Goal: Task Accomplishment & Management: Complete application form

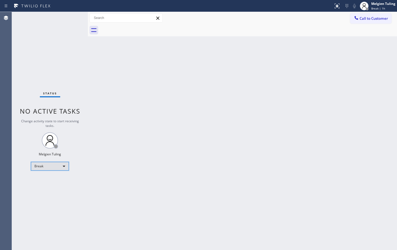
click at [51, 164] on div "Break" at bounding box center [50, 166] width 38 height 9
click at [377, 5] on div at bounding box center [198, 125] width 397 height 250
click at [49, 163] on div "Break" at bounding box center [50, 166] width 38 height 9
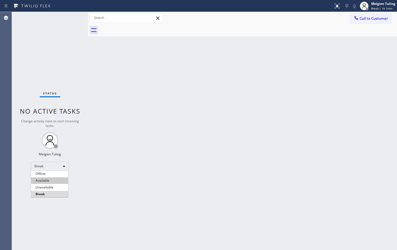
click at [49, 181] on li "Available" at bounding box center [49, 180] width 37 height 7
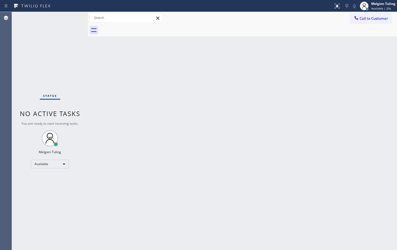
click at [71, 19] on div "Status No active tasks You are ready to start receiving tasks. Melgien Tuling A…" at bounding box center [50, 131] width 76 height 238
click at [73, 19] on div "Status No active tasks You are ready to start receiving tasks. Melgien Tuling A…" at bounding box center [50, 131] width 76 height 238
click at [101, 120] on div "Back to Dashboard Change Sender ID Customers Technicians Select a contact Outbo…" at bounding box center [242, 131] width 309 height 238
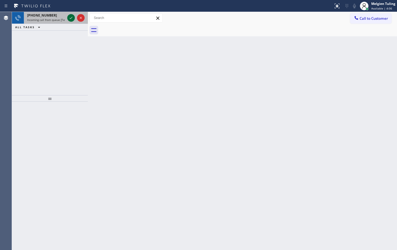
click at [72, 20] on icon at bounding box center [71, 18] width 7 height 7
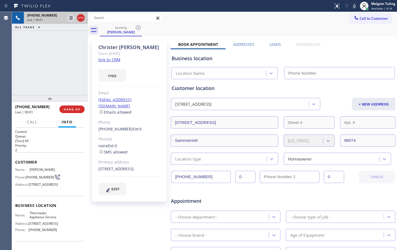
type input "[PHONE_NUMBER]"
click at [110, 60] on link "link to CRM" at bounding box center [109, 59] width 22 height 5
click at [355, 6] on icon at bounding box center [354, 6] width 7 height 7
click at [358, 5] on div at bounding box center [355, 6] width 8 height 7
click at [147, 69] on div "copy" at bounding box center [129, 72] width 62 height 19
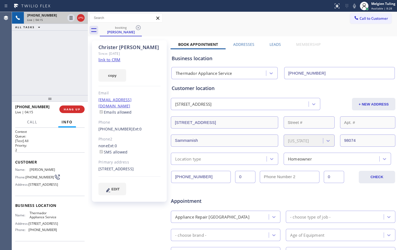
click at [262, 18] on div "Call to Customer Outbound call Location Home Alliance Your caller id phone numb…" at bounding box center [242, 17] width 309 height 9
click at [355, 7] on icon at bounding box center [354, 6] width 7 height 7
click at [71, 18] on icon at bounding box center [71, 18] width 3 height 4
click at [241, 16] on div "Call to Customer Outbound call Location Home Alliance Your caller id phone numb…" at bounding box center [242, 17] width 309 height 9
click at [356, 6] on icon at bounding box center [354, 6] width 7 height 7
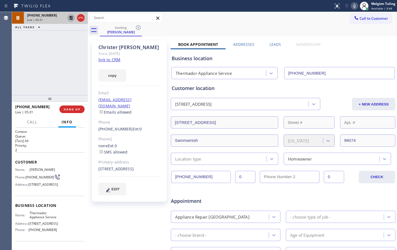
click at [69, 18] on icon at bounding box center [71, 18] width 7 height 7
drag, startPoint x: 109, startPoint y: 175, endPoint x: 97, endPoint y: 174, distance: 12.5
click at [97, 174] on div "[PERSON_NAME] Since: [DATE] link to CRM copy Email [EMAIL_ADDRESS][DOMAIN_NAME]…" at bounding box center [129, 120] width 75 height 161
copy div "98074"
click at [356, 7] on icon at bounding box center [354, 6] width 7 height 7
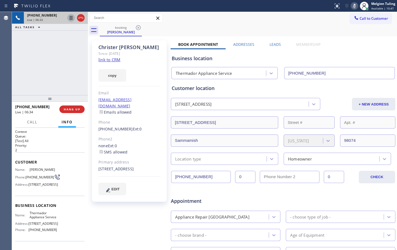
click at [72, 18] on icon at bounding box center [71, 18] width 3 height 4
click at [355, 5] on icon at bounding box center [354, 6] width 3 height 4
click at [70, 18] on icon at bounding box center [71, 18] width 4 height 4
click at [85, 229] on div "Context Queue: [Test] All Priority: 2 Customer Name: [PERSON_NAME] Phone: [PHON…" at bounding box center [50, 189] width 76 height 122
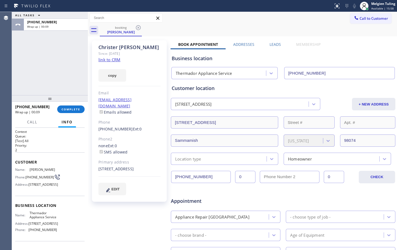
click at [194, 158] on div "Location type" at bounding box center [188, 159] width 26 height 6
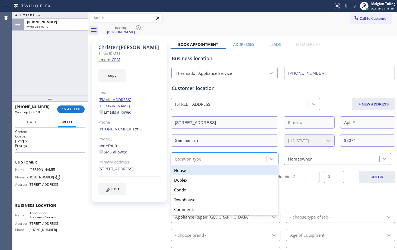
click at [184, 172] on div "House" at bounding box center [224, 170] width 107 height 10
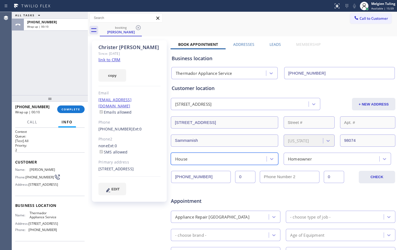
click at [300, 156] on div "Homeowner" at bounding box center [300, 159] width 24 height 6
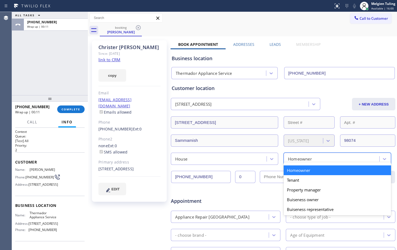
click at [298, 171] on div "Homeowner" at bounding box center [337, 170] width 107 height 10
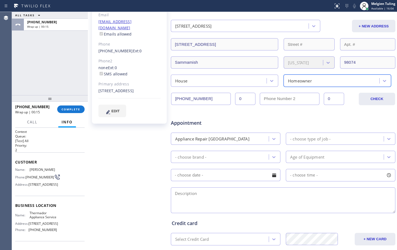
scroll to position [108, 0]
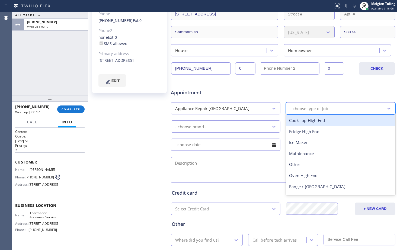
click at [300, 105] on div "- choose type of job -" at bounding box center [335, 108] width 96 height 9
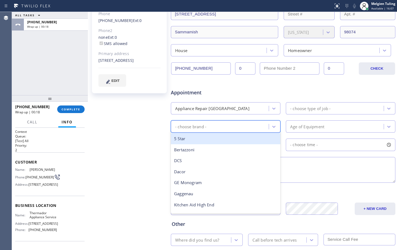
click at [224, 126] on div "- choose brand -" at bounding box center [220, 126] width 96 height 9
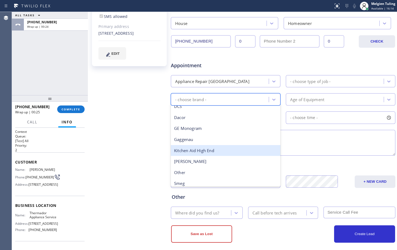
scroll to position [75, 0]
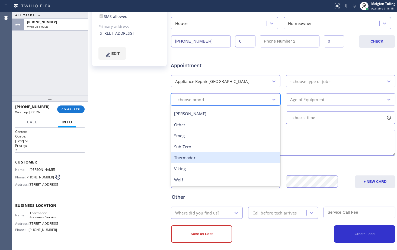
click at [191, 159] on div "Thermador" at bounding box center [226, 157] width 110 height 11
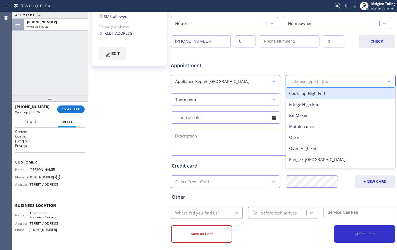
click at [295, 80] on div "- choose type of job -" at bounding box center [310, 81] width 40 height 6
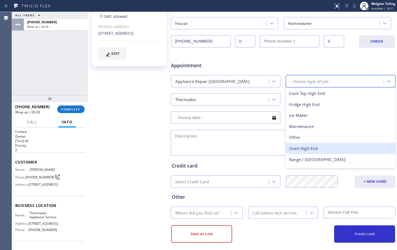
click at [295, 147] on div "Oven High End" at bounding box center [341, 148] width 110 height 11
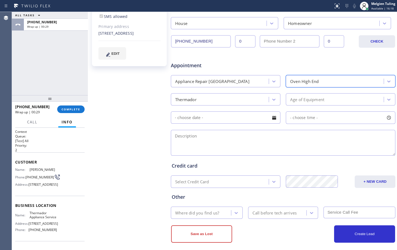
click at [313, 102] on div "Age of Equipment" at bounding box center [307, 99] width 34 height 6
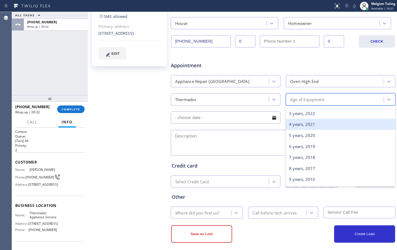
scroll to position [54, 0]
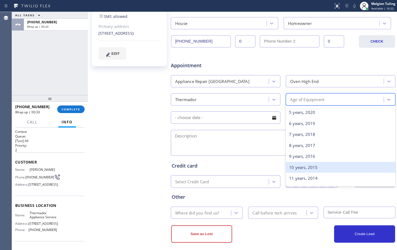
click at [295, 167] on div "10 years, 2015" at bounding box center [341, 167] width 110 height 11
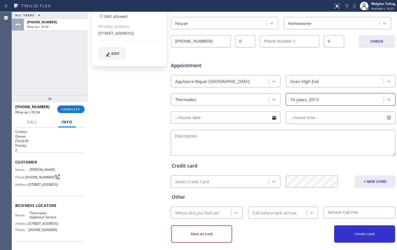
click at [239, 119] on input "text" at bounding box center [226, 117] width 110 height 12
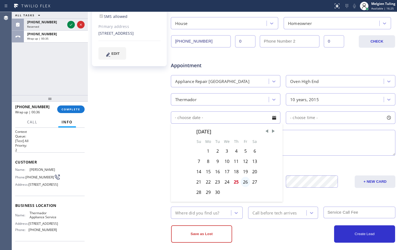
click at [243, 181] on div "26" at bounding box center [245, 182] width 9 height 10
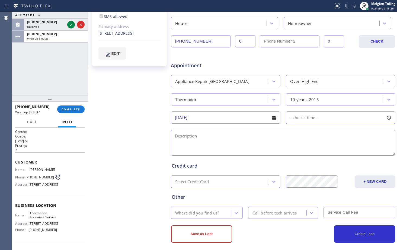
click at [300, 118] on span "- choose time -" at bounding box center [304, 117] width 28 height 5
drag, startPoint x: 289, startPoint y: 150, endPoint x: 319, endPoint y: 150, distance: 30.1
click at [319, 150] on div at bounding box center [321, 150] width 7 height 11
drag, startPoint x: 287, startPoint y: 150, endPoint x: 295, endPoint y: 150, distance: 7.3
click at [295, 150] on div at bounding box center [298, 150] width 7 height 11
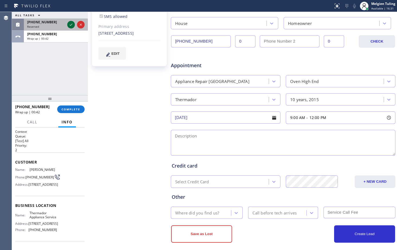
click at [71, 24] on icon at bounding box center [71, 24] width 7 height 7
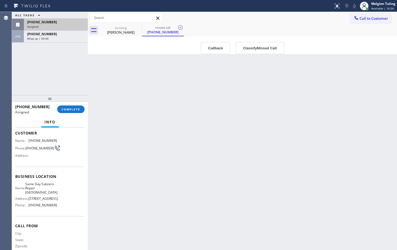
scroll to position [21, 0]
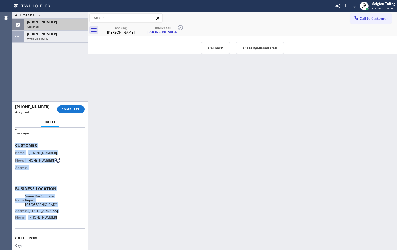
drag, startPoint x: 15, startPoint y: 144, endPoint x: 58, endPoint y: 223, distance: 90.0
click at [58, 223] on div "Context Queue: Appliance Repair Priority: 0 Task Age: Customer Name: [PHONE_NUM…" at bounding box center [49, 189] width 69 height 162
copy div "Customer Name: [PHONE_NUMBER] Phone: [PHONE_NUMBER] Address: Business location …"
click at [67, 107] on button "COMPLETE" at bounding box center [70, 109] width 27 height 8
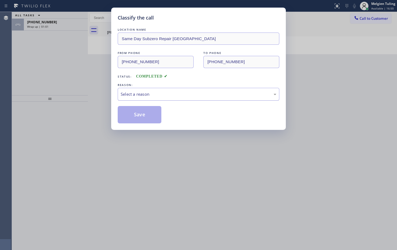
click at [158, 89] on div "Select a reason" at bounding box center [199, 94] width 162 height 13
click at [142, 115] on button "Save" at bounding box center [140, 114] width 44 height 17
type input "[DATE]"
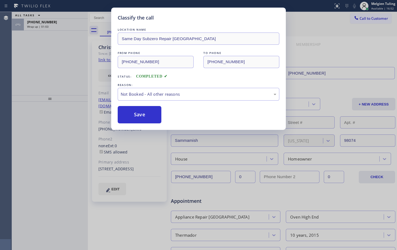
click at [43, 23] on div "Classify the call LOCATION NAME Most Honest Appliance Repair [PERSON_NAME] FROM…" at bounding box center [204, 131] width 385 height 238
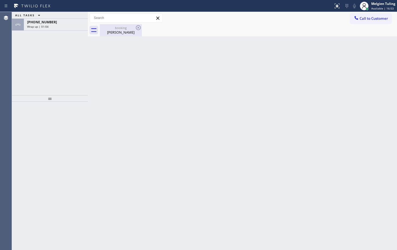
click at [114, 30] on div "booking" at bounding box center [120, 28] width 41 height 4
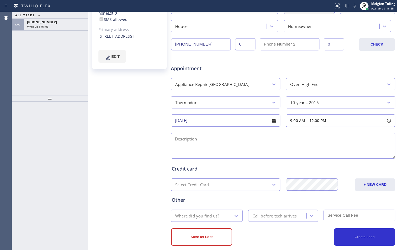
scroll to position [136, 0]
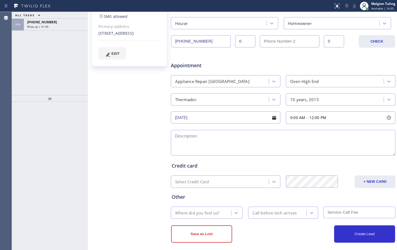
click at [194, 139] on textarea at bounding box center [283, 143] width 224 height 26
click at [222, 130] on textarea "9-12 |Thermador |Oen" at bounding box center [283, 143] width 224 height 26
click at [227, 140] on textarea "9-12 |Thermador |Oen" at bounding box center [283, 143] width 224 height 26
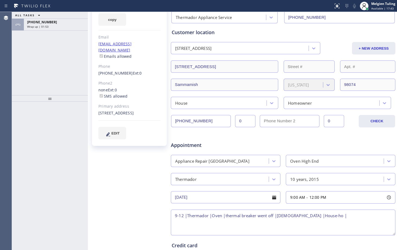
scroll to position [54, 0]
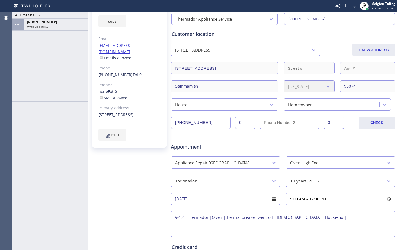
drag, startPoint x: 110, startPoint y: 120, endPoint x: 95, endPoint y: 108, distance: 18.7
click at [95, 108] on div "[PERSON_NAME] Since: [DATE] link to CRM copy Email [EMAIL_ADDRESS][DOMAIN_NAME]…" at bounding box center [129, 66] width 75 height 161
copy div "[STREET_ADDRESS]"
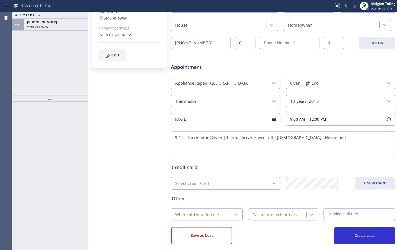
scroll to position [136, 0]
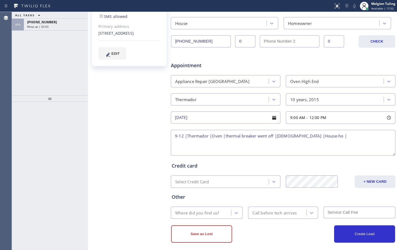
click at [322, 138] on textarea "9-12 |Thermador |Oven |thermal breaker went off |[DEMOGRAPHIC_DATA] |House-ho |" at bounding box center [283, 143] width 224 height 26
paste textarea "[STREET_ADDRESS]"
click at [186, 135] on textarea "9-12 |Thermador |Oven |thermal breaker went off |[DEMOGRAPHIC_DATA] |House-ho |…" at bounding box center [283, 143] width 224 height 26
click at [256, 142] on textarea "9-12 |$85 |Thermador |Oven |thermal breaker went off |[DEMOGRAPHIC_DATA] |House…" at bounding box center [283, 143] width 224 height 26
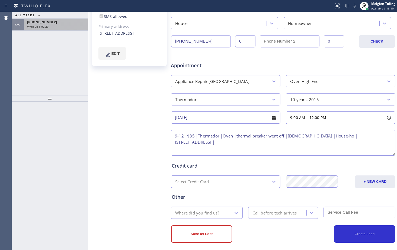
click at [50, 26] on div "Wrap up | 02:20" at bounding box center [55, 27] width 57 height 4
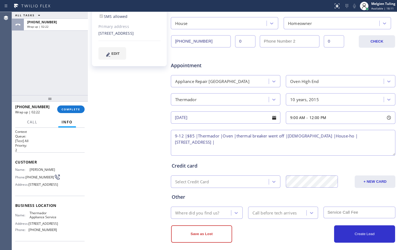
scroll to position [27, 0]
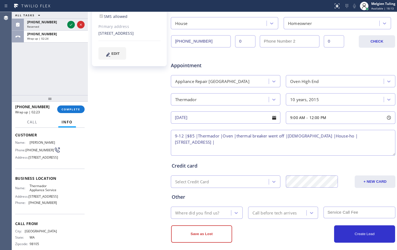
click at [37, 192] on span "Thermador Appliance Service" at bounding box center [43, 188] width 27 height 8
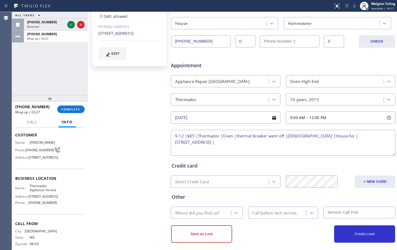
click at [269, 147] on textarea "9-12 |$85 |Thermador |Oven |thermal breaker went off |[DEMOGRAPHIC_DATA] |House…" at bounding box center [283, 143] width 224 height 26
paste textarea "Thermador Appliance Service"
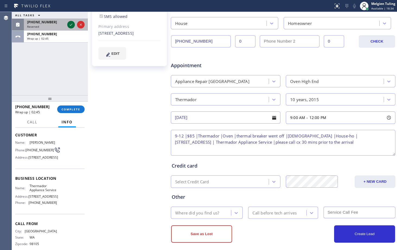
type textarea "9-12 |$85 |Thermador |Oven |thermal breaker went off |[DEMOGRAPHIC_DATA] |House…"
click at [68, 23] on icon at bounding box center [71, 24] width 7 height 7
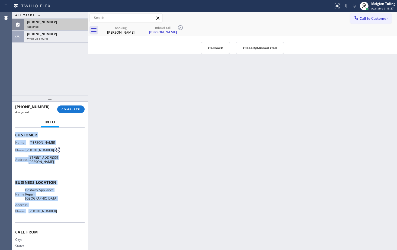
drag, startPoint x: 15, startPoint y: 134, endPoint x: 54, endPoint y: 220, distance: 95.1
click at [54, 220] on div "Context Queue: Appliance Repair High End Priority: 0 Task Age: Customer Name: […" at bounding box center [50, 189] width 76 height 122
copy div "Customer Name: [PERSON_NAME] Phone: [PHONE_NUMBER] Address: [STREET_ADDRESS][PE…"
click at [68, 108] on span "COMPLETE" at bounding box center [71, 109] width 19 height 4
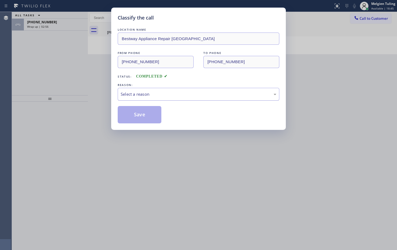
click at [123, 92] on div "Select a reason" at bounding box center [199, 94] width 156 height 6
click at [133, 115] on button "Save" at bounding box center [140, 114] width 44 height 17
type input "[DATE]"
type textarea "9-12 |$85 |Thermador |Oven |thermal breaker went off |[DEMOGRAPHIC_DATA] |House…"
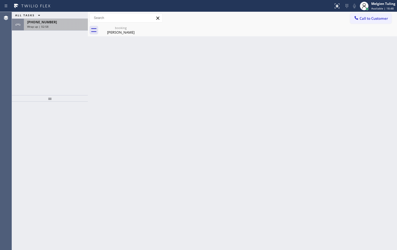
click at [49, 24] on div "[PHONE_NUMBER] Wrap up | 02:58" at bounding box center [55, 25] width 62 height 12
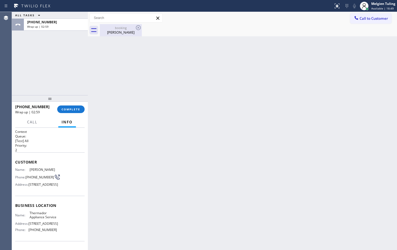
click at [117, 33] on div "[PERSON_NAME]" at bounding box center [120, 32] width 41 height 5
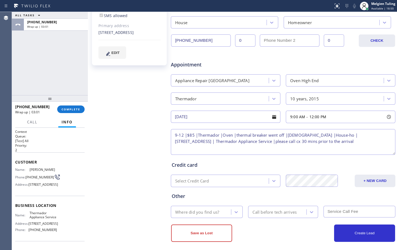
scroll to position [140, 0]
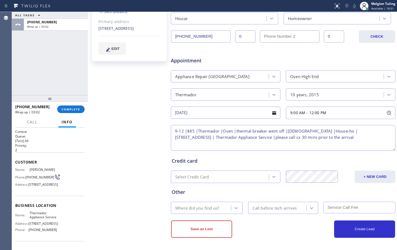
click at [206, 145] on textarea "9-12 |$85 |Thermador |Oven |thermal breaker went off |[DEMOGRAPHIC_DATA] |House…" at bounding box center [283, 138] width 224 height 26
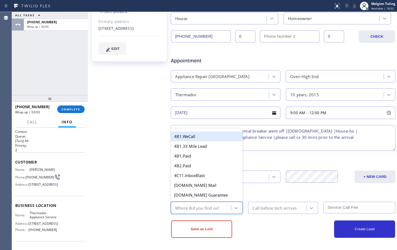
click at [199, 208] on div "Where did you find us?" at bounding box center [197, 208] width 44 height 6
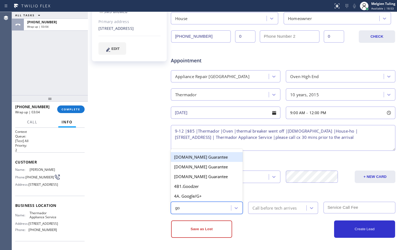
type input "goo"
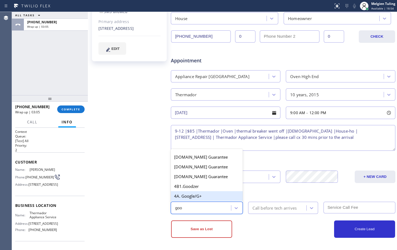
click at [200, 197] on div "4A. Google/G+" at bounding box center [207, 196] width 72 height 10
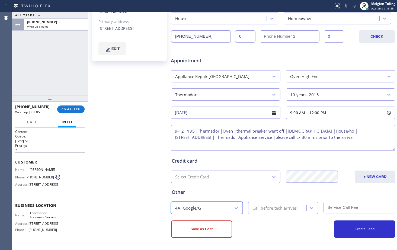
click at [264, 205] on div "Call before tech arrives" at bounding box center [274, 208] width 44 height 6
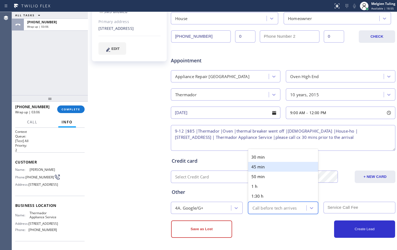
click at [270, 160] on div "30 min" at bounding box center [283, 157] width 70 height 10
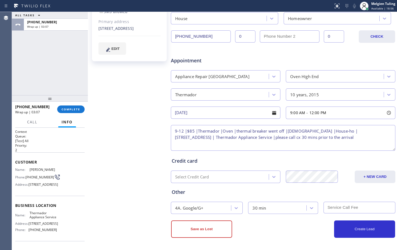
click at [332, 205] on input "text" at bounding box center [359, 208] width 72 height 12
type input "85"
click at [193, 145] on textarea "9-12 |$85 |Thermador |Oven |thermal breaker went off |[DEMOGRAPHIC_DATA] |House…" at bounding box center [283, 138] width 224 height 26
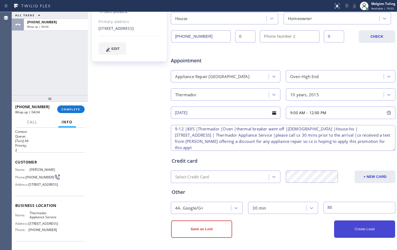
type textarea "9-12 |$85 |Thermador |Oven |thermal breaker went off |[DEMOGRAPHIC_DATA] |House…"
click at [353, 226] on button "Create Lead" at bounding box center [364, 228] width 61 height 17
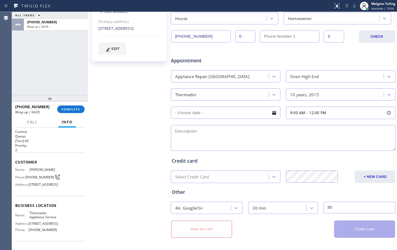
scroll to position [0, 0]
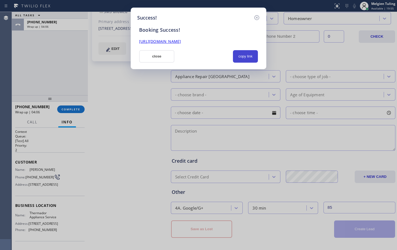
click at [243, 52] on button "copy link" at bounding box center [245, 56] width 25 height 12
click at [181, 43] on link "[URL][DOMAIN_NAME]" at bounding box center [160, 41] width 42 height 5
click at [158, 59] on button "close" at bounding box center [156, 56] width 35 height 12
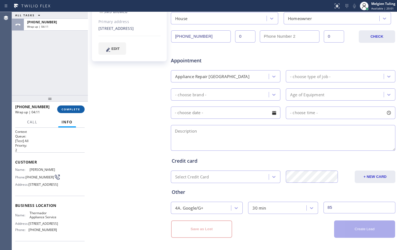
click at [65, 109] on span "COMPLETE" at bounding box center [71, 109] width 19 height 4
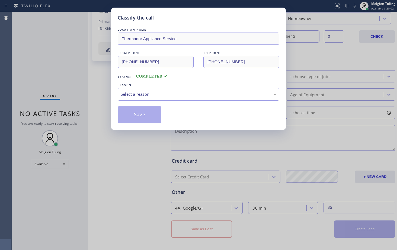
click at [126, 91] on div "Select a reason" at bounding box center [199, 94] width 156 height 6
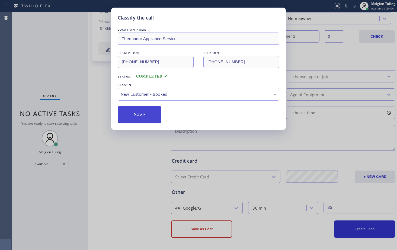
click at [139, 112] on button "Save" at bounding box center [140, 114] width 44 height 17
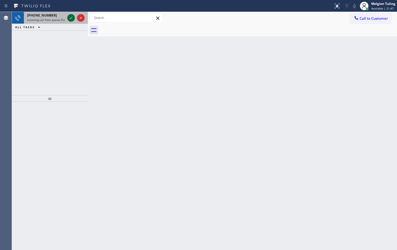
click at [71, 16] on icon at bounding box center [71, 18] width 7 height 7
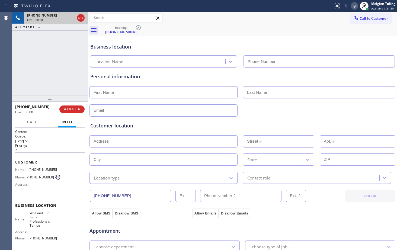
type input "[PHONE_NUMBER]"
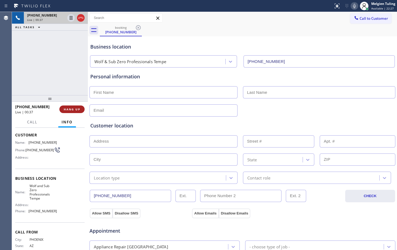
click at [74, 110] on span "HANG UP" at bounding box center [72, 109] width 17 height 4
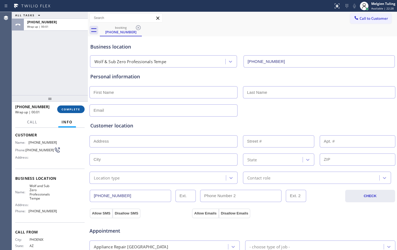
click at [74, 110] on span "COMPLETE" at bounding box center [71, 109] width 19 height 4
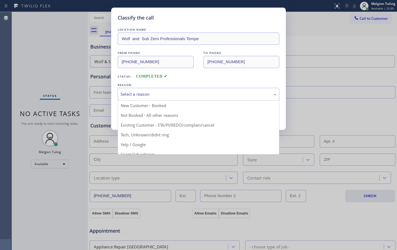
click at [140, 95] on div "Select a reason" at bounding box center [199, 94] width 156 height 6
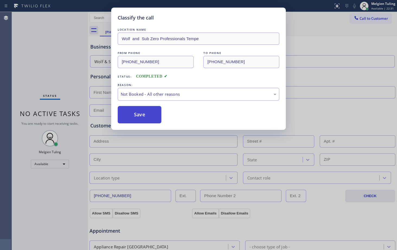
click at [128, 112] on button "Save" at bounding box center [140, 114] width 44 height 17
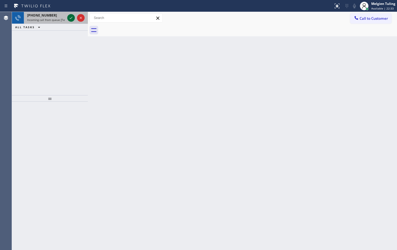
click at [70, 18] on icon at bounding box center [71, 18] width 7 height 7
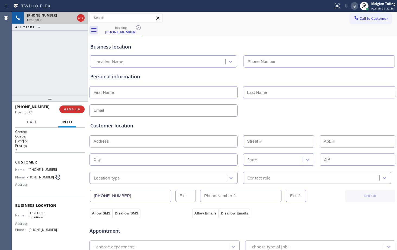
type input "[PHONE_NUMBER]"
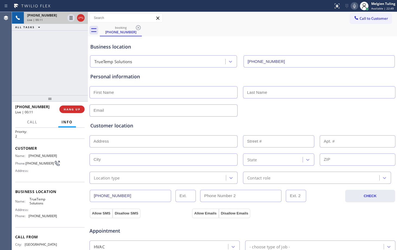
scroll to position [27, 0]
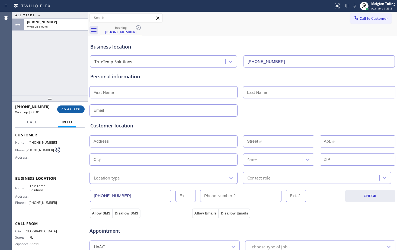
click at [74, 108] on span "COMPLETE" at bounding box center [71, 109] width 19 height 4
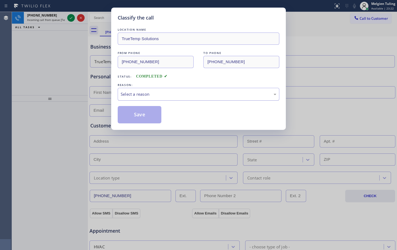
click at [131, 88] on div "Select a reason" at bounding box center [199, 94] width 162 height 13
click at [124, 108] on button "Save" at bounding box center [140, 114] width 44 height 17
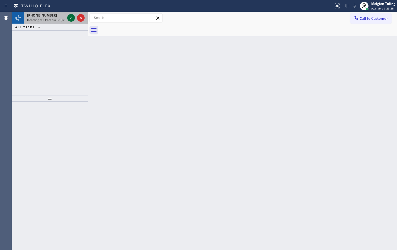
click at [71, 17] on icon at bounding box center [71, 18] width 7 height 7
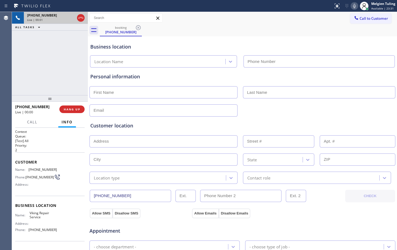
type input "[PHONE_NUMBER]"
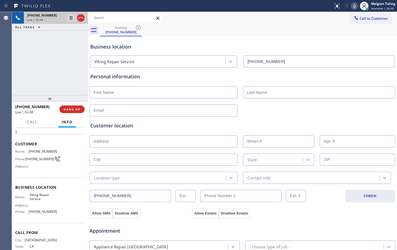
scroll to position [8, 0]
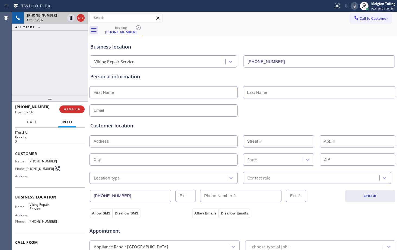
click at [214, 23] on div "Call to Customer Outbound call Location Home Alliance Your caller id phone numb…" at bounding box center [242, 18] width 309 height 12
click at [357, 4] on icon at bounding box center [354, 6] width 7 height 7
click at [70, 17] on icon at bounding box center [71, 18] width 7 height 7
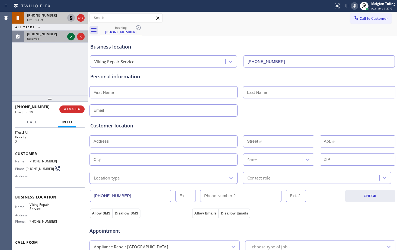
click at [72, 34] on icon at bounding box center [71, 36] width 7 height 7
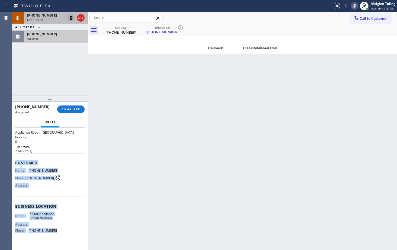
drag, startPoint x: 14, startPoint y: 162, endPoint x: 53, endPoint y: 233, distance: 81.6
click at [53, 233] on div "Context Queue: Appliance Repair High End Priority: 0 Task Age: [DEMOGRAPHIC_DAT…" at bounding box center [50, 189] width 76 height 122
copy div "Customer Name: [PHONE_NUMBER] Phone: [PHONE_NUMBER] Address: Business location …"
click at [73, 110] on span "COMPLETE" at bounding box center [71, 109] width 19 height 4
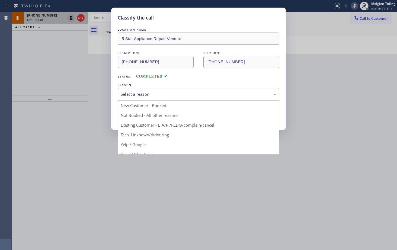
click at [132, 94] on div "Select a reason" at bounding box center [199, 94] width 156 height 6
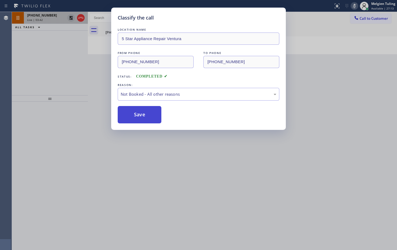
click at [134, 113] on button "Save" at bounding box center [140, 114] width 44 height 17
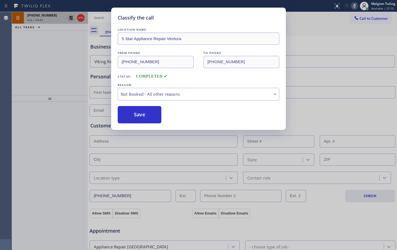
click at [84, 71] on div "Classify the call LOCATION NAME 5 Star Appliance Repair Ventura FROM PHONE [PHO…" at bounding box center [198, 125] width 397 height 250
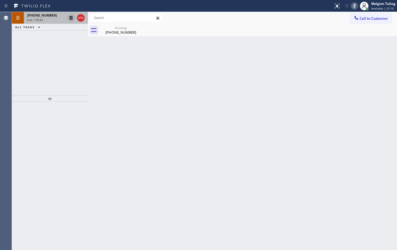
click at [70, 18] on icon at bounding box center [71, 18] width 4 height 4
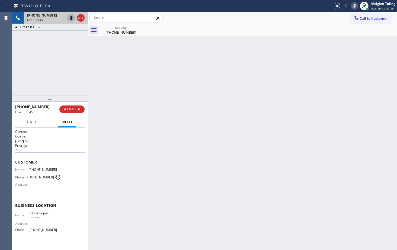
click at [356, 4] on icon at bounding box center [354, 6] width 7 height 7
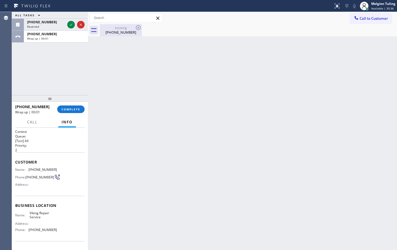
click at [118, 31] on div "[PHONE_NUMBER]" at bounding box center [120, 32] width 41 height 5
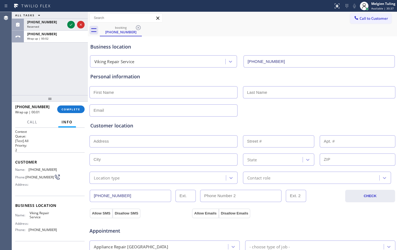
click at [145, 93] on input "text" at bounding box center [163, 92] width 148 height 12
type input "J"
click at [69, 24] on icon at bounding box center [71, 24] width 7 height 7
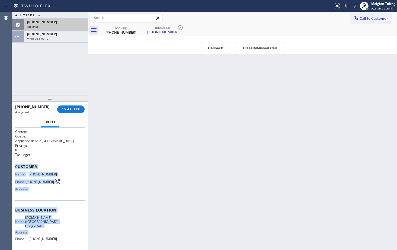
scroll to position [27, 0]
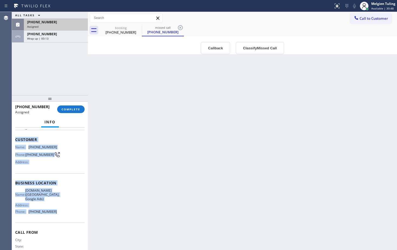
drag, startPoint x: 14, startPoint y: 166, endPoint x: 60, endPoint y: 217, distance: 68.5
click at [60, 217] on div "Context Queue: Appliance Repair High End Priority: 0 Task Age: Customer Name: […" at bounding box center [50, 189] width 76 height 122
copy div "Customer Name: [PHONE_NUMBER] Phone: [PHONE_NUMBER] Address: Business location …"
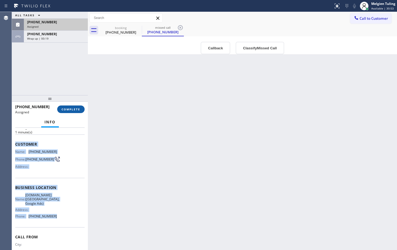
click at [75, 111] on span "COMPLETE" at bounding box center [71, 109] width 19 height 4
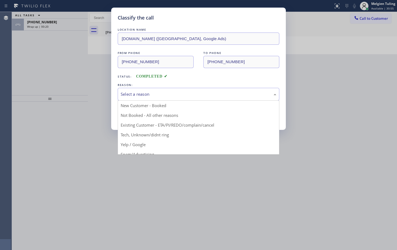
click at [140, 94] on div "Select a reason" at bounding box center [199, 94] width 156 height 6
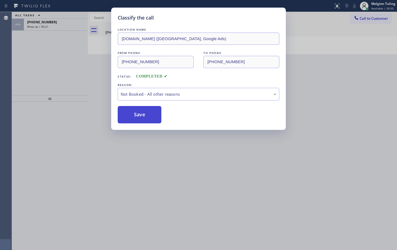
click at [134, 115] on button "Save" at bounding box center [140, 114] width 44 height 17
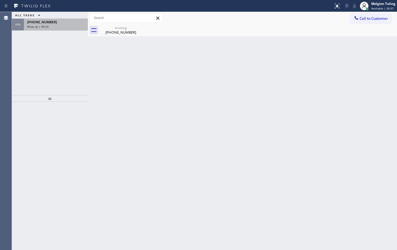
click at [52, 26] on div "Wrap up | 00:23" at bounding box center [55, 27] width 57 height 4
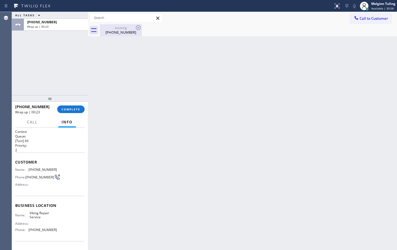
click at [119, 30] on div "[PHONE_NUMBER]" at bounding box center [120, 32] width 41 height 5
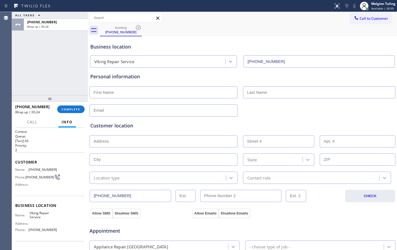
click at [123, 90] on input "text" at bounding box center [163, 92] width 148 height 12
type input "g"
type input "[PERSON_NAME]"
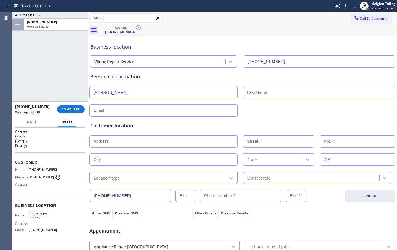
click at [251, 92] on input "text" at bounding box center [319, 92] width 152 height 12
type input "[PERSON_NAME]"
click at [105, 108] on input "text" at bounding box center [163, 110] width 148 height 12
paste input "[EMAIL_ADDRESS][DOMAIN_NAME]"
type input "[EMAIL_ADDRESS][DOMAIN_NAME]"
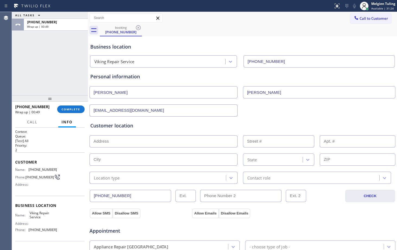
click at [104, 142] on input "text" at bounding box center [163, 141] width 148 height 12
click at [137, 142] on input "text" at bounding box center [163, 141] width 148 height 12
paste input "[STREET_ADDRESS]"
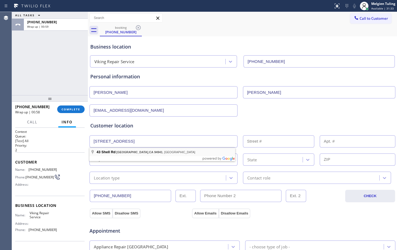
type input "[STREET_ADDRESS]"
type input "43"
type input "[GEOGRAPHIC_DATA]"
type input "94941"
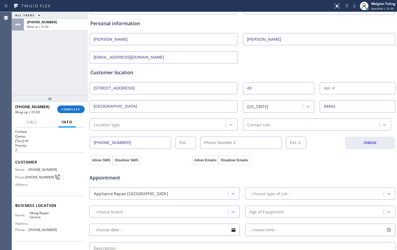
scroll to position [54, 0]
click at [135, 123] on div "Location type" at bounding box center [158, 123] width 135 height 9
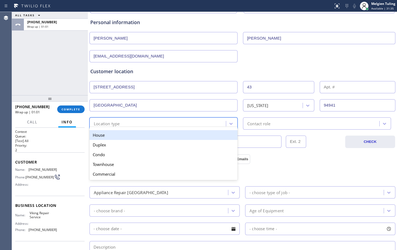
click at [124, 135] on div "House" at bounding box center [163, 135] width 148 height 10
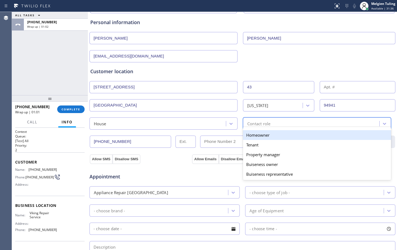
click at [263, 120] on div "Contact role" at bounding box center [258, 123] width 23 height 6
click at [258, 135] on div "Homeowner" at bounding box center [317, 135] width 148 height 10
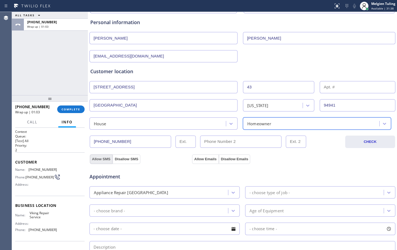
click at [99, 161] on button "Allow SMS" at bounding box center [101, 159] width 23 height 10
click at [200, 158] on button "Allow Emails" at bounding box center [205, 159] width 27 height 10
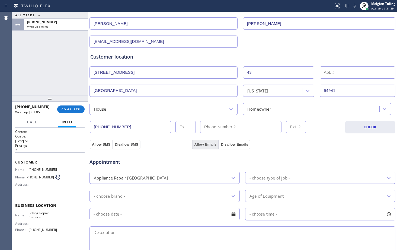
scroll to position [81, 0]
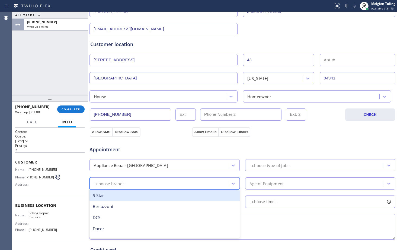
click at [130, 181] on div "- choose brand -" at bounding box center [159, 183] width 137 height 9
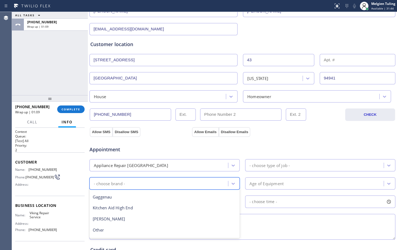
scroll to position [107, 0]
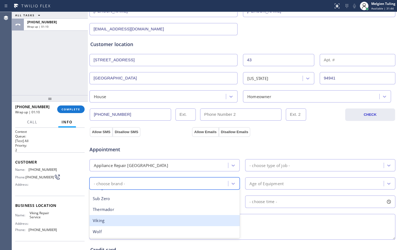
click at [113, 217] on div "Viking" at bounding box center [164, 220] width 150 height 11
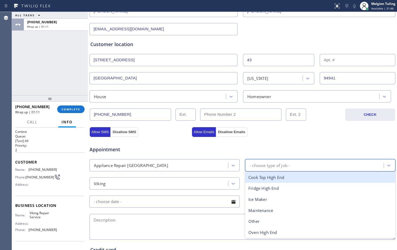
click at [251, 166] on div "- choose type of job -" at bounding box center [269, 165] width 40 height 6
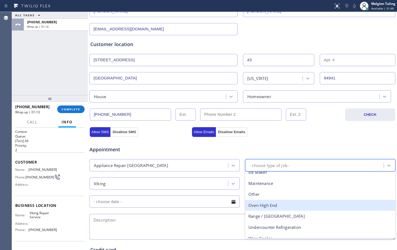
scroll to position [34, 0]
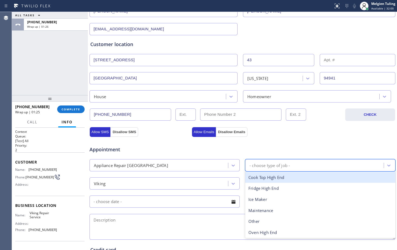
click at [254, 166] on div "- choose type of job -" at bounding box center [269, 165] width 40 height 6
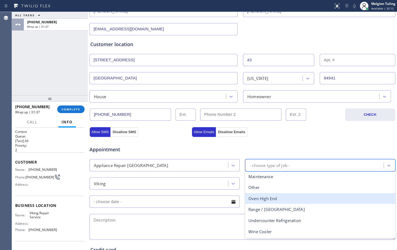
click at [265, 200] on div "Oven High End" at bounding box center [320, 198] width 150 height 11
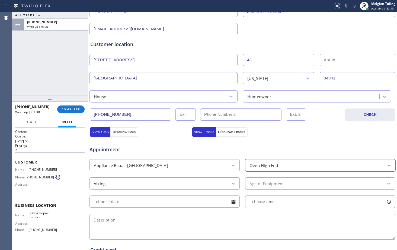
click at [250, 184] on div "Age of Equipment" at bounding box center [266, 183] width 34 height 6
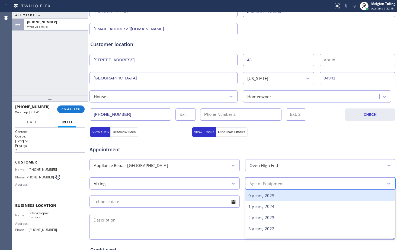
scroll to position [27, 0]
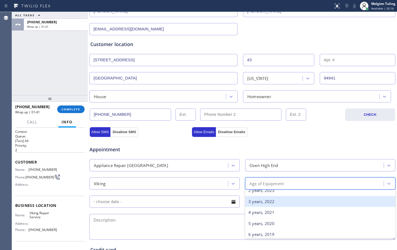
click at [260, 202] on div "3 years, 2022" at bounding box center [320, 201] width 150 height 11
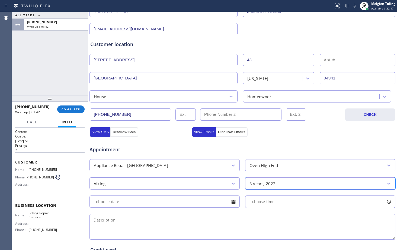
click at [187, 201] on input "text" at bounding box center [164, 201] width 150 height 12
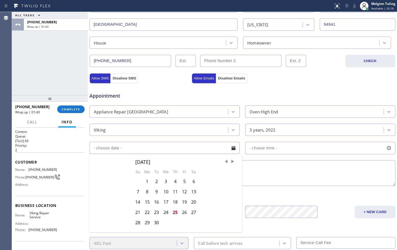
scroll to position [136, 0]
click at [183, 210] on div "26" at bounding box center [184, 212] width 9 height 10
type input "[DATE]"
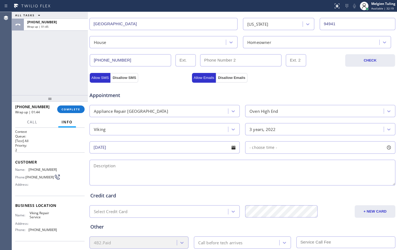
click at [253, 148] on span "- choose time -" at bounding box center [263, 147] width 28 height 5
drag, startPoint x: 252, startPoint y: 178, endPoint x: 293, endPoint y: 179, distance: 40.7
click at [293, 179] on div at bounding box center [294, 180] width 7 height 11
drag, startPoint x: 249, startPoint y: 179, endPoint x: 258, endPoint y: 179, distance: 9.0
click at [258, 179] on div at bounding box center [261, 180] width 7 height 11
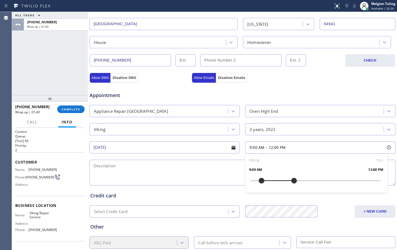
click at [185, 161] on textarea at bounding box center [242, 173] width 306 height 26
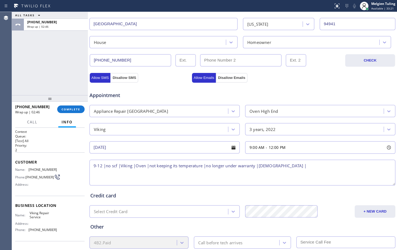
drag, startPoint x: 113, startPoint y: 169, endPoint x: 146, endPoint y: 171, distance: 33.4
click at [146, 171] on textarea "9-12 |no scf |Viking |Oven |not keeping its temperature |no longer under warran…" at bounding box center [242, 173] width 306 height 26
click at [114, 165] on textarea "9-12 |no scf |Viking |Oven |not keeping its temperature |no longer under warran…" at bounding box center [242, 173] width 306 height 26
click at [283, 167] on textarea "9-12 |no scf |Viking |Oven |not keeping its temperature |no longer under warran…" at bounding box center [242, 173] width 306 height 26
paste textarea "[STREET_ADDRESS]"
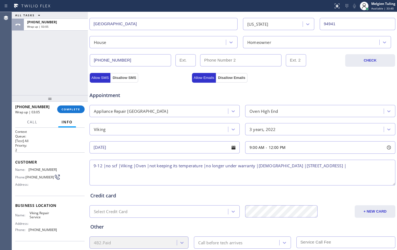
click at [39, 214] on span "Viking Repair Service" at bounding box center [43, 215] width 27 height 8
click at [38, 214] on span "Viking Repair Service" at bounding box center [43, 215] width 27 height 8
copy span "Viking Repair Service"
click at [345, 168] on textarea "9-12 |no scf |Viking |Oven |not keeping its temperature |no longer under warran…" at bounding box center [242, 173] width 306 height 26
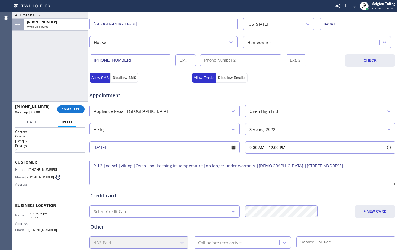
paste textarea "Viking Repair Service"
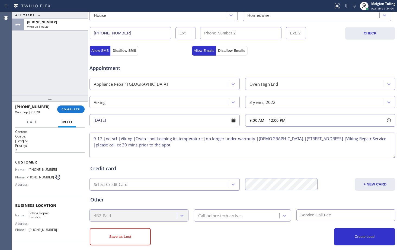
type textarea "9-12 |no scf |Viking |Oven |not keeping its temperature |no longer under warran…"
click at [234, 216] on div "Call before tech arrives" at bounding box center [220, 215] width 44 height 6
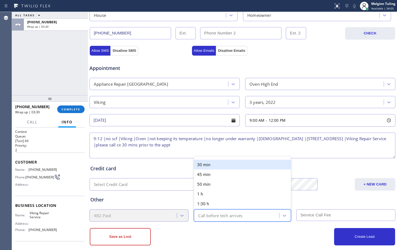
click at [231, 164] on div "30 min" at bounding box center [242, 165] width 97 height 10
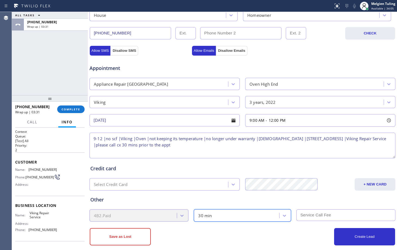
click at [308, 217] on input "text" at bounding box center [345, 215] width 99 height 12
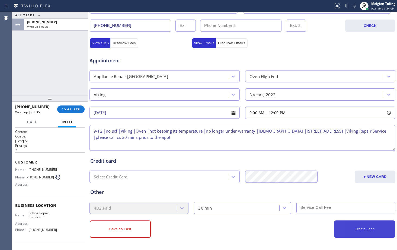
click at [355, 229] on button "Create Lead" at bounding box center [364, 228] width 61 height 17
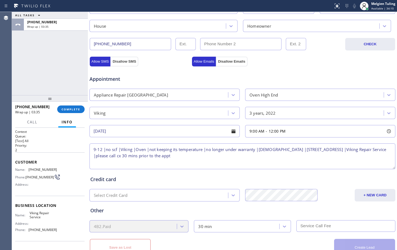
scroll to position [189, 0]
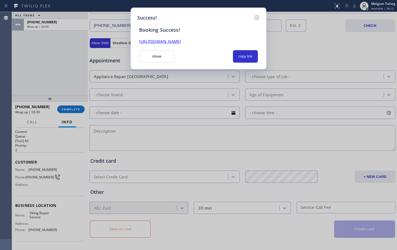
click at [181, 41] on link "[URL][DOMAIN_NAME]" at bounding box center [160, 41] width 42 height 5
click at [149, 54] on button "close" at bounding box center [156, 56] width 35 height 12
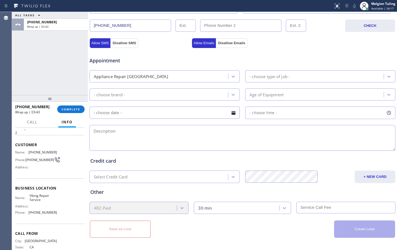
scroll to position [27, 0]
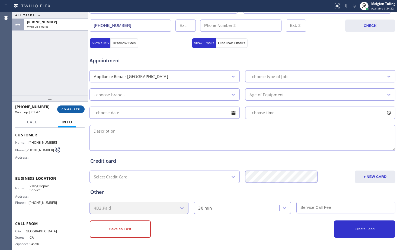
click at [66, 109] on span "COMPLETE" at bounding box center [71, 109] width 19 height 4
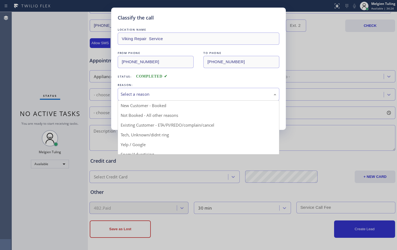
click at [143, 92] on div "Select a reason" at bounding box center [199, 94] width 156 height 6
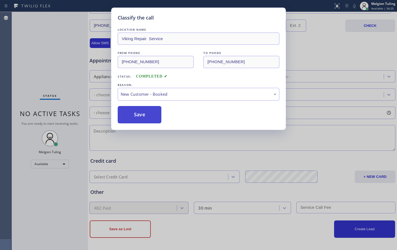
click at [139, 114] on button "Save" at bounding box center [140, 114] width 44 height 17
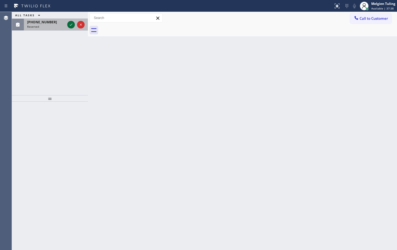
click at [68, 22] on icon at bounding box center [71, 24] width 7 height 7
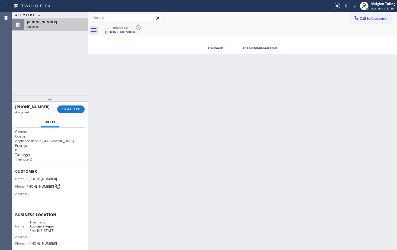
scroll to position [27, 0]
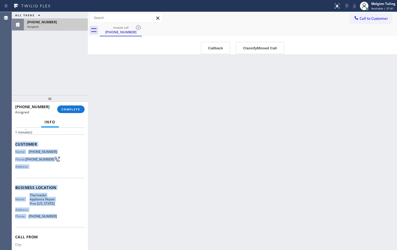
drag, startPoint x: 15, startPoint y: 146, endPoint x: 54, endPoint y: 221, distance: 85.0
click at [54, 221] on div "Context Queue: Appliance Repair High End Priority: 0 Task Age: [DEMOGRAPHIC_DAT…" at bounding box center [50, 189] width 76 height 122
copy div "Customer Name: [PHONE_NUMBER] Phone: [PHONE_NUMBER] Address: Business location …"
click at [67, 106] on button "COMPLETE" at bounding box center [70, 109] width 27 height 8
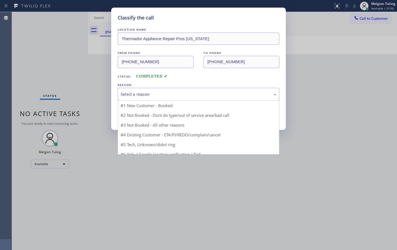
click at [131, 92] on div "Select a reason" at bounding box center [199, 94] width 156 height 6
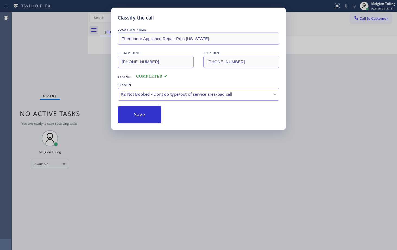
click at [130, 117] on button "Save" at bounding box center [140, 114] width 44 height 17
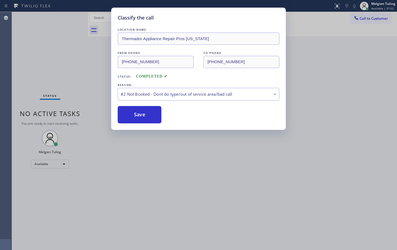
click at [43, 62] on div "Classify the call LOCATION NAME Thermador Appliance Repair Pros [US_STATE] FROM…" at bounding box center [198, 125] width 397 height 250
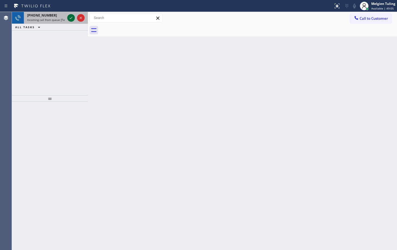
click at [68, 16] on div at bounding box center [71, 18] width 8 height 7
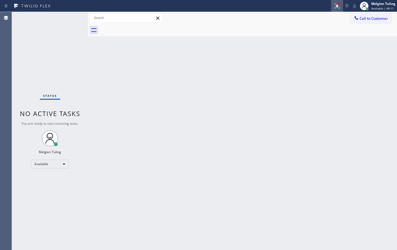
click at [335, 7] on icon at bounding box center [337, 6] width 7 height 7
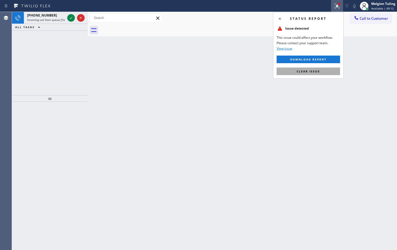
click at [302, 71] on span "Clear issue" at bounding box center [308, 71] width 23 height 4
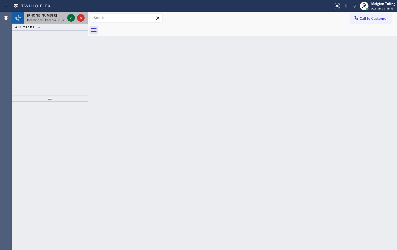
click at [72, 18] on icon at bounding box center [71, 18] width 7 height 7
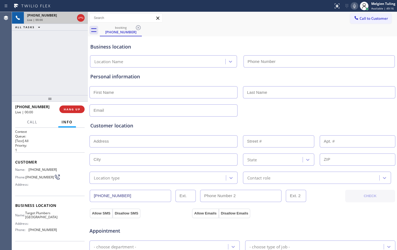
type input "[PHONE_NUMBER]"
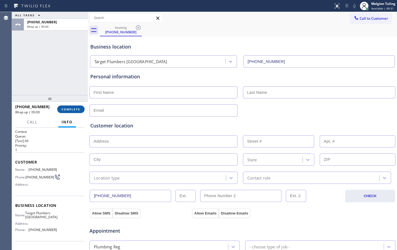
click at [74, 109] on span "COMPLETE" at bounding box center [71, 109] width 19 height 4
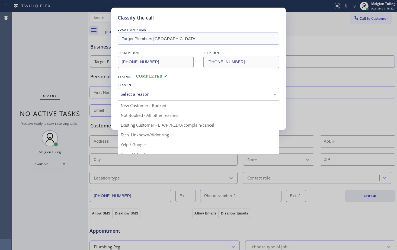
click at [133, 91] on div "Select a reason" at bounding box center [199, 94] width 162 height 13
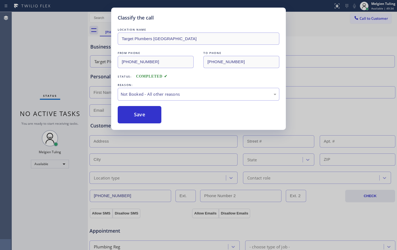
click at [133, 115] on button "Save" at bounding box center [140, 114] width 44 height 17
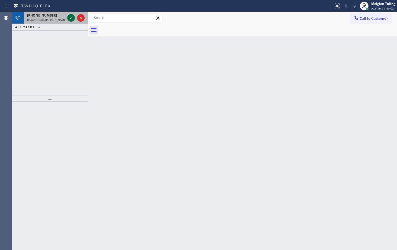
click at [72, 17] on icon at bounding box center [71, 18] width 3 height 2
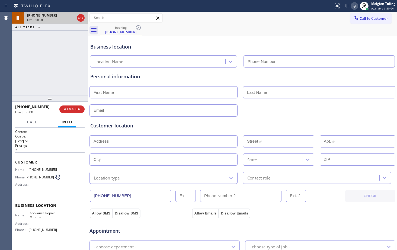
type input "[PHONE_NUMBER]"
click at [163, 45] on div "Business location" at bounding box center [242, 46] width 304 height 7
click at [253, 25] on div "booking [PHONE_NUMBER]" at bounding box center [248, 30] width 297 height 12
click at [368, 40] on div "Business location Appliance Repair [GEOGRAPHIC_DATA] [PHONE_NUMBER]" at bounding box center [242, 53] width 306 height 30
click at [355, 7] on icon at bounding box center [354, 6] width 3 height 4
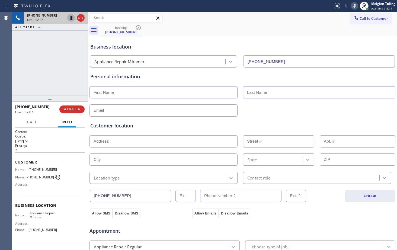
click at [69, 19] on icon at bounding box center [71, 18] width 7 height 7
click at [107, 108] on input "text" at bounding box center [163, 110] width 148 height 12
type input "[EMAIL_ADDRESS][DOMAIN_NAME]"
click at [112, 93] on input "text" at bounding box center [163, 92] width 148 height 12
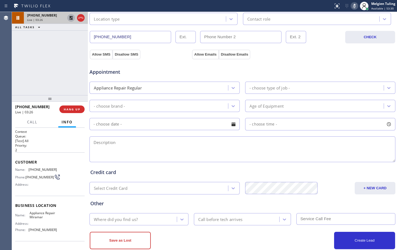
scroll to position [163, 0]
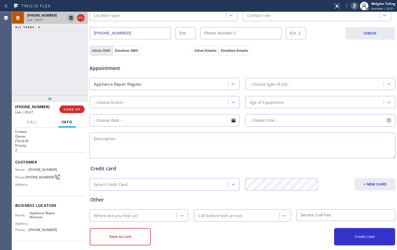
type input "Levi"
click at [101, 49] on button "Allow SMS" at bounding box center [101, 51] width 23 height 10
click at [203, 51] on button "Allow Emails" at bounding box center [205, 51] width 27 height 10
click at [257, 86] on div "- choose type of job -" at bounding box center [269, 84] width 40 height 6
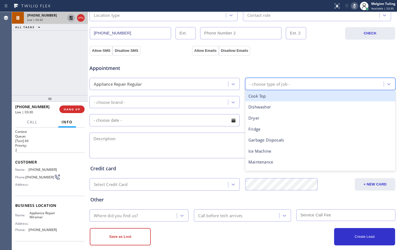
click at [133, 101] on div "- choose brand -" at bounding box center [159, 101] width 137 height 9
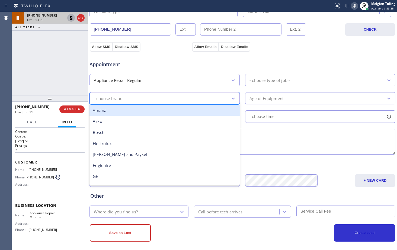
scroll to position [170, 0]
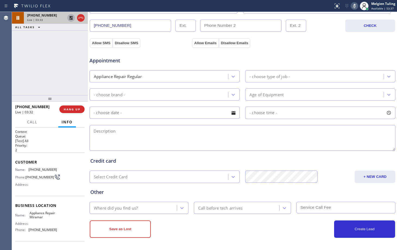
click at [137, 93] on div "- choose brand -" at bounding box center [159, 94] width 137 height 9
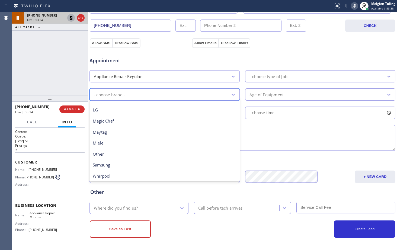
scroll to position [119, 0]
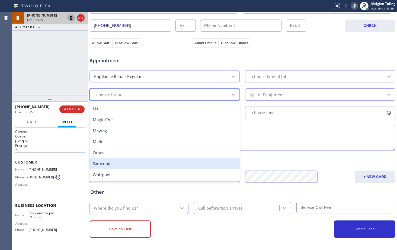
click at [101, 163] on div "Samsung" at bounding box center [164, 163] width 150 height 11
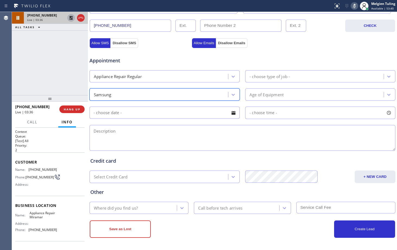
click at [254, 75] on div "- choose type of job -" at bounding box center [269, 76] width 40 height 6
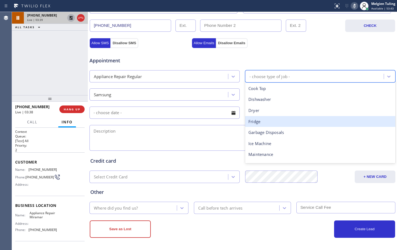
click at [256, 121] on div "Fridge" at bounding box center [320, 121] width 150 height 11
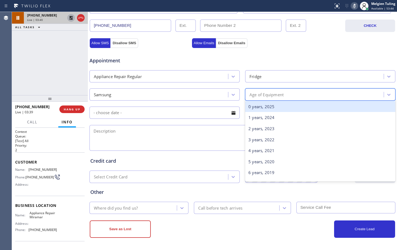
click at [257, 98] on div "Age of Equipment" at bounding box center [266, 94] width 34 height 6
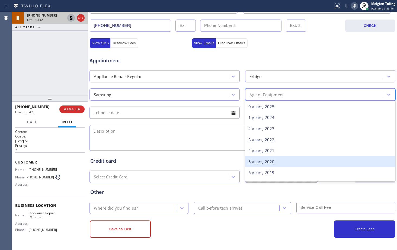
click at [254, 162] on div "5 years, 2020" at bounding box center [320, 161] width 150 height 11
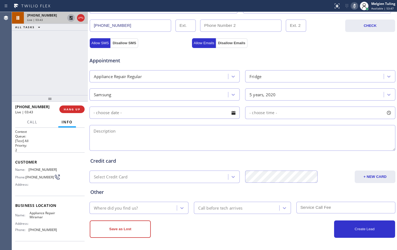
click at [168, 113] on input "text" at bounding box center [164, 113] width 150 height 12
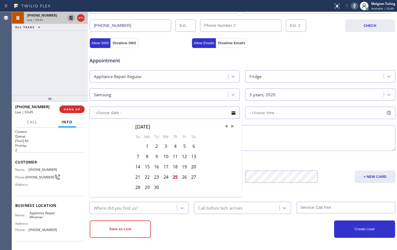
click at [175, 176] on div "25" at bounding box center [175, 177] width 9 height 10
type input "[DATE]"
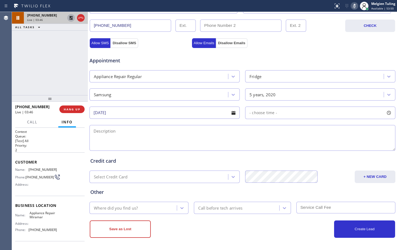
click at [255, 115] on span "- choose time -" at bounding box center [263, 112] width 28 height 5
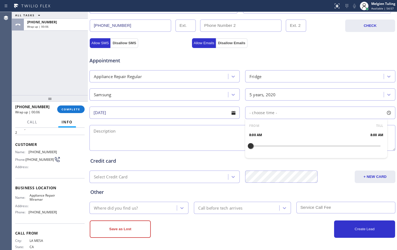
scroll to position [27, 0]
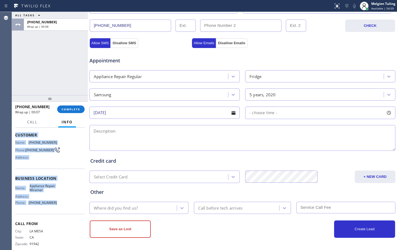
drag, startPoint x: 15, startPoint y: 134, endPoint x: 61, endPoint y: 208, distance: 86.3
click at [61, 208] on div "Context Queue: [Test] All Priority: 2 Customer Name: [PHONE_NUMBER] Phone: [PHO…" at bounding box center [49, 178] width 69 height 153
copy div "Customer Name: [PHONE_NUMBER] Phone: [PHONE_NUMBER] Address: Business location …"
click at [383, 7] on span "Available | 55:02" at bounding box center [382, 9] width 23 height 4
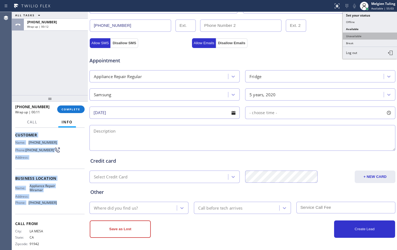
click at [359, 35] on button "Unavailable" at bounding box center [370, 36] width 54 height 7
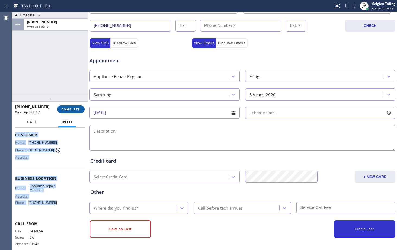
click at [69, 111] on span "COMPLETE" at bounding box center [71, 109] width 19 height 4
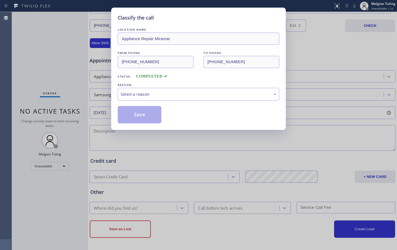
click at [127, 92] on div "Select a reason" at bounding box center [199, 94] width 156 height 6
click at [131, 116] on button "Save" at bounding box center [140, 114] width 44 height 17
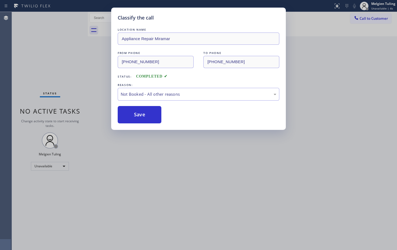
click at [78, 153] on div "Classify the call LOCATION NAME Most Honest Appliance Repair [PERSON_NAME] FROM…" at bounding box center [204, 131] width 385 height 238
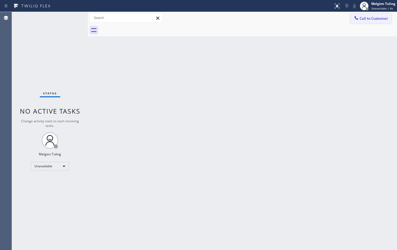
click at [378, 18] on span "Call to Customer" at bounding box center [373, 18] width 28 height 5
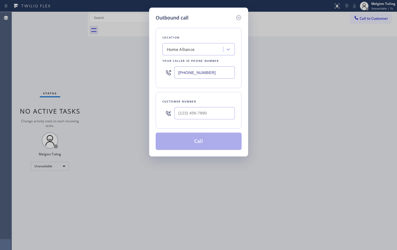
type input "(___) ___-____"
click at [202, 112] on input "(___) ___-____" at bounding box center [204, 113] width 60 height 12
click at [184, 116] on input "(___) ___-____" at bounding box center [204, 113] width 60 height 12
paste input "619) 454-3009"
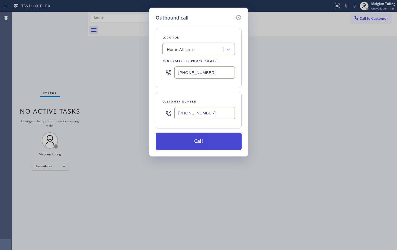
type input "[PHONE_NUMBER]"
click at [192, 144] on button "Call" at bounding box center [199, 141] width 86 height 17
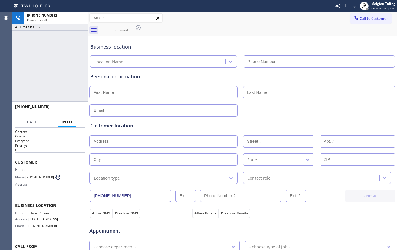
type input "[PHONE_NUMBER]"
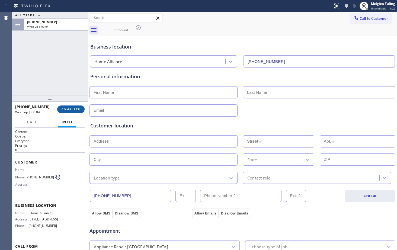
click at [71, 108] on span "COMPLETE" at bounding box center [71, 109] width 19 height 4
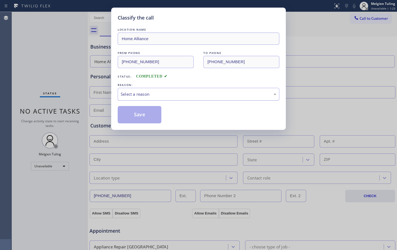
click at [153, 94] on div "Select a reason" at bounding box center [199, 94] width 156 height 6
click at [137, 112] on button "Save" at bounding box center [140, 114] width 44 height 17
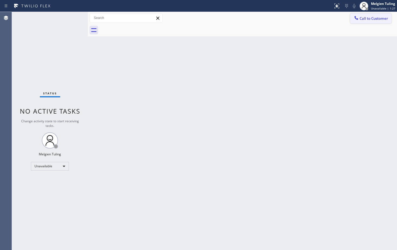
click at [369, 18] on span "Call to Customer" at bounding box center [373, 18] width 28 height 5
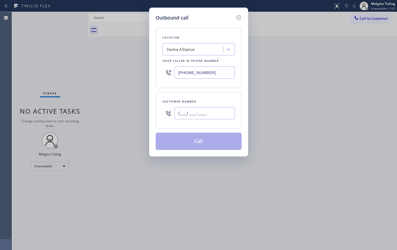
click at [187, 111] on input "(___) ___-____" at bounding box center [204, 113] width 60 height 12
paste input "619) 454-3009"
type input "[PHONE_NUMBER]"
click at [191, 140] on button "Call" at bounding box center [199, 141] width 86 height 17
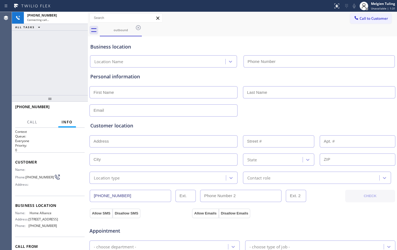
type input "[PHONE_NUMBER]"
click at [174, 91] on input "text" at bounding box center [163, 92] width 148 height 12
type input "Mr."
click at [258, 94] on input "text" at bounding box center [319, 92] width 152 height 12
type input "Levi"
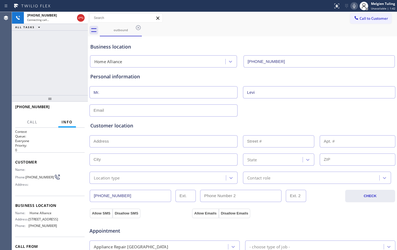
click at [167, 111] on input "text" at bounding box center [163, 110] width 148 height 12
type input "[EMAIL_ADDRESS][DOMAIN_NAME]"
click at [55, 47] on div "[PHONE_NUMBER] Live | 00:52 ALL TASKS ALL TASKS ACTIVE TASKS TASKS IN WRAP UP" at bounding box center [50, 53] width 76 height 83
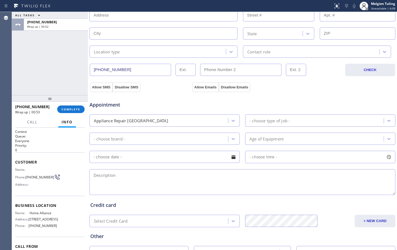
scroll to position [136, 0]
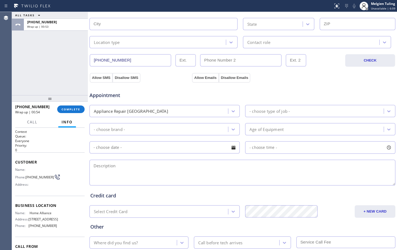
click at [123, 172] on textarea at bounding box center [242, 173] width 306 height 26
paste textarea "samsung |fridge | [DEMOGRAPHIC_DATA] | start making ice at first but now its no…"
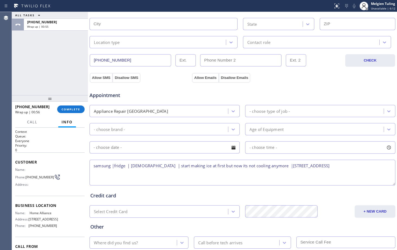
click at [93, 165] on textarea "samsung |fridge | [DEMOGRAPHIC_DATA] | start making ice at first but now its no…" at bounding box center [242, 173] width 306 height 26
drag, startPoint x: 175, startPoint y: 165, endPoint x: 152, endPoint y: 165, distance: 22.8
click at [152, 165] on textarea "4-7 |no scf |Samsung |fridge | [DEMOGRAPHIC_DATA] | start making ice at first b…" at bounding box center [242, 173] width 306 height 26
click at [265, 165] on textarea "4-7 |no scf |Samsung |fridge | start making ice at first but now its not coolin…" at bounding box center [242, 173] width 306 height 26
paste textarea "[DEMOGRAPHIC_DATA] |"
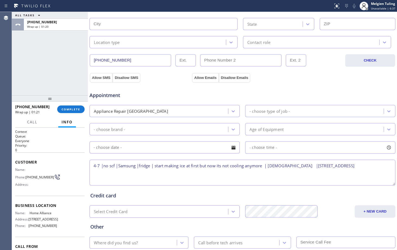
click at [358, 167] on textarea "4-7 |no scf |Samsung |fridge | start making ice at first but now its not coolin…" at bounding box center [242, 173] width 306 height 26
click at [369, 165] on textarea "4-7 |no scf |Samsung |fridge | start making ice at first but now its not coolin…" at bounding box center [242, 173] width 306 height 26
paste textarea "Appliance Repair Miramar"
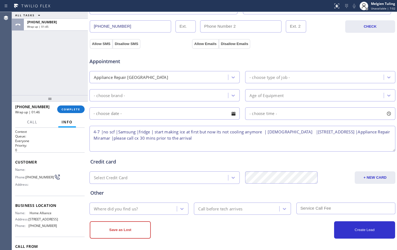
scroll to position [170, 0]
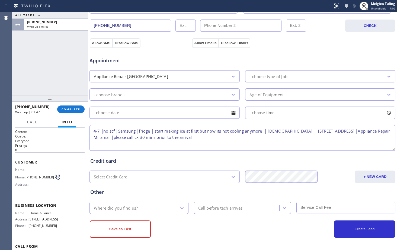
type textarea "4-7 |no scf |Samsung |fridge | start making ice at first but now its not coolin…"
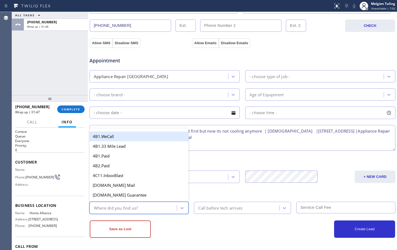
click at [118, 206] on div "Where did you find us?" at bounding box center [116, 208] width 44 height 6
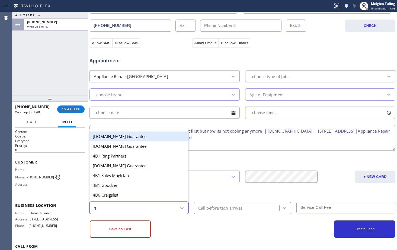
type input "go"
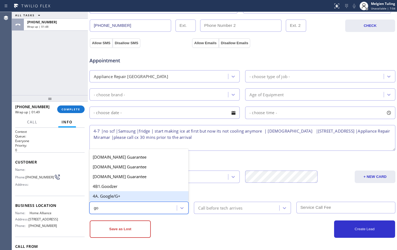
click at [121, 196] on div "4A. Google/G+" at bounding box center [138, 196] width 99 height 10
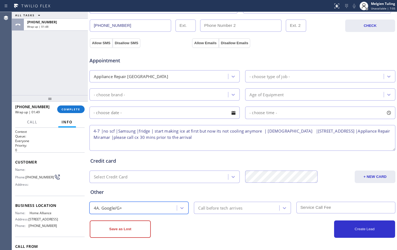
click at [211, 208] on div "Call before tech arrives" at bounding box center [220, 208] width 44 height 6
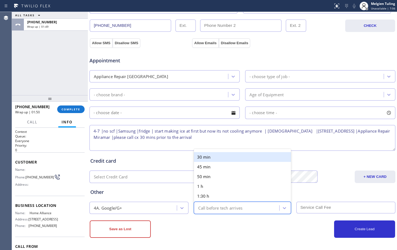
click at [210, 159] on div "30 min" at bounding box center [242, 157] width 97 height 10
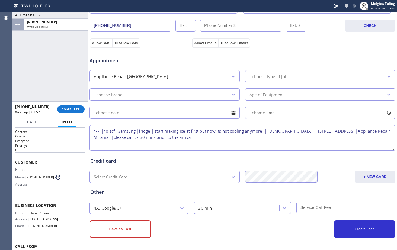
click at [312, 208] on input "text" at bounding box center [345, 208] width 99 height 12
click at [162, 95] on div "- choose brand -" at bounding box center [159, 94] width 137 height 9
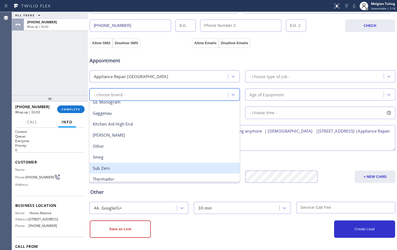
scroll to position [75, 0]
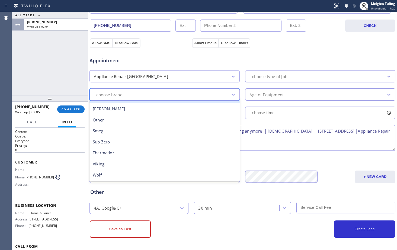
click at [165, 76] on div "Appliance Repair [GEOGRAPHIC_DATA]" at bounding box center [159, 76] width 137 height 9
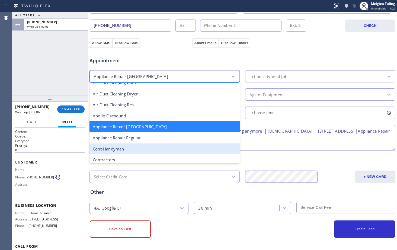
scroll to position [28, 0]
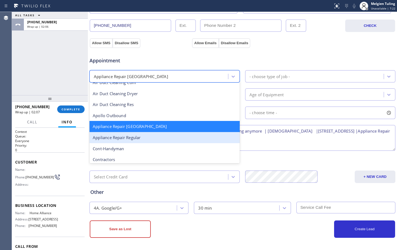
click at [140, 135] on div "Appliance Repair Regular" at bounding box center [164, 137] width 150 height 11
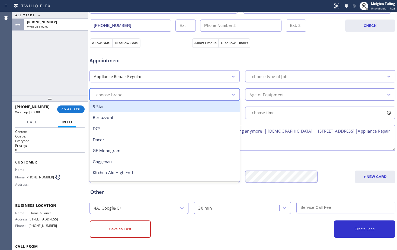
click at [130, 92] on div "- choose brand -" at bounding box center [159, 94] width 137 height 9
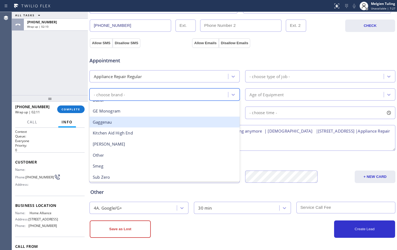
scroll to position [0, 0]
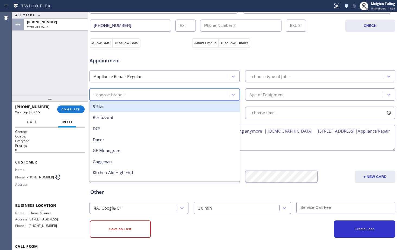
click at [154, 76] on div "Appliance Repair Regular" at bounding box center [159, 76] width 137 height 9
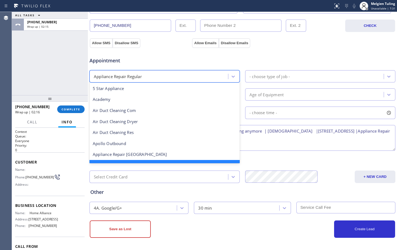
scroll to position [12, 0]
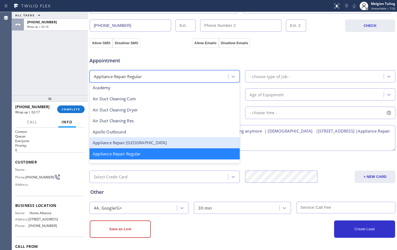
click at [135, 144] on div "Appliance Repair [GEOGRAPHIC_DATA]" at bounding box center [164, 142] width 150 height 11
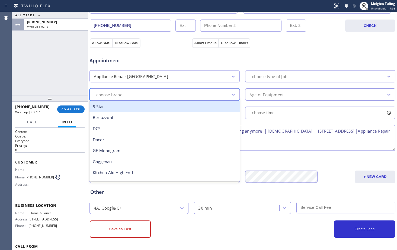
click at [124, 92] on div "- choose brand -" at bounding box center [109, 94] width 31 height 6
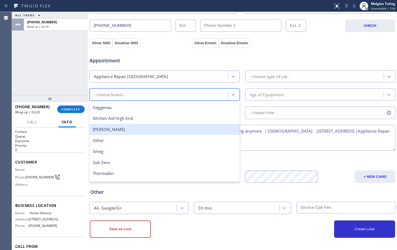
scroll to position [75, 0]
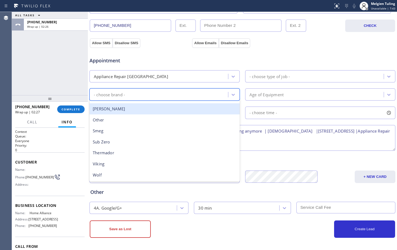
click at [279, 76] on div "- choose type of job -" at bounding box center [269, 76] width 40 height 6
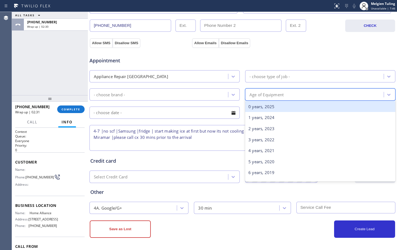
click at [263, 100] on div "Age of Equipment" at bounding box center [320, 94] width 150 height 12
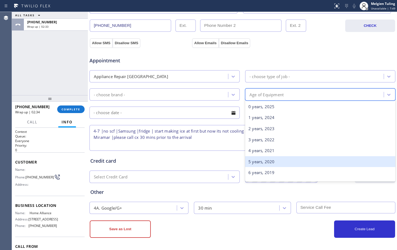
click at [268, 160] on div "5 years, 2020" at bounding box center [320, 161] width 150 height 11
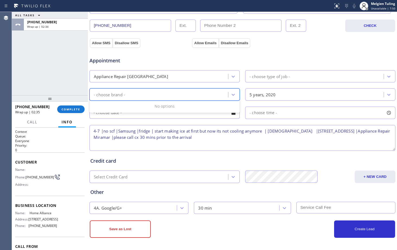
click at [159, 98] on div "- choose brand -" at bounding box center [159, 94] width 137 height 9
click at [146, 91] on div "- choose brand -" at bounding box center [159, 94] width 137 height 9
click at [146, 92] on div "- choose brand -" at bounding box center [159, 94] width 137 height 9
click at [214, 141] on textarea "4-7 |no scf |Samsung |fridge | start making ice at first but now its not coolin…" at bounding box center [242, 138] width 306 height 26
drag, startPoint x: 213, startPoint y: 140, endPoint x: 92, endPoint y: 133, distance: 120.6
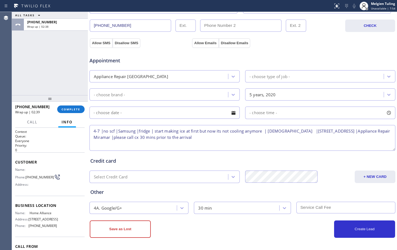
click at [92, 133] on textarea "4-7 |no scf |Samsung |fridge | start making ice at first but now its not coolin…" at bounding box center [242, 138] width 306 height 26
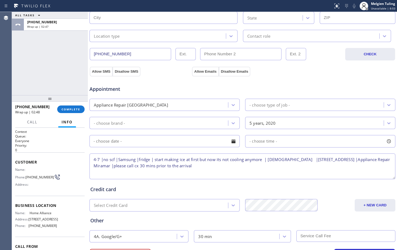
scroll to position [143, 0]
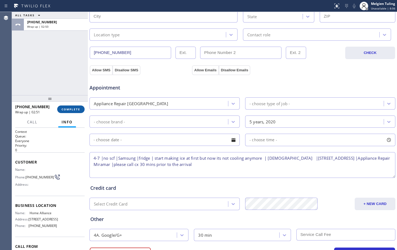
click at [66, 109] on span "COMPLETE" at bounding box center [71, 109] width 19 height 4
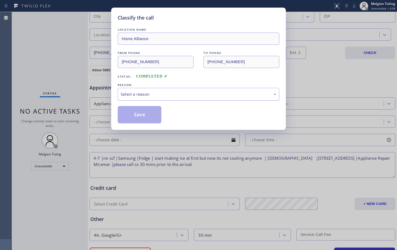
click at [133, 94] on div "Select a reason" at bounding box center [199, 94] width 156 height 6
click at [138, 115] on button "Save" at bounding box center [140, 114] width 44 height 17
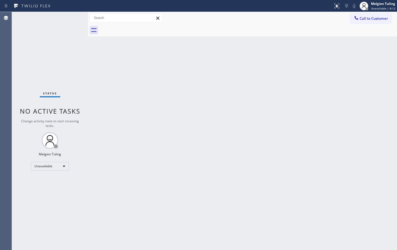
click at [90, 60] on div "Back to Dashboard Change Sender ID Customers Technicians Select a contact Outbo…" at bounding box center [242, 131] width 309 height 238
click at [113, 83] on div "Back to Dashboard Change Sender ID Customers Technicians Select a contact Outbo…" at bounding box center [242, 131] width 309 height 238
click at [55, 166] on div "Unavailable" at bounding box center [50, 166] width 38 height 9
click at [54, 182] on li "Available" at bounding box center [49, 180] width 37 height 7
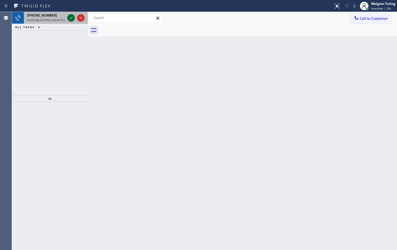
click at [69, 19] on icon at bounding box center [71, 18] width 7 height 7
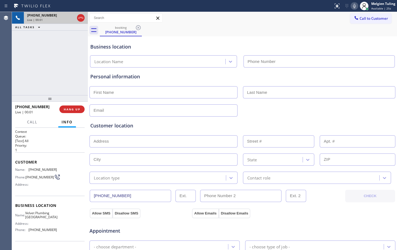
type input "[PHONE_NUMBER]"
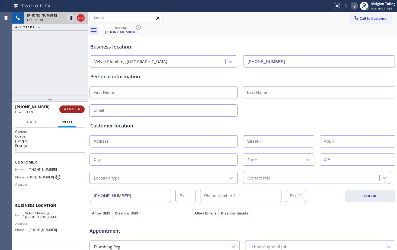
click at [69, 110] on span "HANG UP" at bounding box center [72, 109] width 17 height 4
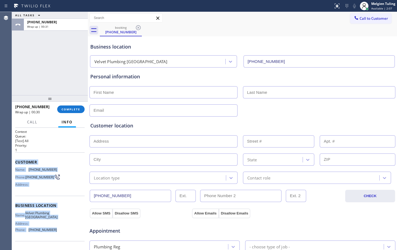
drag, startPoint x: 15, startPoint y: 162, endPoint x: 60, endPoint y: 230, distance: 81.7
click at [60, 230] on div "Context Queue: [Test] All Priority: 1 Customer Name: [PHONE_NUMBER] Phone: [PHO…" at bounding box center [49, 205] width 69 height 153
copy div "Customer Name: [PHONE_NUMBER] Phone: [PHONE_NUMBER] Address: Business location …"
click at [72, 110] on span "COMPLETE" at bounding box center [71, 109] width 19 height 4
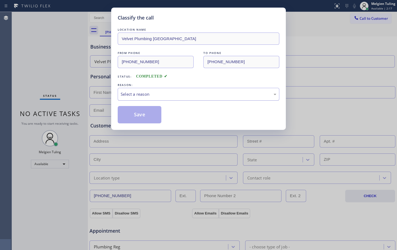
click at [130, 93] on div "Select a reason" at bounding box center [199, 94] width 156 height 6
click at [132, 115] on button "Save" at bounding box center [140, 114] width 44 height 17
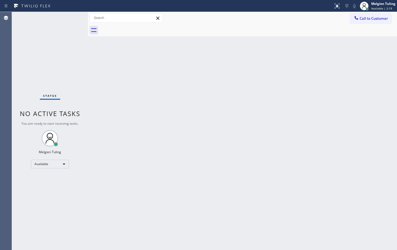
click at [85, 76] on div "Status No active tasks You are ready to start receiving tasks. Melgien Tuling A…" at bounding box center [50, 131] width 76 height 238
click at [377, 4] on div "Melgien Tuling" at bounding box center [383, 3] width 24 height 5
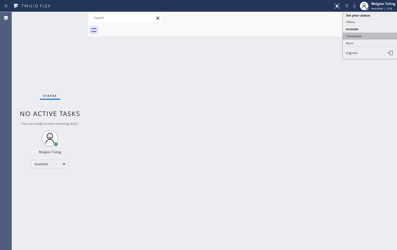
click at [360, 37] on button "Unavailable" at bounding box center [370, 36] width 54 height 7
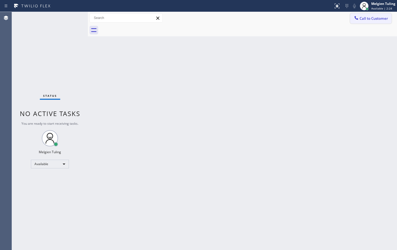
click at [372, 18] on span "Call to Customer" at bounding box center [373, 18] width 28 height 5
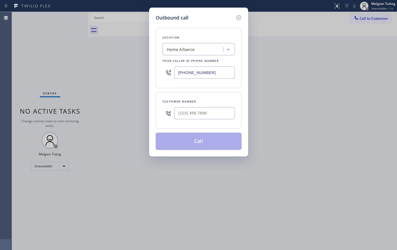
type input "(___) ___-____"
click at [184, 110] on input "(___) ___-____" at bounding box center [204, 113] width 60 height 12
paste input "619) 454-3009"
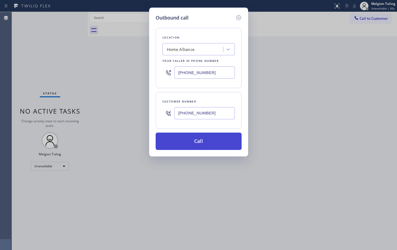
type input "[PHONE_NUMBER]"
click at [192, 139] on button "Call" at bounding box center [199, 141] width 86 height 17
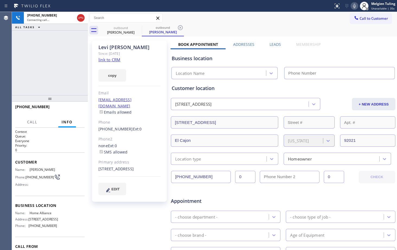
type input "[PHONE_NUMBER]"
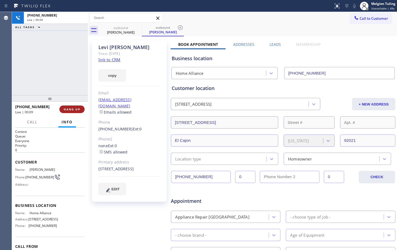
click at [69, 110] on span "HANG UP" at bounding box center [72, 109] width 17 height 4
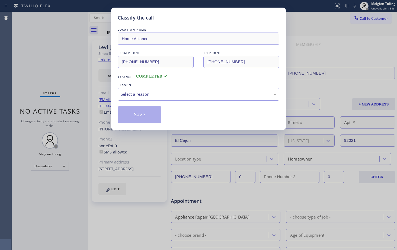
click at [138, 96] on div "Select a reason" at bounding box center [199, 94] width 156 height 6
click at [134, 127] on div "Classify the call LOCATION NAME Home Alliance FROM PHONE [PHONE_NUMBER] TO PHON…" at bounding box center [198, 69] width 175 height 122
click at [137, 118] on button "Save" at bounding box center [140, 114] width 44 height 17
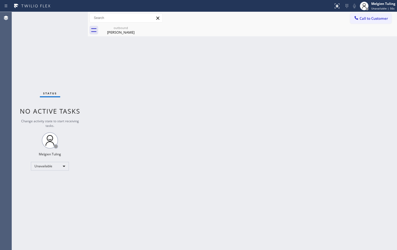
click at [138, 112] on div "Back to Dashboard Change Sender ID Customers Technicians Select a contact Outbo…" at bounding box center [242, 131] width 309 height 238
click at [199, 94] on div "Back to Dashboard Change Sender ID Customers Technicians Select a contact Outbo…" at bounding box center [242, 131] width 309 height 238
click at [367, 15] on button "Call to Customer" at bounding box center [370, 18] width 41 height 10
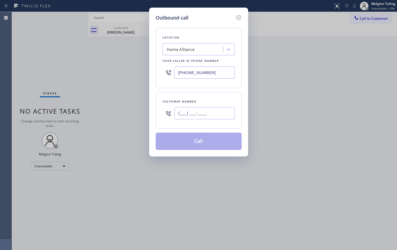
click at [184, 111] on input "(___) ___-____" at bounding box center [204, 113] width 60 height 12
paste input "619) 454-3009"
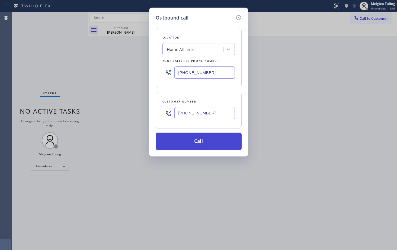
type input "[PHONE_NUMBER]"
click at [195, 135] on button "Call" at bounding box center [199, 141] width 86 height 17
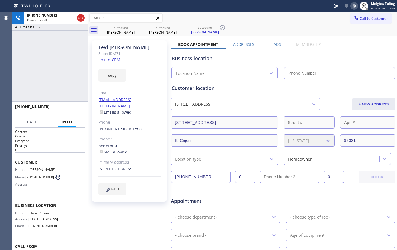
type input "[PHONE_NUMBER]"
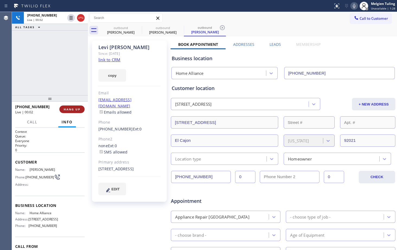
click at [73, 108] on span "HANG UP" at bounding box center [72, 109] width 17 height 4
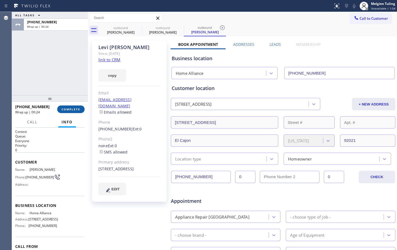
click at [67, 111] on span "COMPLETE" at bounding box center [71, 109] width 19 height 4
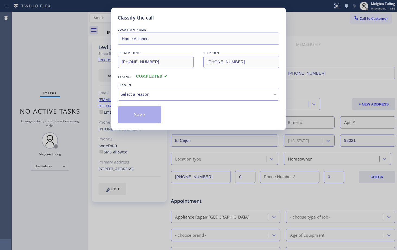
click at [136, 92] on div "Select a reason" at bounding box center [199, 94] width 156 height 6
click at [139, 113] on button "Save" at bounding box center [140, 114] width 44 height 17
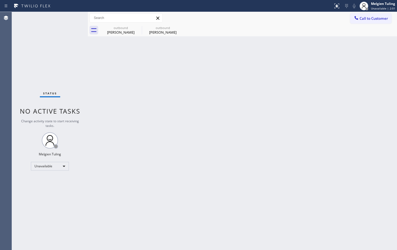
click at [56, 68] on div "Status No active tasks Change activity state to start receiving tasks. Melgien …" at bounding box center [50, 131] width 76 height 238
click at [50, 167] on div "Unavailable" at bounding box center [50, 166] width 38 height 9
click at [43, 180] on li "Available" at bounding box center [49, 180] width 37 height 7
click at [208, 116] on div "Back to Dashboard Change Sender ID Customers Technicians Select a contact Outbo…" at bounding box center [242, 131] width 309 height 238
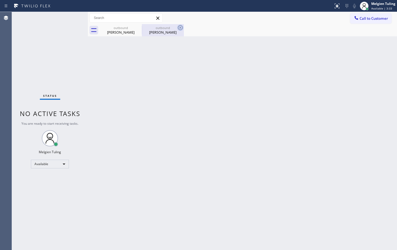
click at [179, 27] on icon at bounding box center [180, 27] width 7 height 7
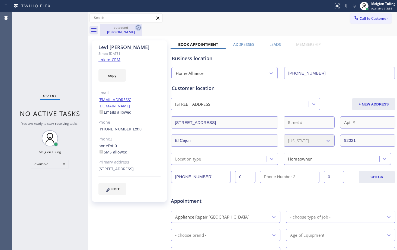
click at [139, 28] on icon at bounding box center [138, 27] width 7 height 7
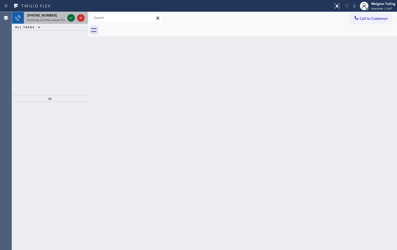
click at [73, 18] on icon at bounding box center [71, 18] width 7 height 7
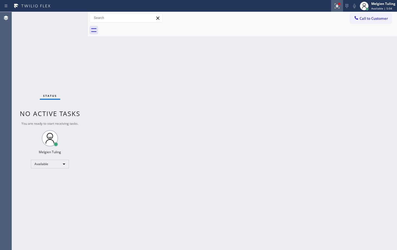
click at [340, 7] on icon at bounding box center [337, 6] width 7 height 7
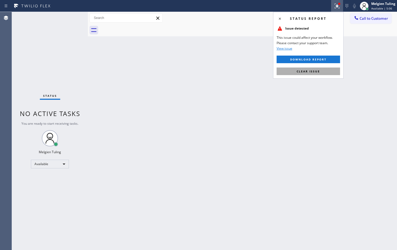
click at [304, 70] on span "Clear issue" at bounding box center [308, 71] width 23 height 4
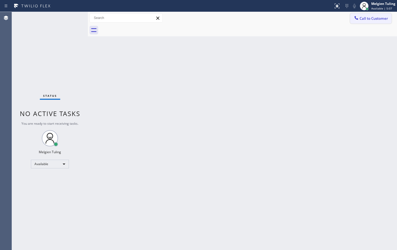
click at [370, 18] on span "Call to Customer" at bounding box center [373, 18] width 28 height 5
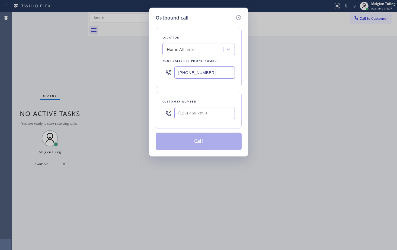
click at [380, 4] on div "Outbound call Location Home Alliance Your caller id phone number [PHONE_NUMBER]…" at bounding box center [198, 125] width 397 height 250
click at [236, 18] on icon at bounding box center [238, 17] width 5 height 5
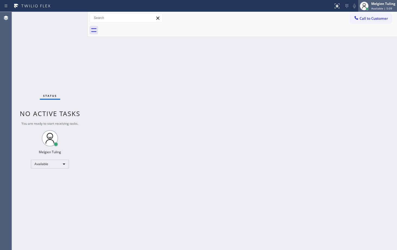
type input "[PHONE_NUMBER]"
click at [389, 5] on div "Melgien Tuling" at bounding box center [383, 3] width 24 height 5
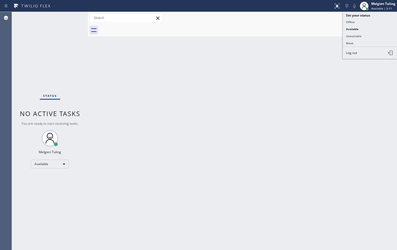
click at [362, 34] on button "Unavailable" at bounding box center [370, 36] width 54 height 7
click at [365, 20] on span "Call to Customer" at bounding box center [373, 18] width 28 height 5
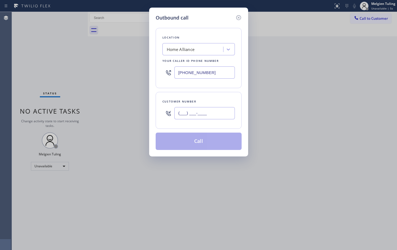
click at [181, 113] on input "(___) ___-____" at bounding box center [204, 113] width 60 height 12
paste input "619) 454-3009"
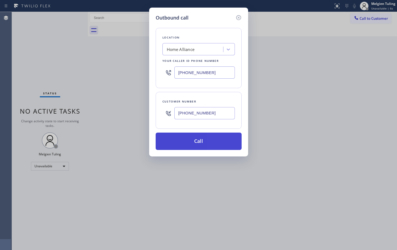
type input "[PHONE_NUMBER]"
click at [199, 145] on button "Call" at bounding box center [199, 141] width 86 height 17
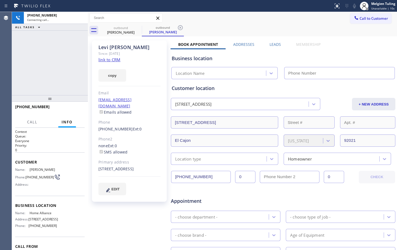
type input "[PHONE_NUMBER]"
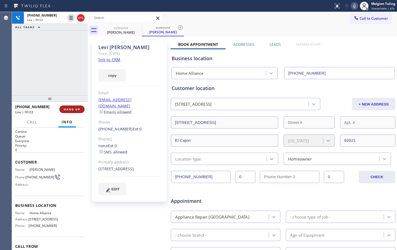
click at [66, 110] on span "HANG UP" at bounding box center [72, 109] width 17 height 4
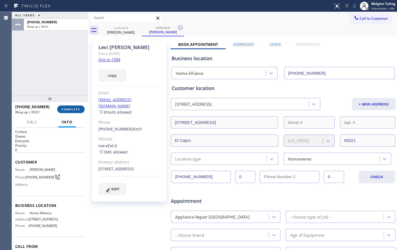
click at [70, 109] on span "COMPLETE" at bounding box center [71, 109] width 19 height 4
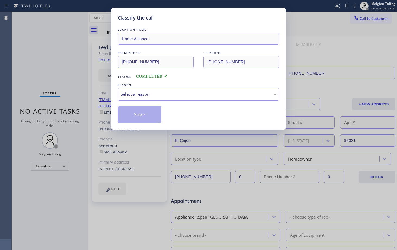
click at [174, 94] on div "Select a reason" at bounding box center [199, 94] width 156 height 6
click at [137, 113] on button "Save" at bounding box center [140, 114] width 44 height 17
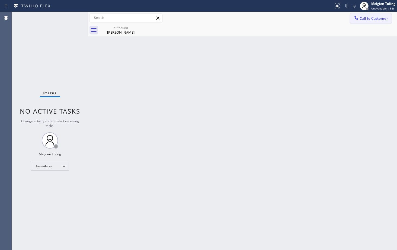
click at [377, 20] on span "Call to Customer" at bounding box center [373, 18] width 28 height 5
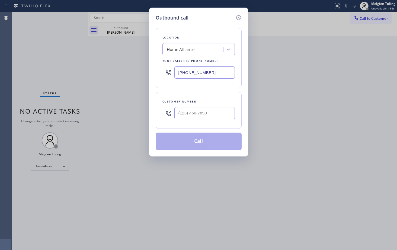
click at [384, 4] on div "Outbound call Location Home Alliance Your caller id phone number [PHONE_NUMBER]…" at bounding box center [198, 125] width 397 height 250
click at [237, 18] on icon at bounding box center [238, 17] width 7 height 7
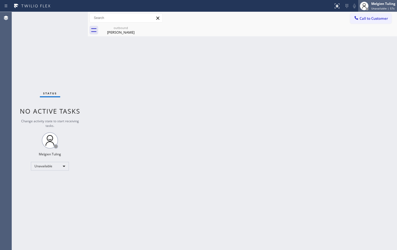
click at [382, 2] on div "Melgien Tuling" at bounding box center [383, 3] width 24 height 5
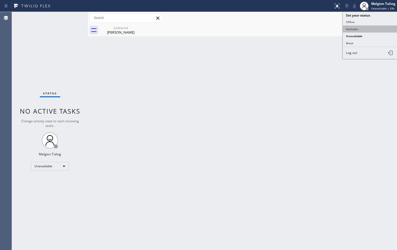
click at [359, 29] on button "Available" at bounding box center [370, 28] width 54 height 7
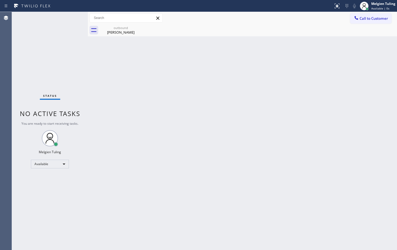
click at [294, 75] on div "Back to Dashboard Change Sender ID Customers Technicians Select a contact Outbo…" at bounding box center [242, 131] width 309 height 238
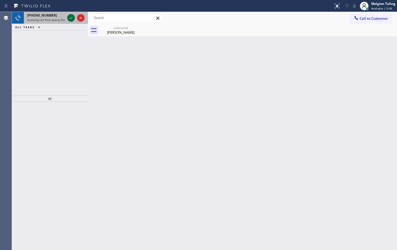
click at [71, 18] on icon at bounding box center [71, 18] width 7 height 7
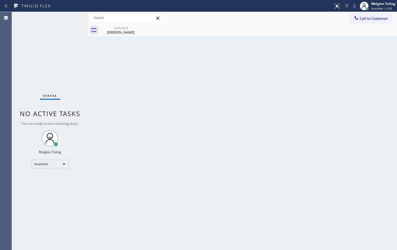
click at [71, 18] on div "Status No active tasks You are ready to start receiving tasks. Melgien Tuling A…" at bounding box center [50, 131] width 76 height 238
click at [82, 195] on div "Status No active tasks You are ready to start receiving tasks. Melgien Tuling A…" at bounding box center [50, 131] width 76 height 238
click at [338, 3] on icon at bounding box center [337, 6] width 7 height 7
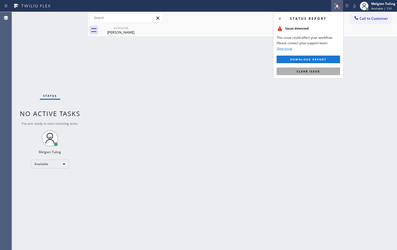
click at [318, 71] on span "Clear issue" at bounding box center [308, 71] width 23 height 4
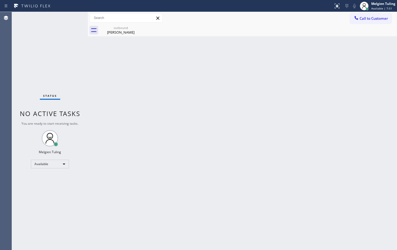
drag, startPoint x: 221, startPoint y: 118, endPoint x: 220, endPoint y: 121, distance: 3.3
click at [221, 119] on div "Back to Dashboard Change Sender ID Customers Technicians Select a contact Outbo…" at bounding box center [242, 131] width 309 height 238
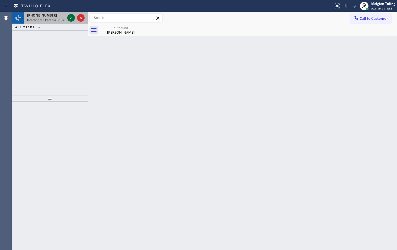
click at [71, 18] on icon at bounding box center [71, 18] width 3 height 2
click at [70, 18] on icon at bounding box center [71, 18] width 7 height 7
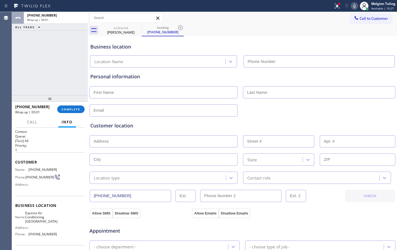
type input "[PHONE_NUMBER]"
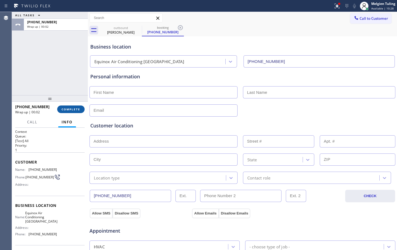
click at [67, 109] on span "COMPLETE" at bounding box center [71, 109] width 19 height 4
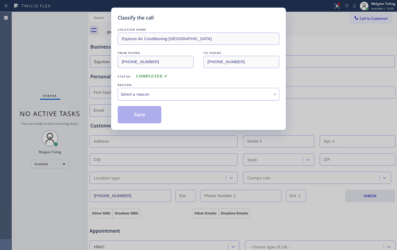
click at [143, 91] on div "Select a reason" at bounding box center [199, 94] width 156 height 6
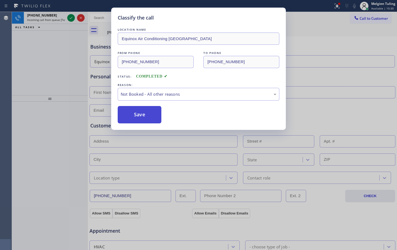
click at [132, 112] on button "Save" at bounding box center [140, 114] width 44 height 17
type input "[PHONE_NUMBER]"
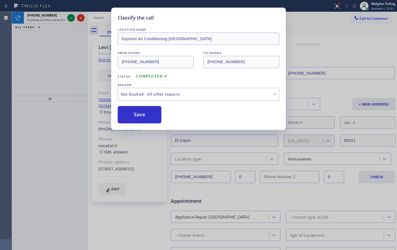
click at [70, 18] on icon at bounding box center [71, 18] width 7 height 7
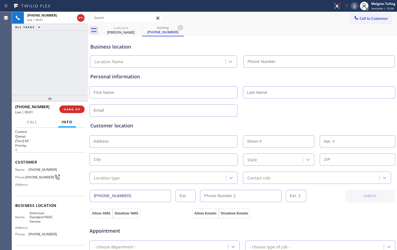
type input "[PHONE_NUMBER]"
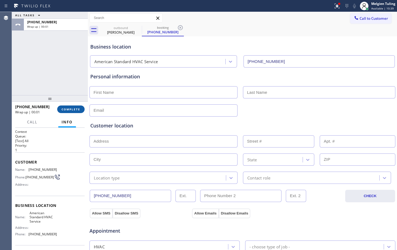
click at [70, 108] on span "COMPLETE" at bounding box center [71, 109] width 19 height 4
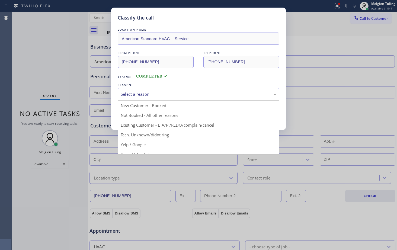
click at [124, 91] on div "Select a reason" at bounding box center [199, 94] width 162 height 13
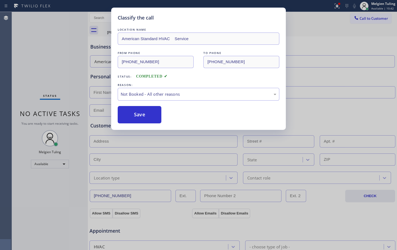
click at [123, 112] on button "Save" at bounding box center [140, 114] width 44 height 17
type input "[PHONE_NUMBER]"
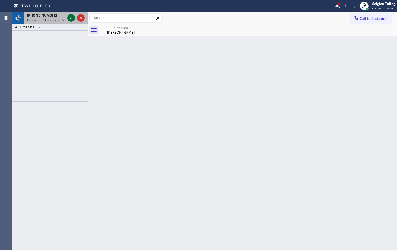
click at [69, 18] on icon at bounding box center [71, 18] width 7 height 7
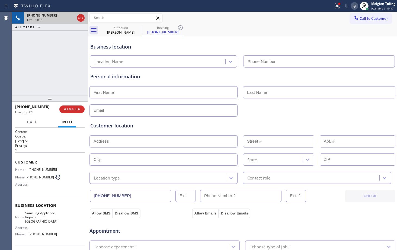
type input "[PHONE_NUMBER]"
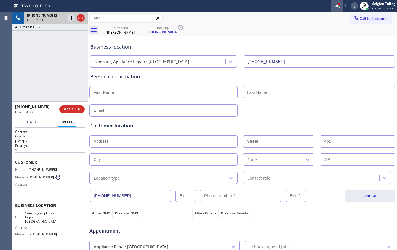
click at [338, 6] on icon at bounding box center [336, 6] width 3 height 4
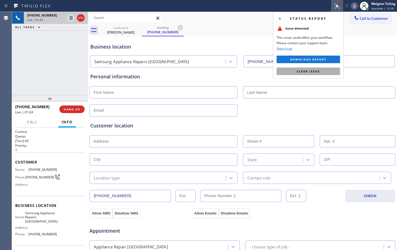
click at [303, 72] on span "Clear issue" at bounding box center [308, 71] width 23 height 4
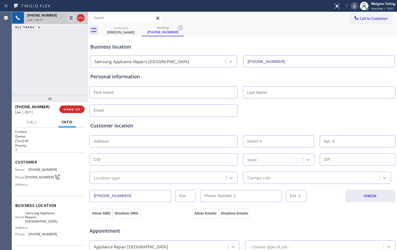
click at [222, 21] on div "Call to Customer Outbound call Location Home Alliance Your caller id phone numb…" at bounding box center [242, 17] width 309 height 9
click at [355, 4] on icon at bounding box center [354, 6] width 7 height 7
click at [70, 17] on icon at bounding box center [71, 18] width 3 height 4
click at [72, 19] on icon at bounding box center [71, 18] width 4 height 4
click at [353, 5] on icon at bounding box center [354, 6] width 3 height 4
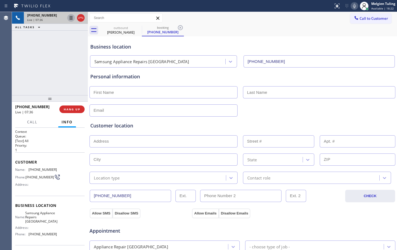
click at [72, 17] on icon at bounding box center [71, 18] width 3 height 4
click at [355, 7] on icon at bounding box center [354, 6] width 7 height 7
click at [354, 5] on icon at bounding box center [354, 6] width 3 height 4
click at [69, 18] on icon at bounding box center [71, 18] width 7 height 7
click at [33, 121] on span "Call" at bounding box center [32, 122] width 10 height 5
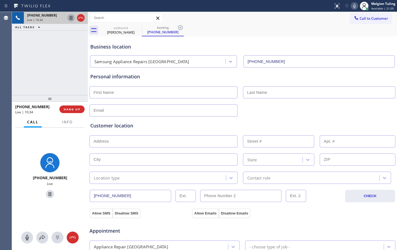
click at [73, 15] on icon at bounding box center [71, 18] width 7 height 7
click at [39, 238] on icon at bounding box center [42, 237] width 7 height 7
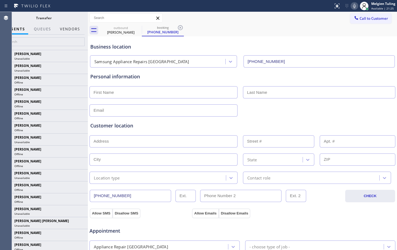
click at [69, 30] on button "Vendors" at bounding box center [70, 29] width 27 height 11
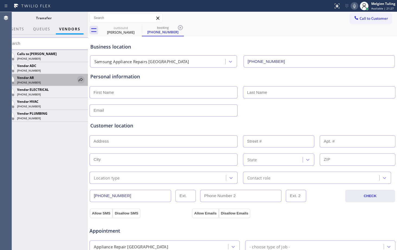
click at [79, 78] on icon at bounding box center [81, 79] width 7 height 7
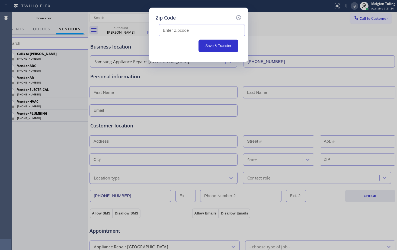
click at [206, 29] on input "text" at bounding box center [202, 30] width 86 height 12
paste input "94596"
type input "94596"
click at [221, 46] on button "Save & Transfer" at bounding box center [218, 46] width 40 height 12
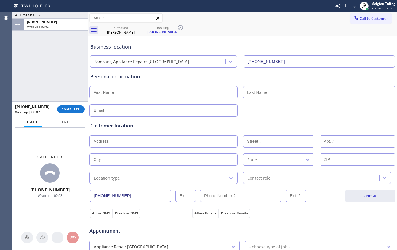
click at [68, 120] on span "Info" at bounding box center [67, 122] width 11 height 5
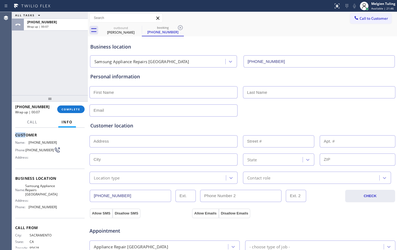
scroll to position [27, 0]
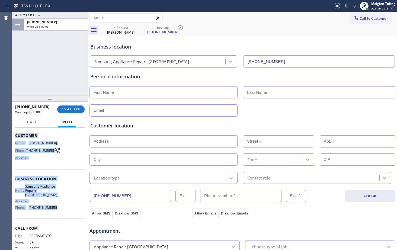
drag, startPoint x: 16, startPoint y: 134, endPoint x: 58, endPoint y: 213, distance: 89.4
click at [58, 213] on div "Context Queue: [Test] All Priority: 1 Customer Name: [PHONE_NUMBER] Phone: [PHO…" at bounding box center [49, 181] width 69 height 157
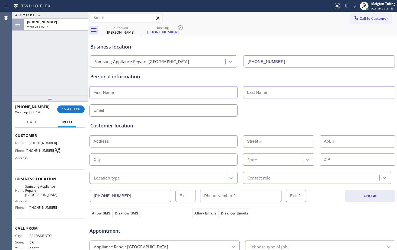
click at [113, 89] on input "text" at bounding box center [163, 92] width 148 height 12
type input "A"
type input "Mrs."
click at [250, 93] on input "text" at bounding box center [319, 92] width 152 height 12
type input "[PERSON_NAME]"
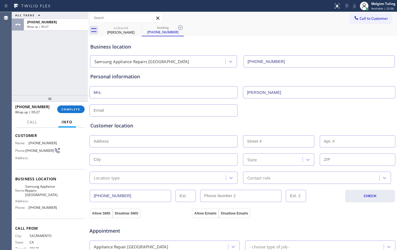
click at [151, 114] on input "text" at bounding box center [163, 110] width 148 height 12
type input "[EMAIL_ADDRESS][DOMAIN_NAME]"
click at [123, 142] on input "text" at bounding box center [163, 141] width 148 height 12
click at [107, 138] on input "text" at bounding box center [163, 141] width 148 height 12
paste input "|[STREET_ADDRESS]"
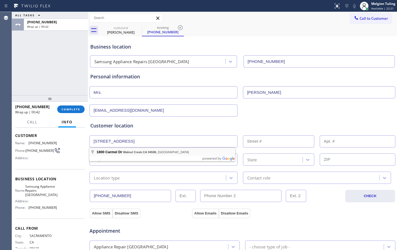
type input "1800 Carmel Dr"
type input "1800"
type input "Walnut Creek"
type input "94596"
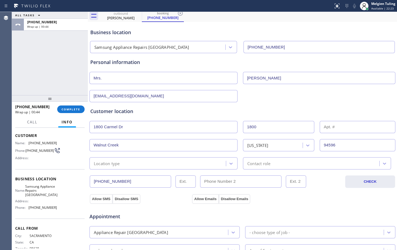
scroll to position [27, 0]
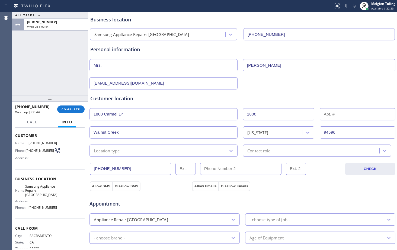
click at [163, 151] on div "Location type" at bounding box center [158, 150] width 135 height 9
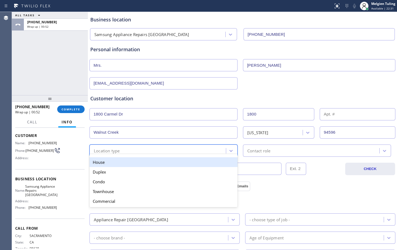
click at [178, 92] on div "Customer location >> ADD NEW ADDRESS << + NEW ADDRESS [STREET_ADDRESS][US_STATE…" at bounding box center [242, 122] width 306 height 67
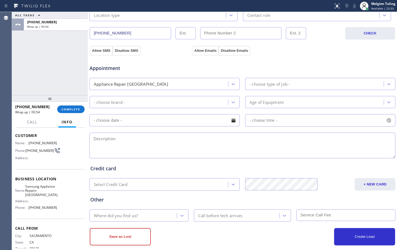
scroll to position [170, 0]
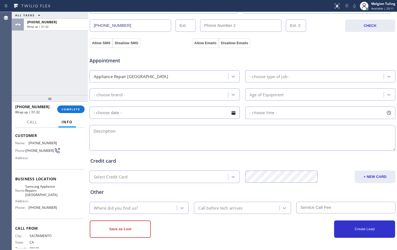
click at [127, 96] on div "- choose brand -" at bounding box center [159, 94] width 137 height 9
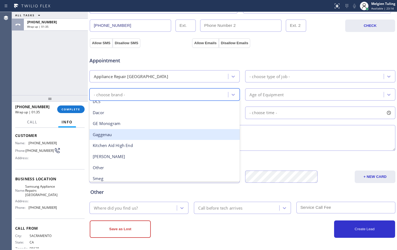
scroll to position [54, 0]
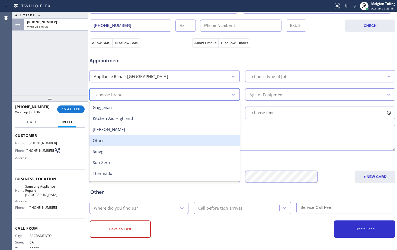
click at [113, 143] on div "Other" at bounding box center [164, 140] width 150 height 11
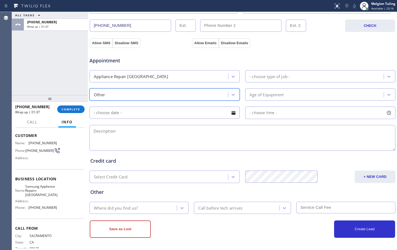
click at [256, 77] on div "- choose type of job -" at bounding box center [269, 76] width 40 height 6
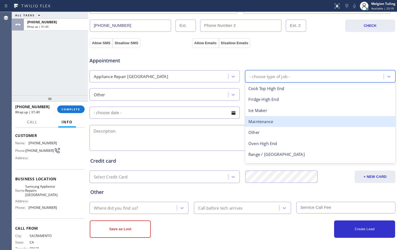
scroll to position [20, 0]
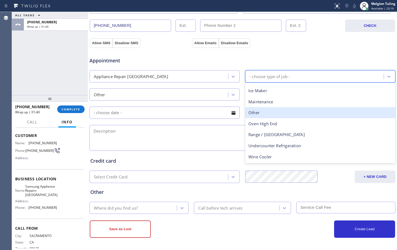
click at [251, 116] on div "Other" at bounding box center [320, 112] width 150 height 11
click at [251, 116] on div "- choose time -" at bounding box center [320, 113] width 150 height 12
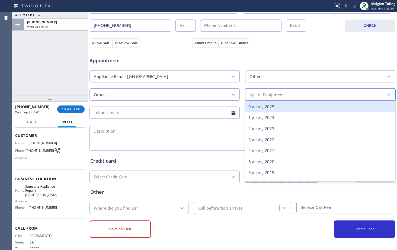
click at [267, 92] on div "Age of Equipment" at bounding box center [266, 94] width 34 height 6
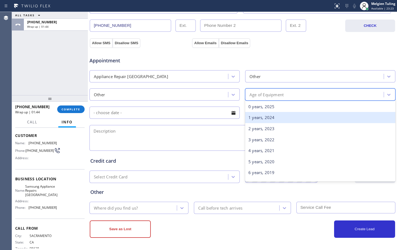
click at [261, 119] on div "1 years, 2024" at bounding box center [320, 117] width 150 height 11
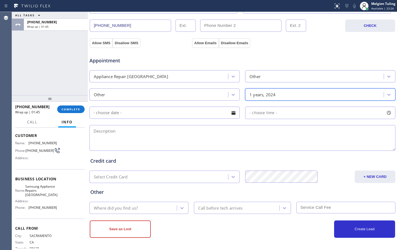
click at [137, 128] on textarea at bounding box center [242, 138] width 306 height 26
click at [101, 131] on textarea at bounding box center [242, 138] width 306 height 26
paste textarea "[PERSON_NAME] |refrigerator trailer |compressor isn't kicking on only the fan i…"
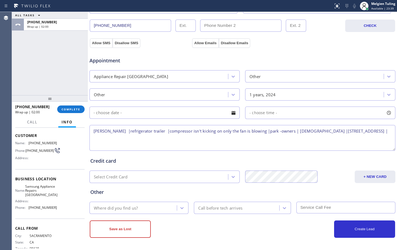
click at [36, 195] on span "Samsung Appliance Repairs [GEOGRAPHIC_DATA]" at bounding box center [41, 190] width 32 height 12
click at [383, 132] on textarea "[PERSON_NAME] |refrigerator trailer |compressor isn't kicking on only the fan i…" at bounding box center [242, 138] width 306 height 26
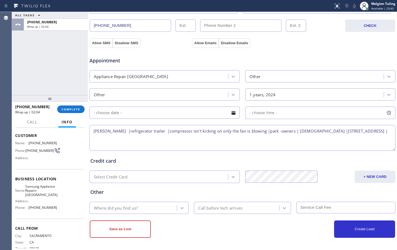
paste textarea "Samsung Appliance Repairs [GEOGRAPHIC_DATA]"
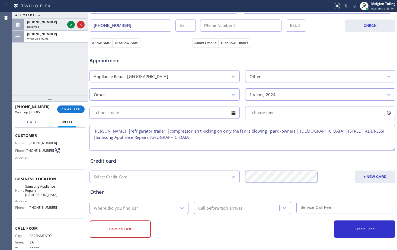
click at [215, 142] on textarea "[PERSON_NAME] |refrigerator trailer |compressor isn't kicking on only the fan i…" at bounding box center [242, 138] width 306 height 26
click at [211, 141] on textarea "[PERSON_NAME] |refrigerator trailer |compressor isn't kicking on only the fan i…" at bounding box center [242, 138] width 306 height 26
click at [194, 137] on textarea "[PERSON_NAME] |refrigerator trailer |compressor isn't kicking on only the fan i…" at bounding box center [242, 138] width 306 height 26
type textarea "[PERSON_NAME] |refrigerator trailer |compressor isn't kicking on only the fan i…"
click at [143, 207] on div "Where did you find us?" at bounding box center [134, 207] width 86 height 9
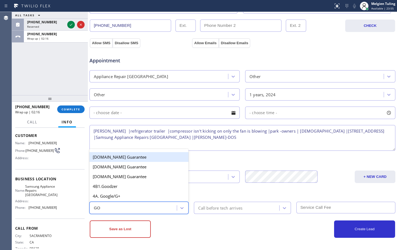
type input "GOO"
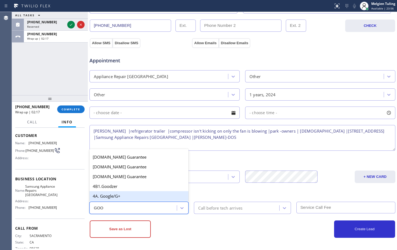
click at [124, 197] on div "4A. Google/G+" at bounding box center [138, 196] width 99 height 10
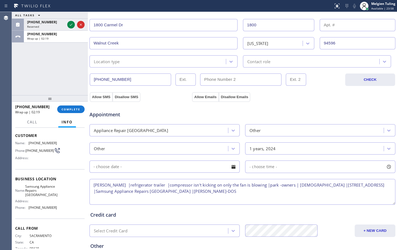
scroll to position [116, 0]
click at [103, 98] on button "Allow SMS" at bounding box center [101, 97] width 23 height 10
click at [199, 95] on button "Allow Emails" at bounding box center [205, 97] width 27 height 10
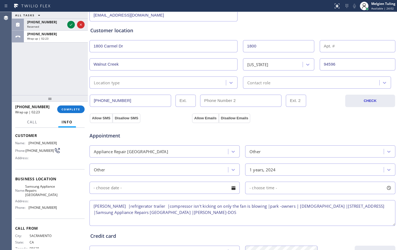
scroll to position [89, 0]
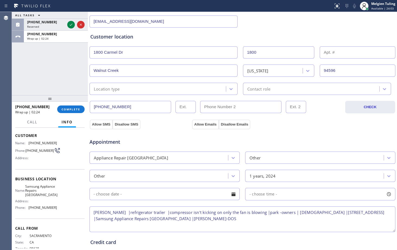
click at [140, 91] on div "Location type" at bounding box center [158, 88] width 135 height 9
click at [69, 25] on icon at bounding box center [71, 24] width 7 height 7
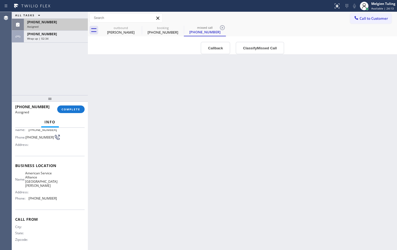
scroll to position [17, 0]
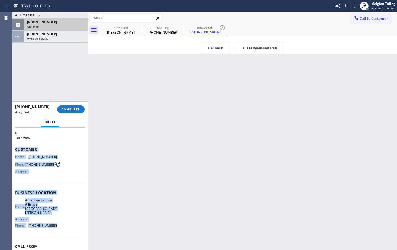
drag, startPoint x: 15, startPoint y: 150, endPoint x: 59, endPoint y: 223, distance: 85.3
click at [59, 223] on div "Context Queue: Appliance Repair Priority: 0 Task Age: Customer Name: [PHONE_NUM…" at bounding box center [49, 195] width 69 height 166
click at [69, 111] on button "COMPLETE" at bounding box center [70, 109] width 27 height 8
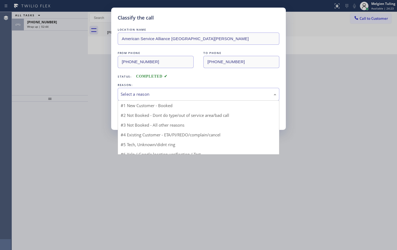
click at [127, 93] on div "Select a reason" at bounding box center [199, 94] width 156 height 6
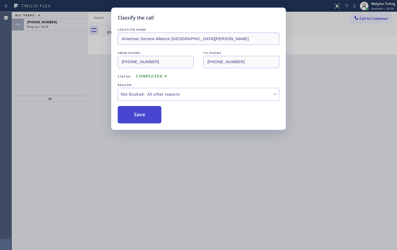
click at [130, 113] on button "Save" at bounding box center [140, 114] width 44 height 17
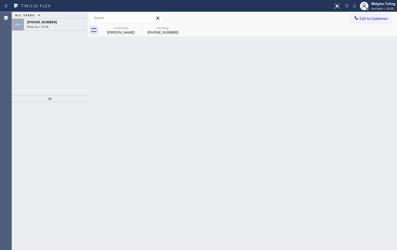
click at [47, 28] on span "Wrap up | 02:46" at bounding box center [37, 27] width 21 height 4
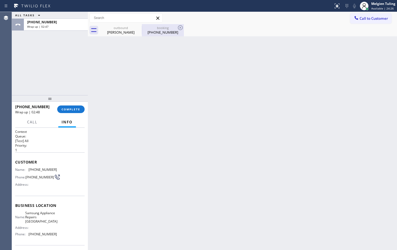
click at [160, 29] on div "booking" at bounding box center [162, 28] width 41 height 4
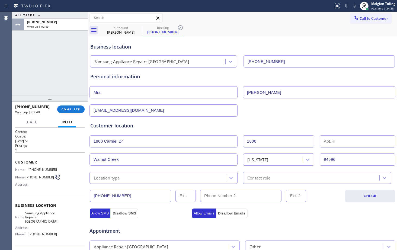
click at [182, 178] on div "Location type" at bounding box center [158, 177] width 135 height 9
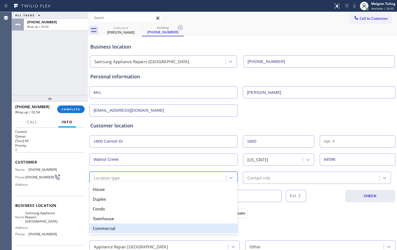
click at [127, 229] on div "Commercial" at bounding box center [163, 228] width 148 height 10
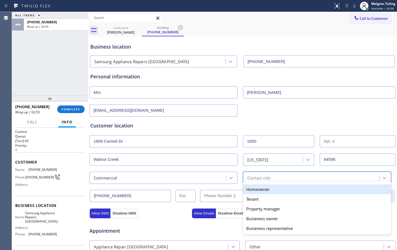
click at [257, 176] on div "Contact role" at bounding box center [258, 178] width 23 height 6
click at [254, 189] on div "Homeowner" at bounding box center [317, 189] width 148 height 10
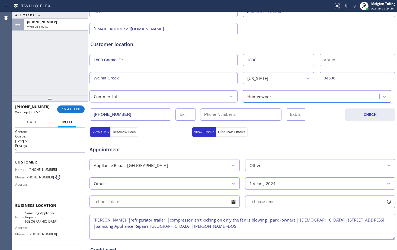
scroll to position [170, 0]
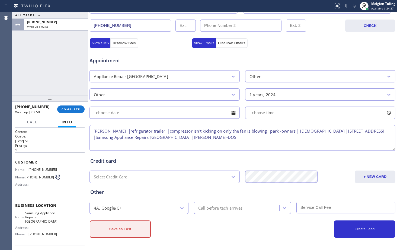
click at [122, 227] on button "Save as Lost" at bounding box center [120, 228] width 61 height 17
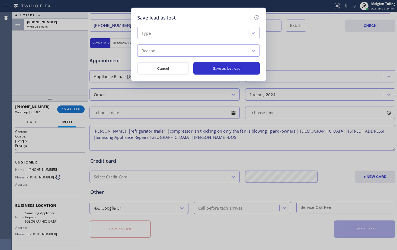
click at [171, 29] on div "Type" at bounding box center [193, 32] width 109 height 9
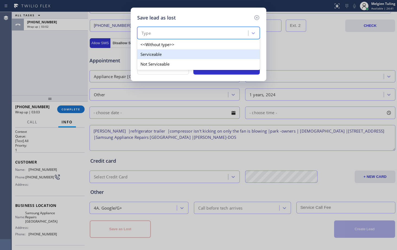
click at [153, 54] on div "Serviceable" at bounding box center [198, 54] width 123 height 10
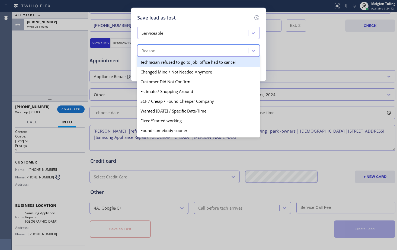
click at [153, 54] on div "Reason" at bounding box center [193, 50] width 109 height 9
click at [158, 33] on div "Serviceable" at bounding box center [153, 33] width 22 height 6
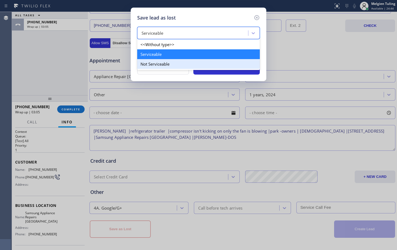
click at [143, 63] on div "Not Serviceable" at bounding box center [198, 64] width 123 height 10
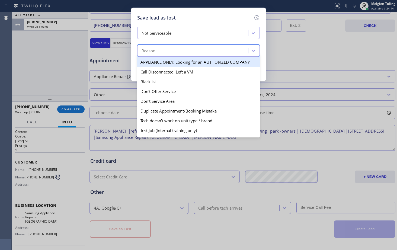
click at [152, 50] on div "Reason" at bounding box center [149, 51] width 14 height 6
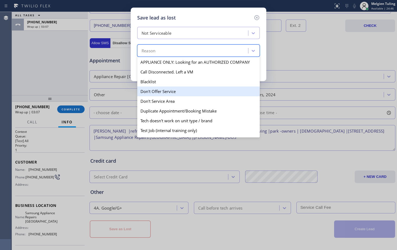
click at [160, 91] on div "Don't Offer Service" at bounding box center [198, 91] width 123 height 10
click at [160, 91] on div "Save lead as lost Not Serviceable option Don't Offer Service focused, 4 of 13. …" at bounding box center [198, 125] width 397 height 250
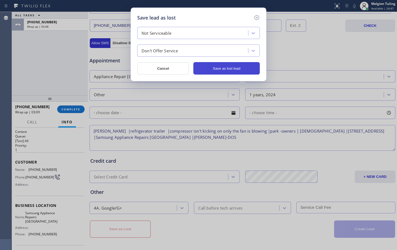
click at [229, 70] on button "Save as lost lead" at bounding box center [226, 68] width 66 height 12
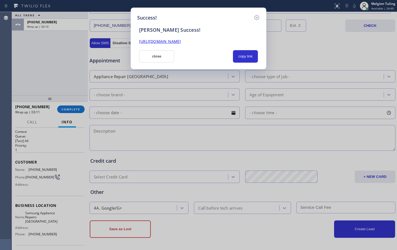
click at [181, 41] on link "[URL][DOMAIN_NAME]" at bounding box center [160, 41] width 42 height 5
click at [157, 57] on button "close" at bounding box center [156, 56] width 35 height 12
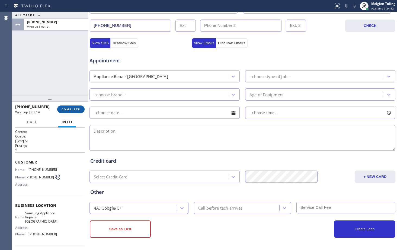
click at [76, 108] on span "COMPLETE" at bounding box center [71, 109] width 19 height 4
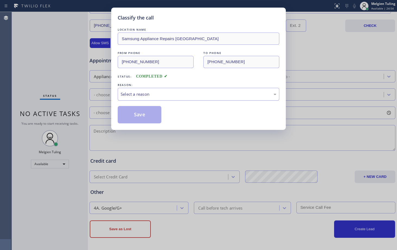
click at [143, 95] on div "Select a reason" at bounding box center [199, 94] width 156 height 6
click at [125, 114] on button "Save" at bounding box center [140, 114] width 44 height 17
type input "[PHONE_NUMBER]"
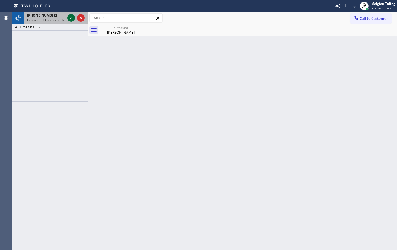
click at [71, 17] on icon at bounding box center [71, 18] width 7 height 7
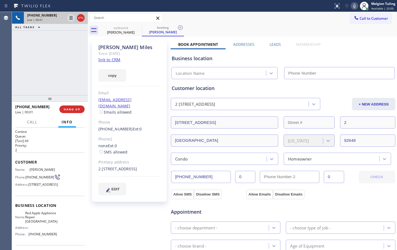
type input "[PHONE_NUMBER]"
click at [113, 60] on link "link to CRM" at bounding box center [109, 59] width 22 height 5
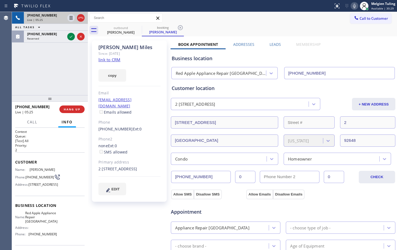
click at [145, 105] on div "[EMAIL_ADDRESS][DOMAIN_NAME] Emails allowed" at bounding box center [129, 106] width 62 height 19
click at [245, 26] on div "outbound [PERSON_NAME] booking [PERSON_NAME]" at bounding box center [248, 30] width 297 height 12
click at [355, 5] on icon at bounding box center [354, 6] width 7 height 7
click at [72, 18] on icon at bounding box center [71, 18] width 3 height 4
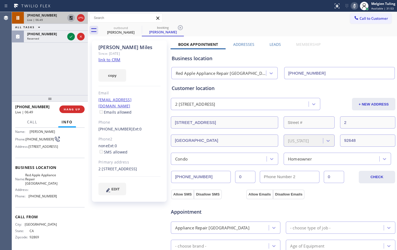
scroll to position [52, 0]
click at [70, 18] on icon at bounding box center [71, 18] width 7 height 7
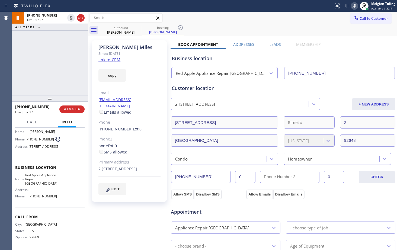
click at [354, 5] on icon at bounding box center [354, 6] width 7 height 7
click at [54, 68] on div "[PHONE_NUMBER] Live | 08:29 ALL TASKS ALL TASKS ACTIVE TASKS TASKS IN WRAP UP" at bounding box center [50, 53] width 76 height 83
click at [123, 83] on div "[PERSON_NAME] Since: [DATE] link to CRM copy Email [EMAIL_ADDRESS][DOMAIN_NAME]…" at bounding box center [129, 120] width 75 height 161
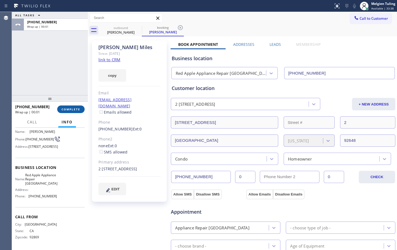
click at [66, 109] on span "COMPLETE" at bounding box center [71, 109] width 19 height 4
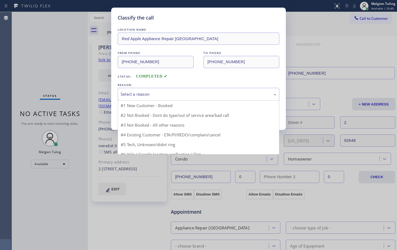
click at [129, 94] on div "Select a reason" at bounding box center [199, 94] width 156 height 6
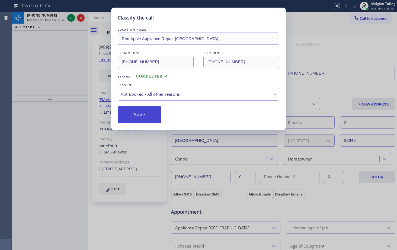
click at [138, 115] on button "Save" at bounding box center [140, 114] width 44 height 17
type input "[PHONE_NUMBER]"
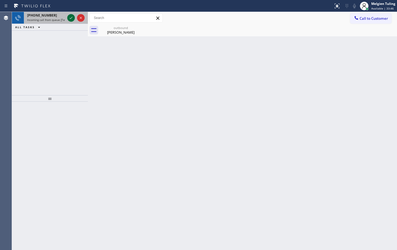
click at [69, 16] on icon at bounding box center [71, 18] width 7 height 7
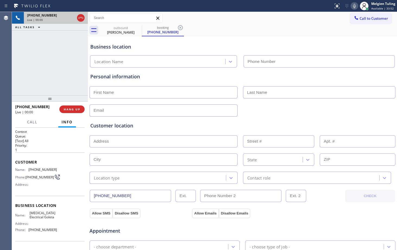
type input "[PHONE_NUMBER]"
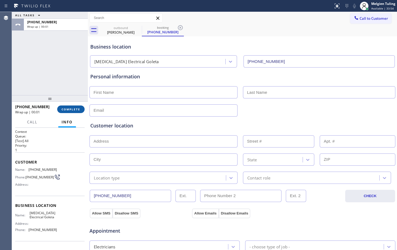
click at [69, 110] on span "COMPLETE" at bounding box center [71, 109] width 19 height 4
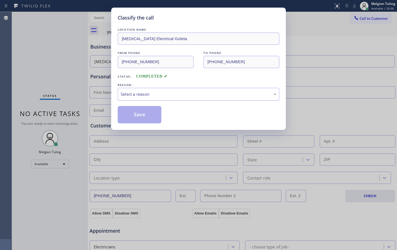
click at [130, 93] on div "Select a reason" at bounding box center [199, 94] width 156 height 6
click at [137, 114] on button "Save" at bounding box center [140, 114] width 44 height 17
type input "[PHONE_NUMBER]"
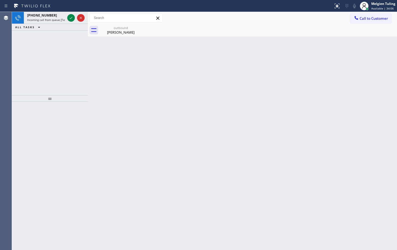
click at [72, 17] on icon at bounding box center [71, 18] width 7 height 7
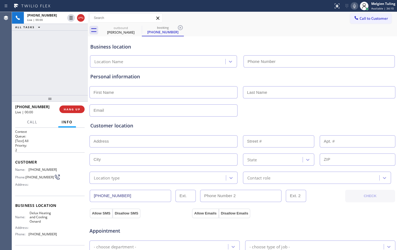
type input "[PHONE_NUMBER]"
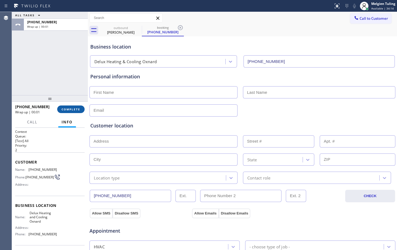
click at [70, 108] on span "COMPLETE" at bounding box center [71, 109] width 19 height 4
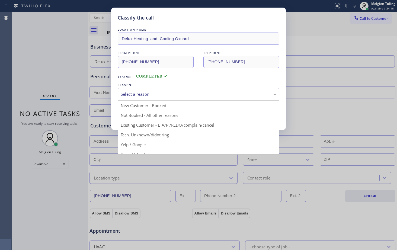
click at [135, 94] on div "Select a reason" at bounding box center [199, 94] width 156 height 6
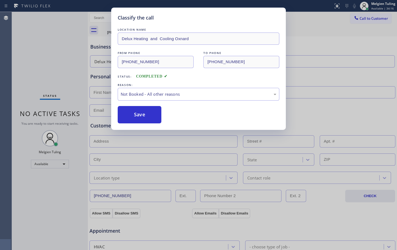
click at [129, 115] on button "Save" at bounding box center [140, 114] width 44 height 17
type input "[PHONE_NUMBER]"
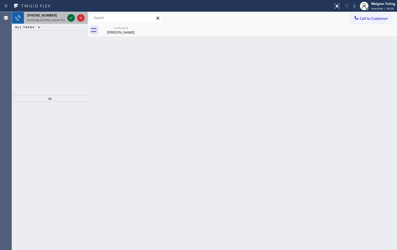
click at [70, 18] on icon at bounding box center [71, 18] width 7 height 7
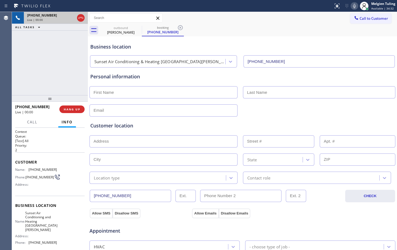
type input "[PHONE_NUMBER]"
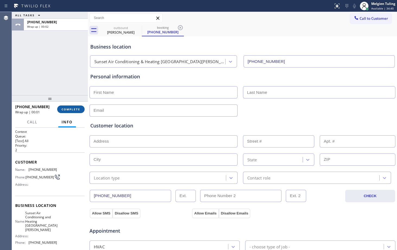
click at [73, 110] on span "COMPLETE" at bounding box center [71, 109] width 19 height 4
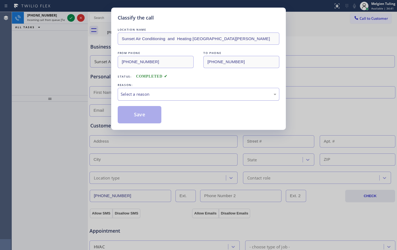
click at [136, 93] on div "Select a reason" at bounding box center [199, 94] width 156 height 6
click at [143, 117] on button "Save" at bounding box center [140, 114] width 44 height 17
type input "[PHONE_NUMBER]"
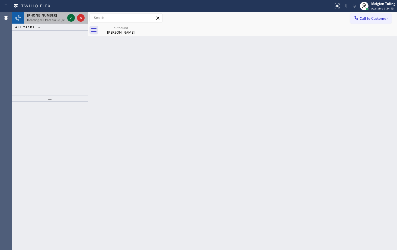
click at [70, 16] on icon at bounding box center [71, 18] width 7 height 7
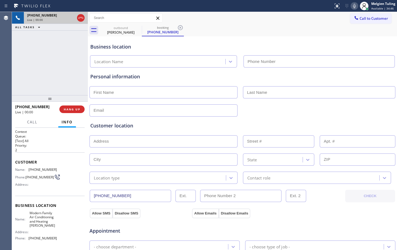
type input "[PHONE_NUMBER]"
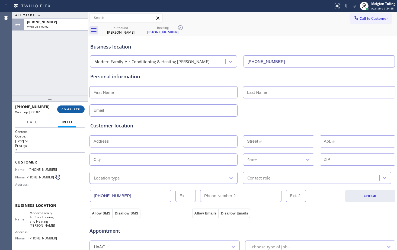
click at [81, 108] on button "COMPLETE" at bounding box center [70, 109] width 27 height 8
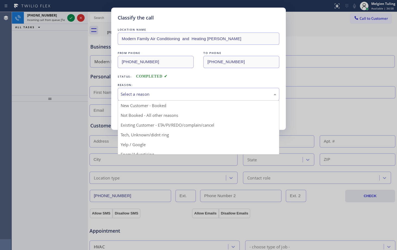
click at [144, 95] on div "Select a reason" at bounding box center [199, 94] width 156 height 6
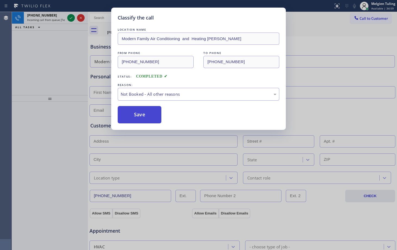
click at [136, 113] on button "Save" at bounding box center [140, 114] width 44 height 17
type input "[PHONE_NUMBER]"
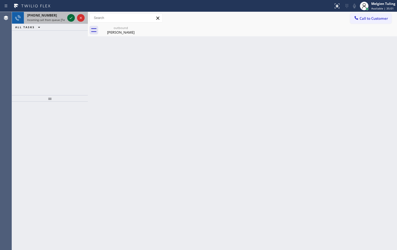
click at [72, 17] on icon at bounding box center [71, 18] width 7 height 7
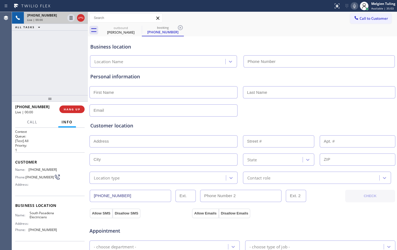
type input "[PHONE_NUMBER]"
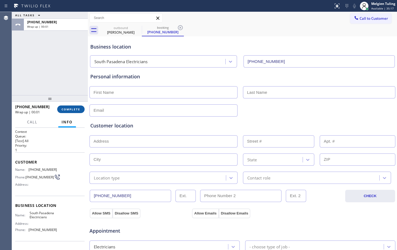
click at [73, 110] on span "COMPLETE" at bounding box center [71, 109] width 19 height 4
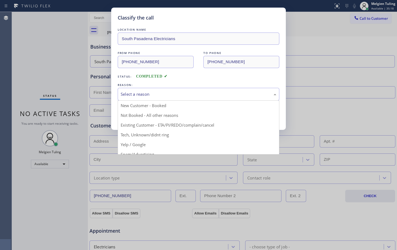
click at [143, 93] on div "Select a reason" at bounding box center [199, 94] width 156 height 6
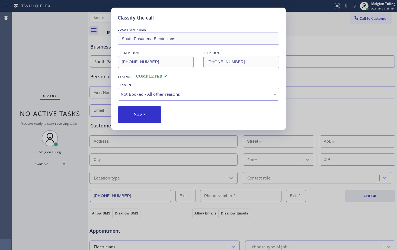
click at [133, 117] on button "Save" at bounding box center [140, 114] width 44 height 17
type input "[PHONE_NUMBER]"
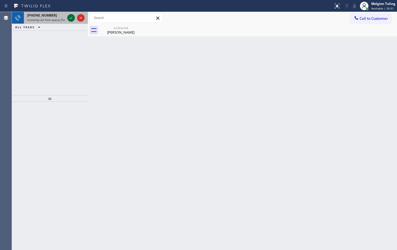
click at [73, 18] on icon at bounding box center [71, 18] width 7 height 7
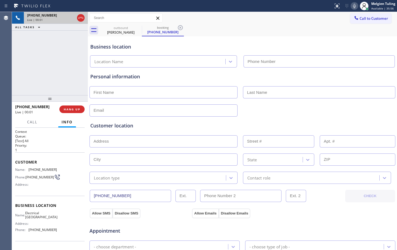
type input "[PHONE_NUMBER]"
click at [263, 26] on div "outbound [PERSON_NAME] booking [PHONE_NUMBER]" at bounding box center [248, 30] width 297 height 12
click at [356, 6] on icon at bounding box center [354, 6] width 3 height 4
click at [70, 18] on icon at bounding box center [71, 18] width 3 height 4
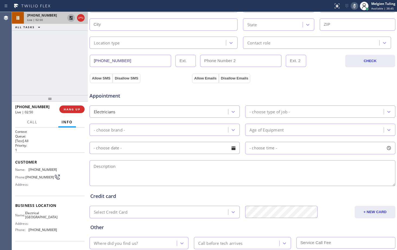
scroll to position [170, 0]
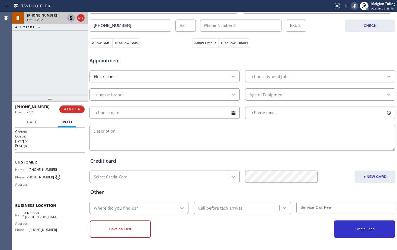
click at [70, 16] on icon at bounding box center [71, 18] width 4 height 4
click at [357, 6] on icon at bounding box center [354, 6] width 7 height 7
click at [294, 54] on div "Appointment" at bounding box center [242, 57] width 307 height 14
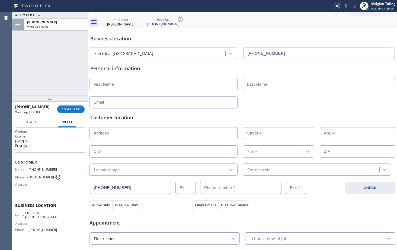
scroll to position [8, 0]
click at [111, 86] on input "text" at bounding box center [163, 85] width 148 height 12
type input "Mr."
click at [274, 81] on input "text" at bounding box center [319, 85] width 152 height 12
type input "[PERSON_NAME]"
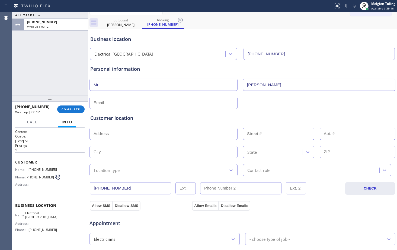
click at [134, 108] on div "Customer location >> ADD NEW ADDRESS << + NEW ADDRESS State Location type Conta…" at bounding box center [242, 141] width 306 height 69
click at [138, 101] on input "text" at bounding box center [163, 103] width 148 height 12
type input "[EMAIL_ADDRESS][DOMAIN_NAME]"
click at [115, 131] on input "text" at bounding box center [163, 134] width 148 height 12
paste input "[GEOGRAPHIC_DATA]"
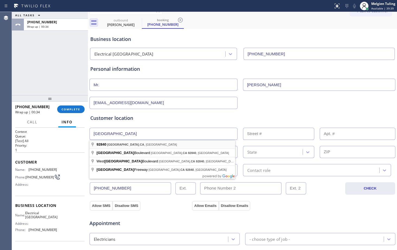
type input "[GEOGRAPHIC_DATA], [GEOGRAPHIC_DATA]"
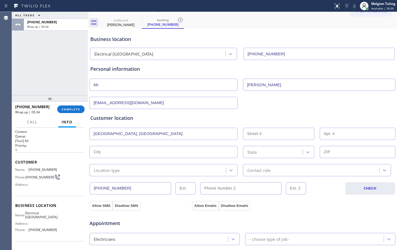
type input "[GEOGRAPHIC_DATA]"
type input "92840"
click at [121, 135] on input "text" at bounding box center [163, 134] width 148 height 12
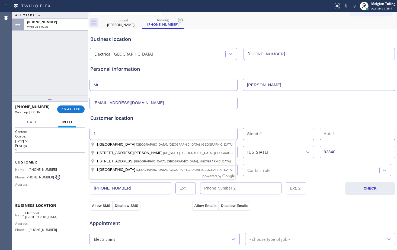
type input "1"
click at [255, 133] on input "text" at bounding box center [278, 134] width 71 height 12
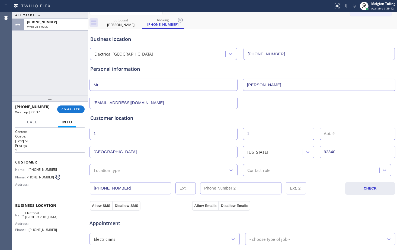
type input "1"
click at [131, 170] on div "Location type" at bounding box center [158, 169] width 135 height 9
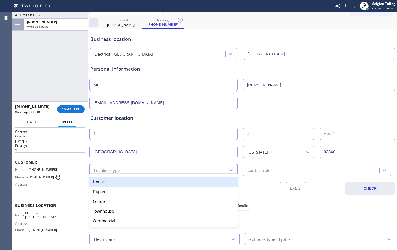
click at [116, 182] on div "House" at bounding box center [163, 182] width 148 height 10
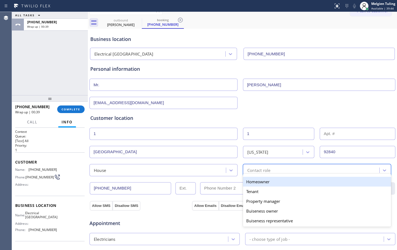
click at [258, 171] on div "Contact role" at bounding box center [258, 170] width 23 height 6
click at [253, 183] on div "Homeowner" at bounding box center [317, 182] width 148 height 10
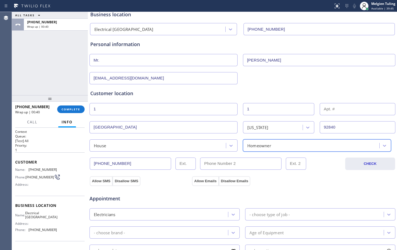
scroll to position [62, 0]
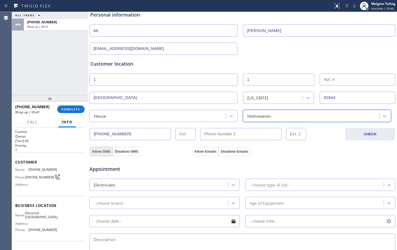
click at [102, 151] on button "Allow SMS" at bounding box center [101, 152] width 23 height 10
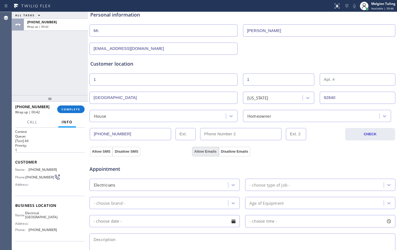
click at [209, 151] on button "Allow Emails" at bounding box center [205, 152] width 27 height 10
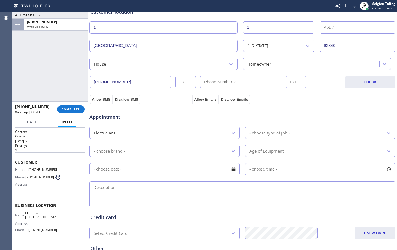
scroll to position [116, 0]
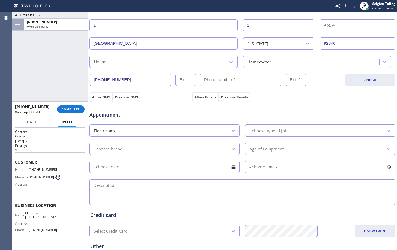
click at [256, 129] on div "- choose type of job -" at bounding box center [269, 130] width 40 height 6
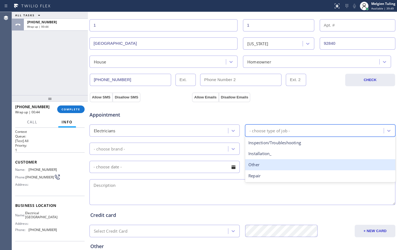
click at [251, 166] on div "Other" at bounding box center [320, 164] width 150 height 11
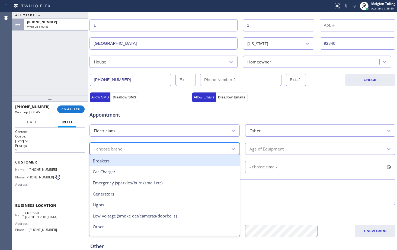
click at [186, 148] on div "- choose brand -" at bounding box center [159, 148] width 137 height 9
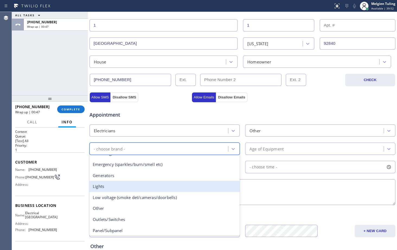
scroll to position [42, 0]
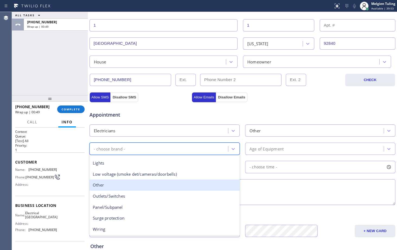
click at [114, 184] on div "Other" at bounding box center [164, 184] width 150 height 11
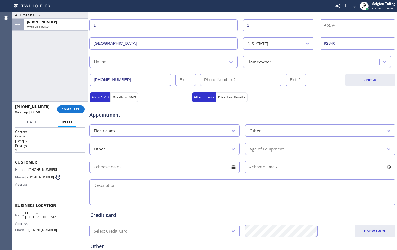
click at [134, 186] on textarea at bounding box center [242, 192] width 306 height 26
click at [162, 183] on textarea at bounding box center [242, 192] width 306 height 26
paste textarea "[GEOGRAPHIC_DATA]"
click at [182, 191] on textarea "[GEOGRAPHIC_DATA]" at bounding box center [242, 192] width 306 height 26
click at [93, 185] on textarea "[GEOGRAPHIC_DATA]" at bounding box center [242, 192] width 306 height 26
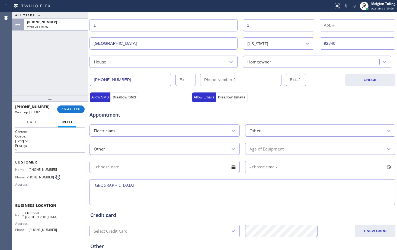
drag, startPoint x: 93, startPoint y: 185, endPoint x: 116, endPoint y: 186, distance: 22.8
click at [93, 185] on textarea "[GEOGRAPHIC_DATA]" at bounding box center [242, 192] width 306 height 26
click at [119, 187] on textarea "[GEOGRAPHIC_DATA]" at bounding box center [242, 192] width 306 height 26
click at [94, 184] on textarea "[GEOGRAPHIC_DATA]" at bounding box center [242, 192] width 306 height 26
paste textarea "light from the back of the trucks dont turn on |2005||"
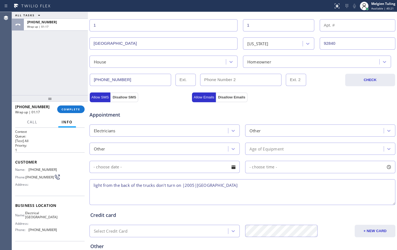
click at [251, 185] on textarea "light from the back of the trucks don't turn on |2005|[GEOGRAPHIC_DATA]" at bounding box center [242, 192] width 306 height 26
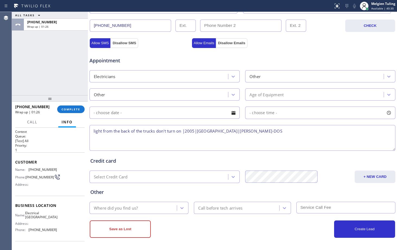
type textarea "light from the back of the trucks don't turn on |2005|[GEOGRAPHIC_DATA]|[PERSON…"
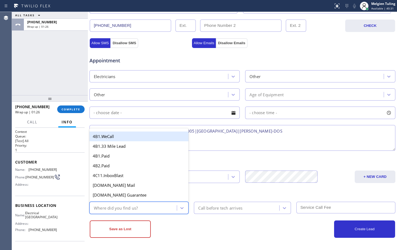
click at [142, 206] on div "Where did you find us?" at bounding box center [134, 207] width 86 height 9
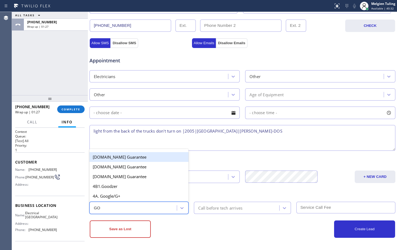
type input "GOO"
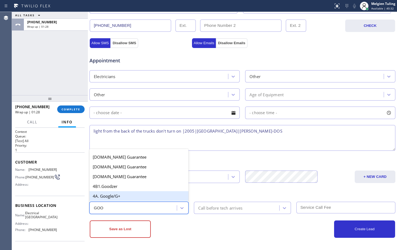
click at [132, 199] on div "4A. Google/G+" at bounding box center [138, 196] width 99 height 10
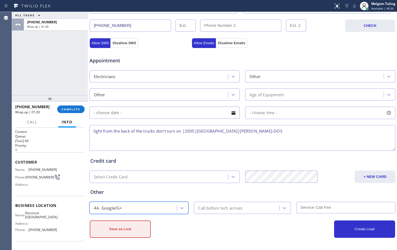
click at [122, 229] on button "Save as Lost" at bounding box center [120, 228] width 61 height 17
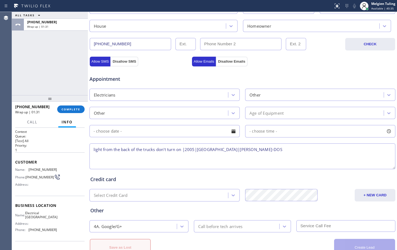
scroll to position [189, 0]
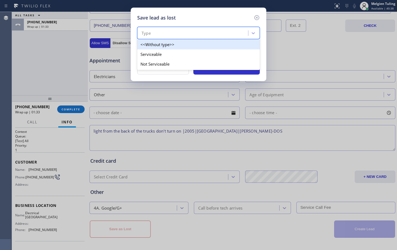
click at [191, 34] on div "Type" at bounding box center [193, 32] width 109 height 9
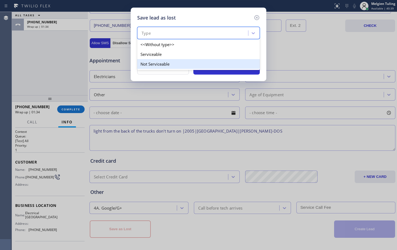
click at [153, 67] on div "Not Serviceable" at bounding box center [198, 64] width 123 height 10
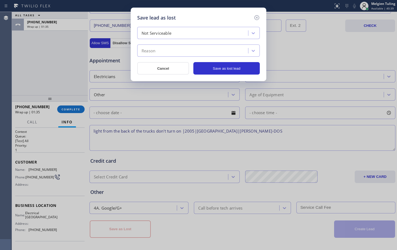
click at [156, 52] on div "Reason" at bounding box center [193, 50] width 109 height 9
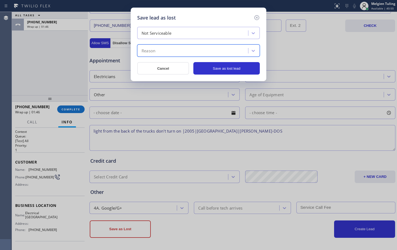
click at [155, 50] on div "Reason" at bounding box center [149, 51] width 14 height 6
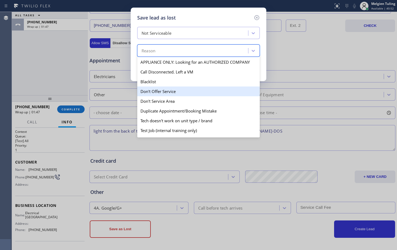
click at [162, 92] on div "Don't Offer Service" at bounding box center [198, 91] width 123 height 10
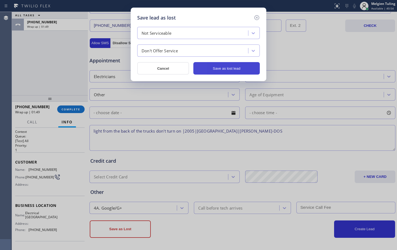
click at [223, 65] on button "Save as lost lead" at bounding box center [226, 68] width 66 height 12
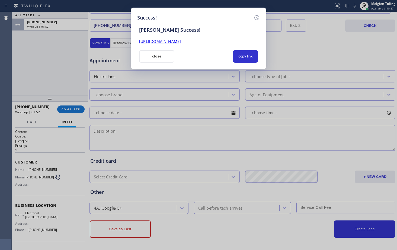
click at [181, 43] on link "[URL][DOMAIN_NAME]" at bounding box center [160, 41] width 42 height 5
click at [159, 52] on button "close" at bounding box center [156, 56] width 35 height 12
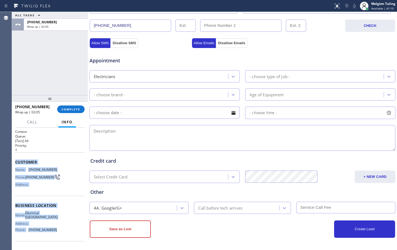
drag, startPoint x: 39, startPoint y: 179, endPoint x: 56, endPoint y: 233, distance: 56.9
click at [56, 233] on div "Context Queue: [Test] All Priority: 1 Customer Name: [PHONE_NUMBER] Phone: [PHO…" at bounding box center [50, 189] width 76 height 122
click at [69, 111] on span "COMPLETE" at bounding box center [71, 109] width 19 height 4
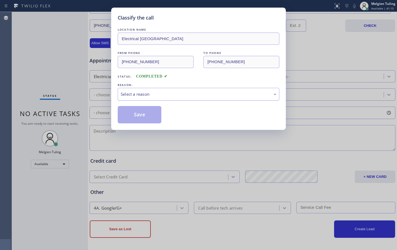
click at [141, 94] on div "Select a reason" at bounding box center [199, 94] width 156 height 6
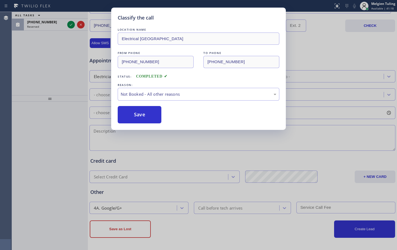
click at [138, 115] on button "Save" at bounding box center [140, 114] width 44 height 17
type input "[PHONE_NUMBER]"
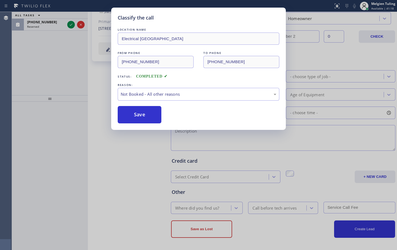
scroll to position [140, 0]
click at [53, 55] on div "ALL TASKS ALL TASKS ACTIVE TASKS TASKS IN WRAP UP [PHONE_NUMBER] Reserved" at bounding box center [50, 53] width 76 height 83
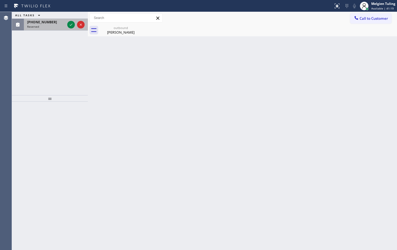
scroll to position [0, 0]
click at [70, 24] on icon at bounding box center [71, 24] width 7 height 7
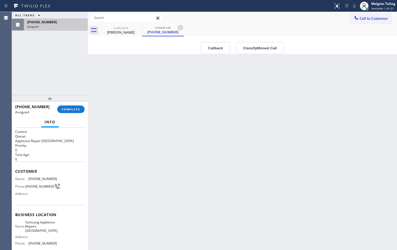
scroll to position [27, 0]
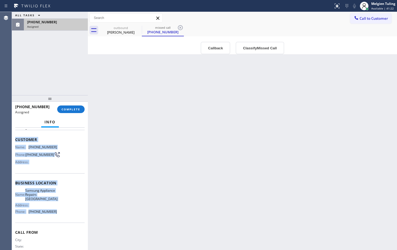
drag, startPoint x: 14, startPoint y: 138, endPoint x: 56, endPoint y: 217, distance: 89.6
click at [56, 217] on div "Context Queue: Appliance Repair High End Priority: 0 Task Age: Customer Name: […" at bounding box center [50, 189] width 76 height 122
click at [113, 100] on div "Back to Dashboard Change Sender ID Customers Technicians Select a contact Outbo…" at bounding box center [242, 131] width 309 height 238
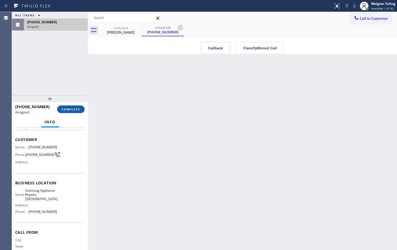
click at [71, 110] on span "COMPLETE" at bounding box center [71, 109] width 19 height 4
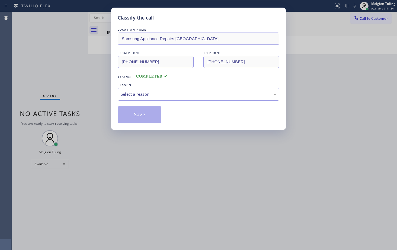
click at [136, 91] on div "Select a reason" at bounding box center [199, 94] width 156 height 6
click at [141, 117] on button "Save" at bounding box center [140, 114] width 44 height 17
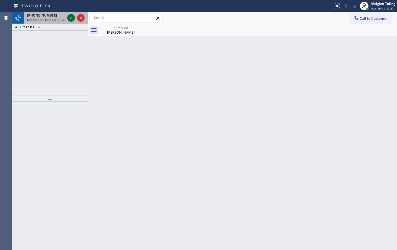
click at [70, 20] on icon at bounding box center [71, 18] width 7 height 7
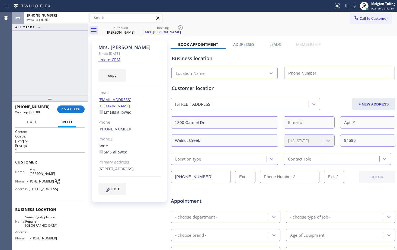
type input "[PHONE_NUMBER]"
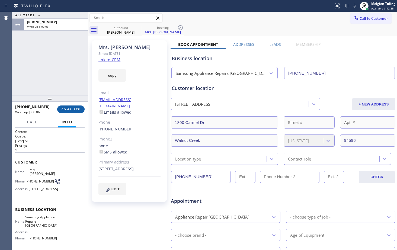
click at [70, 109] on span "COMPLETE" at bounding box center [71, 109] width 19 height 4
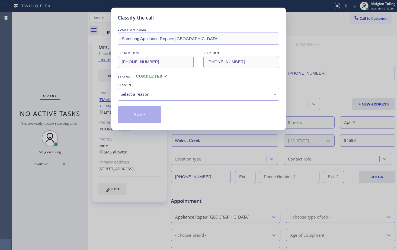
click at [159, 95] on div "Select a reason" at bounding box center [199, 94] width 156 height 6
click at [134, 114] on button "Save" at bounding box center [140, 114] width 44 height 17
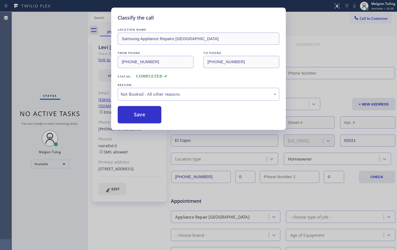
type input "[PHONE_NUMBER]"
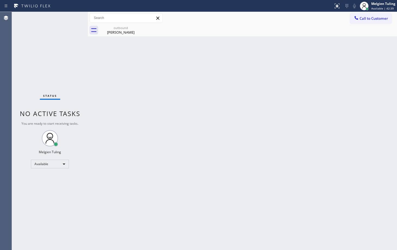
click at [84, 68] on div "Status No active tasks You are ready to start receiving tasks. Melgien Tuling A…" at bounding box center [50, 131] width 76 height 238
click at [109, 71] on div "Back to Dashboard Change Sender ID Customers Technicians Select a contact Outbo…" at bounding box center [242, 131] width 309 height 238
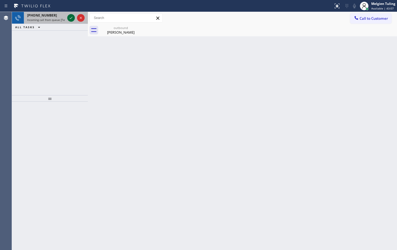
click at [69, 18] on icon at bounding box center [71, 18] width 7 height 7
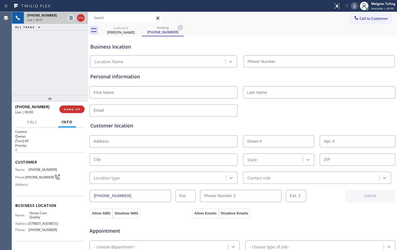
type input "[PHONE_NUMBER]"
click at [70, 108] on span "HANG UP" at bounding box center [72, 109] width 17 height 4
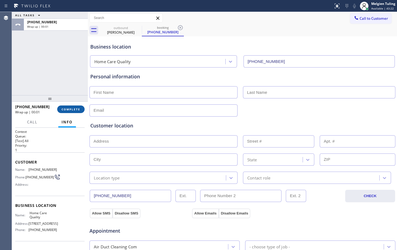
click at [74, 107] on span "COMPLETE" at bounding box center [71, 109] width 19 height 4
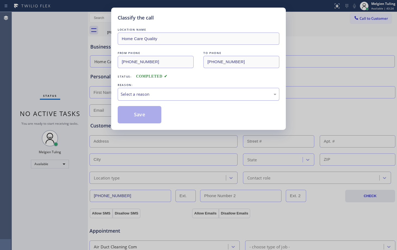
click at [129, 93] on div "Select a reason" at bounding box center [199, 94] width 156 height 6
click at [130, 116] on button "Save" at bounding box center [140, 114] width 44 height 17
type input "[PHONE_NUMBER]"
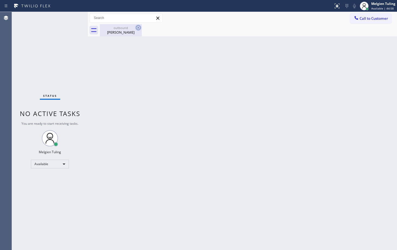
click at [139, 27] on icon at bounding box center [138, 27] width 5 height 5
click at [126, 29] on div "outbound" at bounding box center [120, 28] width 41 height 4
click at [135, 51] on div "Back to Dashboard Change Sender ID Customers Technicians Select a contact Outbo…" at bounding box center [242, 131] width 309 height 238
click at [56, 166] on div "Available" at bounding box center [50, 164] width 38 height 9
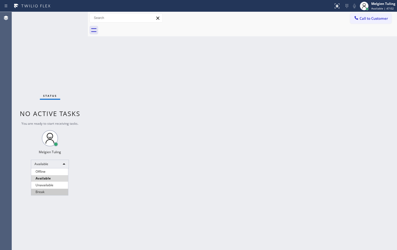
click at [40, 190] on li "Break" at bounding box center [49, 192] width 37 height 7
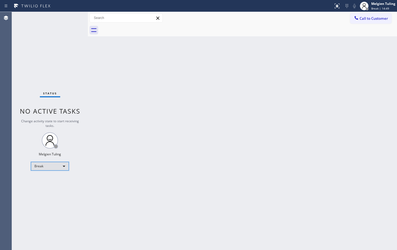
click at [58, 165] on div "Break" at bounding box center [50, 166] width 38 height 9
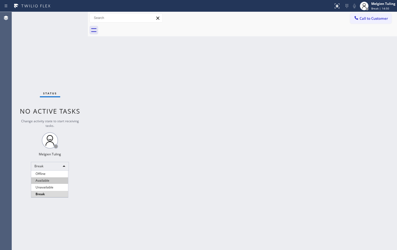
click at [50, 182] on li "Available" at bounding box center [49, 180] width 37 height 7
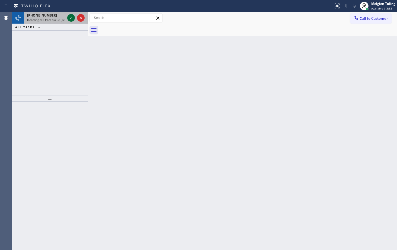
click at [70, 18] on icon at bounding box center [71, 18] width 7 height 7
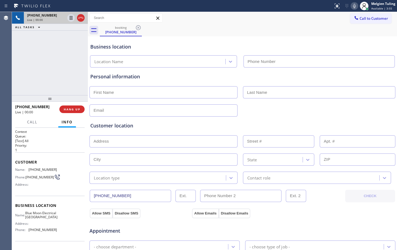
type input "[PHONE_NUMBER]"
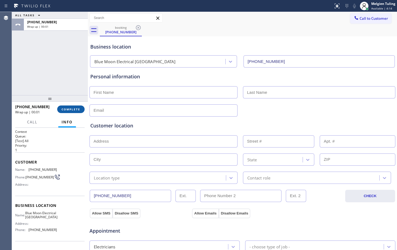
click at [70, 109] on span "COMPLETE" at bounding box center [71, 109] width 19 height 4
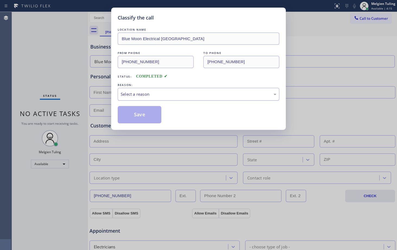
click at [151, 94] on div "Select a reason" at bounding box center [199, 94] width 156 height 6
click at [134, 114] on button "Save" at bounding box center [140, 114] width 44 height 17
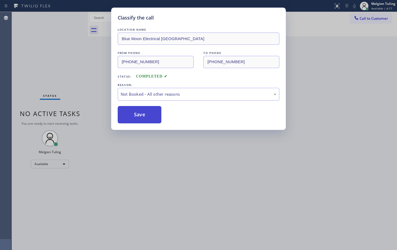
click at [134, 114] on div "Back to Dashboard Change Sender ID Customers Technicians Select a contact Outbo…" at bounding box center [242, 131] width 309 height 238
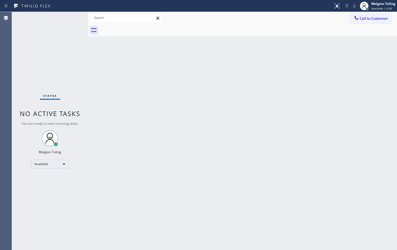
click at [94, 96] on div "Back to Dashboard Change Sender ID Customers Technicians Select a contact Outbo…" at bounding box center [242, 131] width 309 height 238
click at [107, 60] on div "Back to Dashboard Change Sender ID Customers Technicians Select a contact Outbo…" at bounding box center [242, 131] width 309 height 238
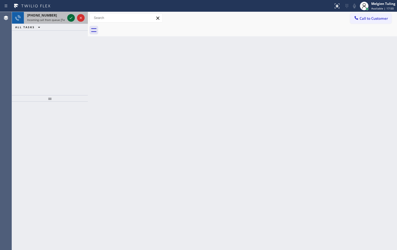
click at [72, 17] on icon at bounding box center [71, 18] width 3 height 2
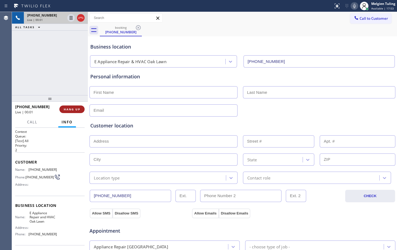
type input "[PHONE_NUMBER]"
click at [73, 109] on span "HANG UP" at bounding box center [72, 109] width 17 height 4
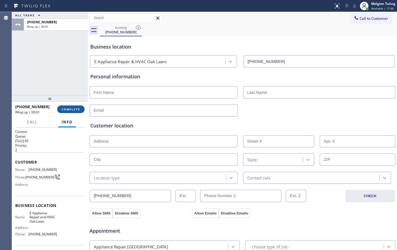
click at [64, 107] on button "COMPLETE" at bounding box center [70, 109] width 27 height 8
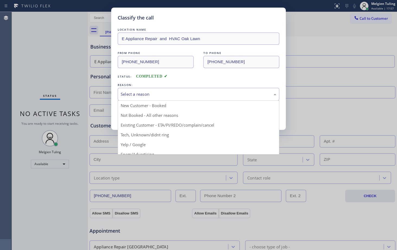
click at [135, 89] on div "Select a reason" at bounding box center [199, 94] width 162 height 13
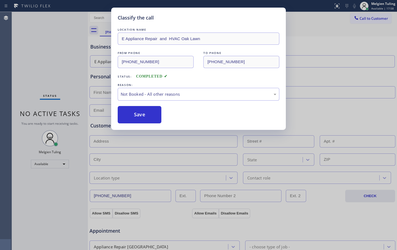
click at [136, 115] on button "Save" at bounding box center [140, 114] width 44 height 17
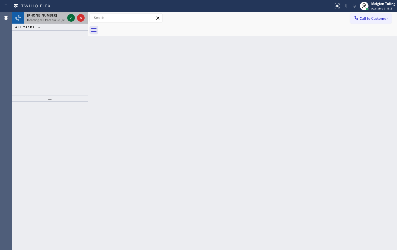
click at [72, 15] on icon at bounding box center [71, 18] width 7 height 7
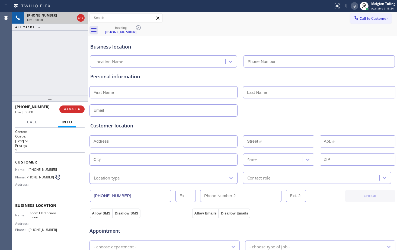
type input "[PHONE_NUMBER]"
click at [57, 137] on h2 "Queue:" at bounding box center [49, 136] width 69 height 5
click at [70, 108] on span "HANG UP" at bounding box center [72, 109] width 17 height 4
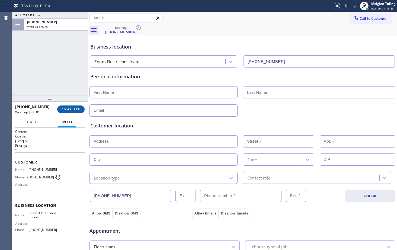
click at [73, 109] on span "COMPLETE" at bounding box center [71, 109] width 19 height 4
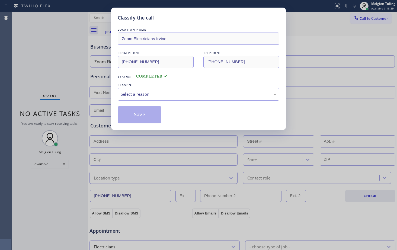
click at [159, 92] on div "Select a reason" at bounding box center [199, 94] width 156 height 6
click at [139, 117] on button "Save" at bounding box center [140, 114] width 44 height 17
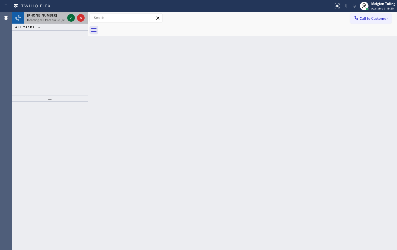
click at [68, 17] on icon at bounding box center [71, 18] width 7 height 7
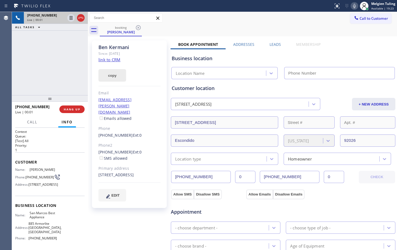
type input "[PHONE_NUMBER]"
click at [113, 61] on link "link to CRM" at bounding box center [109, 59] width 22 height 5
click at [71, 19] on icon at bounding box center [71, 18] width 3 height 4
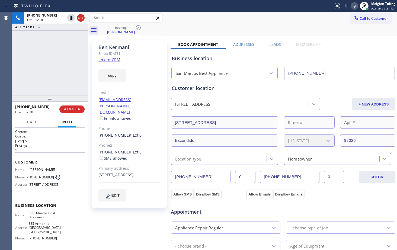
click at [352, 6] on icon at bounding box center [354, 6] width 7 height 7
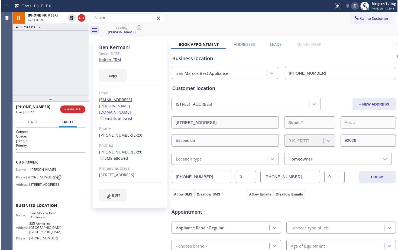
scroll to position [52, 0]
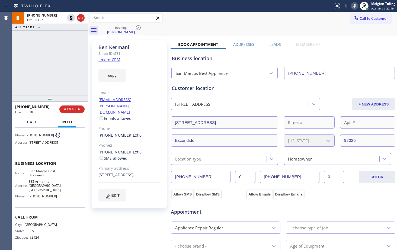
click at [32, 122] on span "Call" at bounding box center [32, 122] width 10 height 5
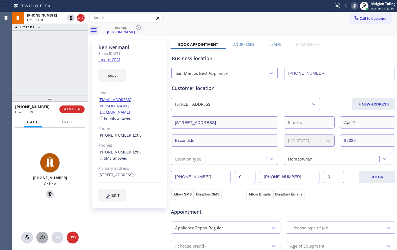
click at [42, 239] on icon at bounding box center [42, 237] width 7 height 7
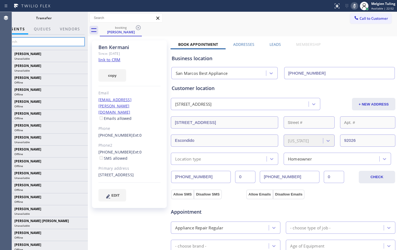
click at [60, 43] on input "text" at bounding box center [44, 41] width 82 height 9
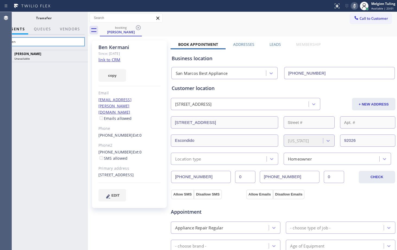
type input "neren"
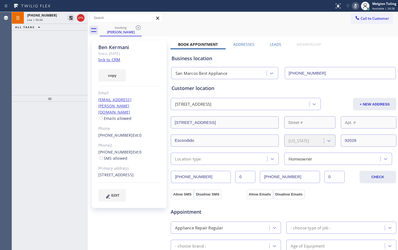
click at [356, 7] on icon at bounding box center [355, 6] width 3 height 4
click at [69, 18] on icon at bounding box center [71, 18] width 7 height 7
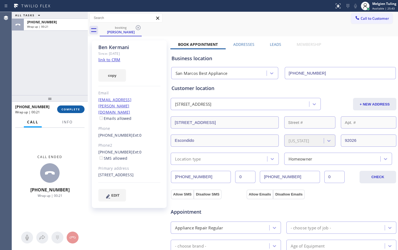
click at [70, 110] on span "COMPLETE" at bounding box center [71, 109] width 19 height 4
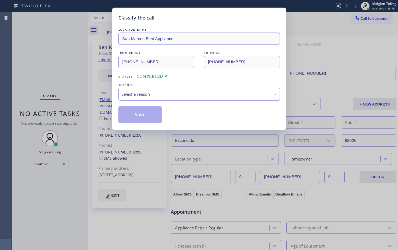
click at [125, 94] on div "Select a reason" at bounding box center [199, 94] width 156 height 6
click at [146, 93] on div "Not Booked - All other reasons" at bounding box center [199, 94] width 156 height 6
click at [141, 112] on button "Save" at bounding box center [140, 114] width 44 height 17
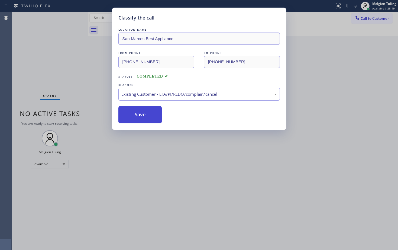
click at [141, 111] on button "Save" at bounding box center [140, 114] width 44 height 17
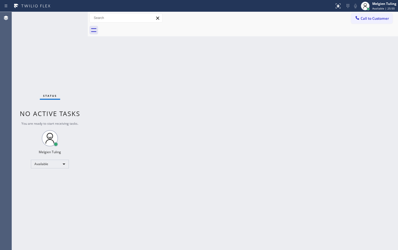
click at [131, 87] on div "Back to Dashboard Change Sender ID Customers Technicians Select a contact Outbo…" at bounding box center [243, 131] width 310 height 238
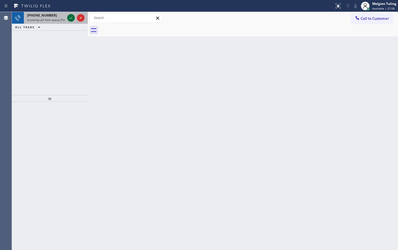
click at [73, 17] on icon at bounding box center [71, 18] width 7 height 7
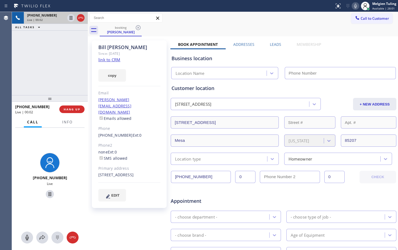
type input "[PHONE_NUMBER]"
click at [114, 60] on link "link to CRM" at bounding box center [109, 59] width 22 height 5
click at [357, 4] on icon at bounding box center [355, 6] width 7 height 7
click at [72, 18] on icon at bounding box center [71, 18] width 3 height 4
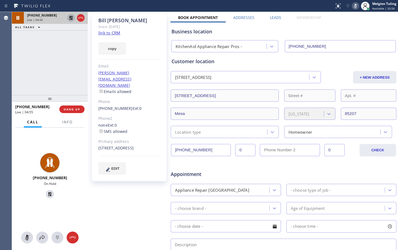
scroll to position [27, 0]
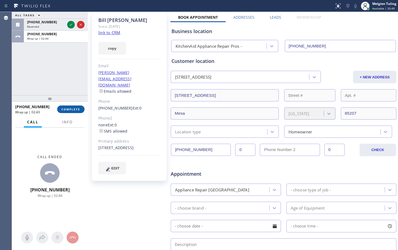
click at [66, 107] on span "COMPLETE" at bounding box center [71, 109] width 19 height 4
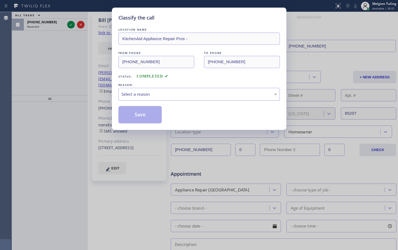
click at [131, 94] on div "Select a reason" at bounding box center [199, 94] width 156 height 6
click at [134, 121] on button "Save" at bounding box center [140, 114] width 44 height 17
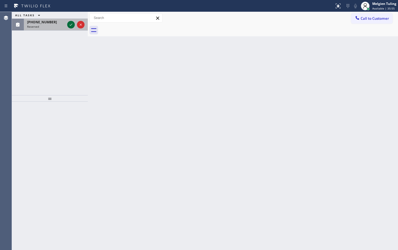
click at [71, 25] on icon at bounding box center [71, 25] width 3 height 2
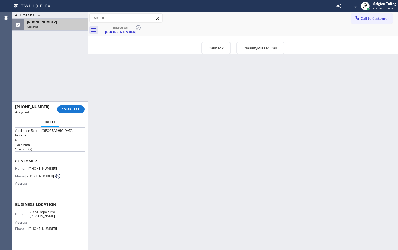
scroll to position [27, 0]
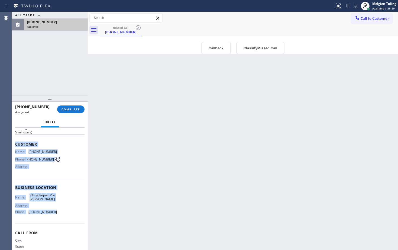
drag, startPoint x: 15, startPoint y: 143, endPoint x: 56, endPoint y: 213, distance: 80.4
click at [56, 213] on div "Context Queue: Appliance Repair High End Priority: 0 Task Age: [DEMOGRAPHIC_DAT…" at bounding box center [49, 183] width 69 height 162
click at [76, 111] on span "COMPLETE" at bounding box center [71, 109] width 19 height 4
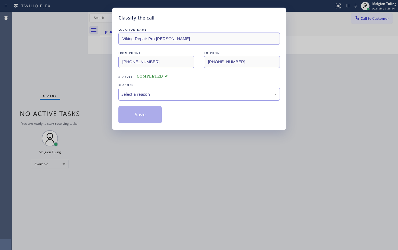
click at [148, 94] on div "Select a reason" at bounding box center [199, 94] width 156 height 6
click at [133, 114] on button "Save" at bounding box center [140, 114] width 44 height 17
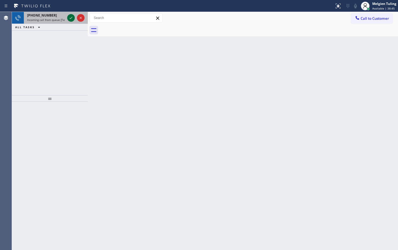
click at [72, 17] on icon at bounding box center [71, 18] width 7 height 7
click at [69, 18] on icon at bounding box center [71, 18] width 7 height 7
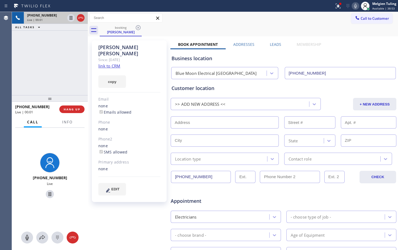
type input "[PHONE_NUMBER]"
click at [111, 63] on link "link to CRM" at bounding box center [109, 65] width 22 height 5
click at [356, 6] on icon at bounding box center [355, 6] width 7 height 7
click at [71, 18] on icon at bounding box center [71, 18] width 7 height 7
click at [70, 123] on span "Info" at bounding box center [67, 122] width 11 height 5
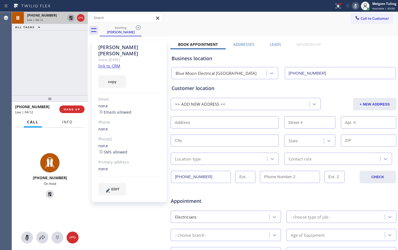
click at [70, 123] on span "Info" at bounding box center [67, 122] width 11 height 5
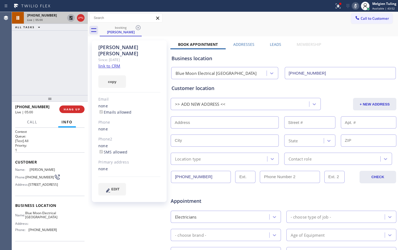
click at [70, 17] on icon at bounding box center [71, 18] width 4 height 4
click at [353, 5] on icon at bounding box center [355, 6] width 7 height 7
click at [337, 8] on icon at bounding box center [338, 6] width 7 height 7
click at [339, 6] on icon at bounding box center [337, 6] width 3 height 4
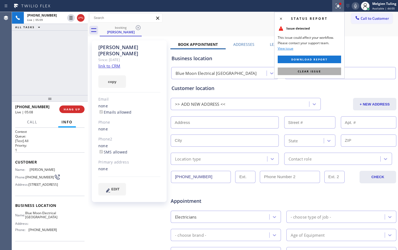
click at [306, 70] on span "Clear issue" at bounding box center [309, 71] width 23 height 4
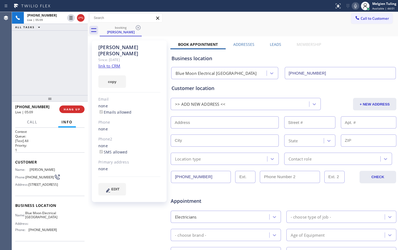
click at [332, 37] on div "[PERSON_NAME] Since: [DATE] link to CRM copy Email none Emails allowed Phone no…" at bounding box center [243, 213] width 310 height 354
click at [118, 96] on div "Email" at bounding box center [129, 99] width 62 height 6
click at [318, 19] on div "Call to Customer Outbound call Location Home Alliance Your caller id phone numb…" at bounding box center [243, 17] width 310 height 9
click at [356, 7] on icon at bounding box center [355, 6] width 3 height 4
click at [70, 17] on icon at bounding box center [71, 18] width 3 height 4
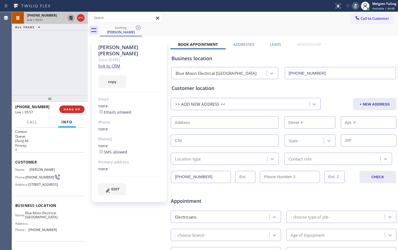
click at [107, 217] on div "[PERSON_NAME] Since: [DATE] link to CRM copy Email none Emails allowed Phone no…" at bounding box center [129, 213] width 81 height 351
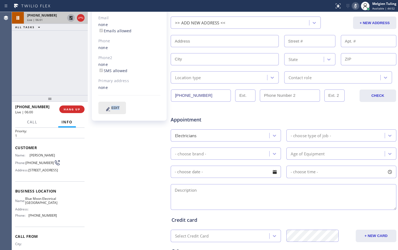
scroll to position [27, 0]
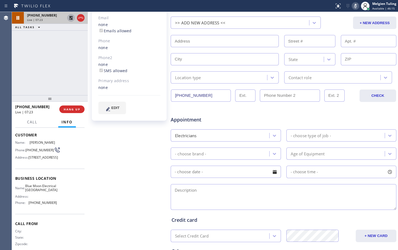
click at [151, 62] on div "none SMS allowed" at bounding box center [129, 68] width 62 height 12
click at [356, 5] on icon at bounding box center [355, 6] width 7 height 7
click at [72, 17] on icon at bounding box center [71, 18] width 7 height 7
click at [354, 4] on icon at bounding box center [355, 6] width 7 height 7
click at [72, 17] on icon at bounding box center [71, 18] width 7 height 7
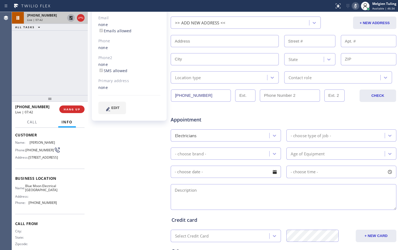
click at [357, 6] on icon at bounding box center [355, 6] width 7 height 7
click at [355, 7] on icon at bounding box center [355, 6] width 7 height 7
click at [70, 19] on icon at bounding box center [71, 18] width 7 height 7
drag, startPoint x: 44, startPoint y: 105, endPoint x: 12, endPoint y: 103, distance: 32.6
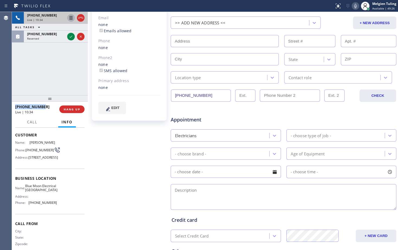
click at [12, 103] on div "[PHONE_NUMBER] Live | 10:34 ALL TASKS ALL TASKS ACTIVE TASKS TASKS IN WRAP UP […" at bounding box center [50, 131] width 76 height 238
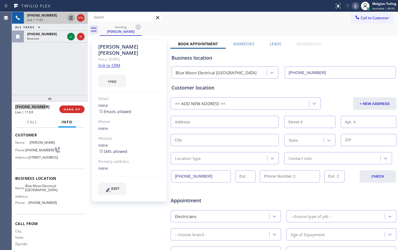
scroll to position [0, 0]
click at [68, 108] on span "HANG UP" at bounding box center [72, 109] width 17 height 4
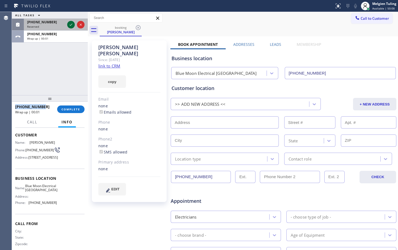
click at [70, 25] on icon at bounding box center [71, 25] width 3 height 2
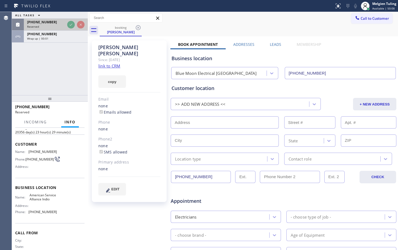
scroll to position [36, 0]
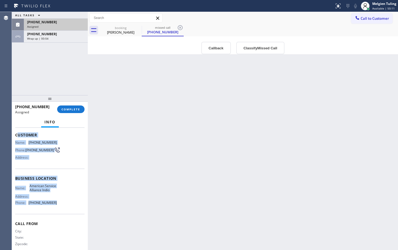
drag, startPoint x: 30, startPoint y: 144, endPoint x: 55, endPoint y: 208, distance: 69.5
click at [55, 208] on div "Context Queue: Appliance Repair Priority: 0 Task Age: [DEMOGRAPHIC_DATA] minute…" at bounding box center [49, 174] width 69 height 162
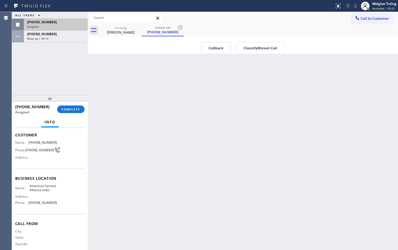
click at [107, 122] on div "Back to Dashboard Change Sender ID Customers Technicians Select a contact Outbo…" at bounding box center [243, 131] width 310 height 238
click at [74, 110] on span "COMPLETE" at bounding box center [71, 109] width 19 height 4
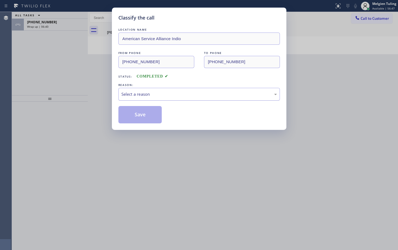
click at [131, 93] on div "Select a reason" at bounding box center [199, 94] width 156 height 6
click at [134, 112] on button "Save" at bounding box center [140, 114] width 44 height 17
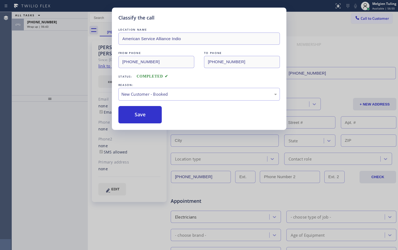
click at [65, 83] on div "Classify the call LOCATION NAME American Service Alliance Indio FROM PHONE [PHO…" at bounding box center [199, 125] width 398 height 250
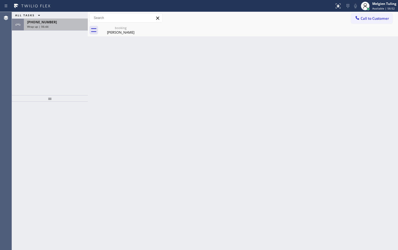
click at [63, 24] on div "[PHONE_NUMBER]" at bounding box center [55, 22] width 57 height 5
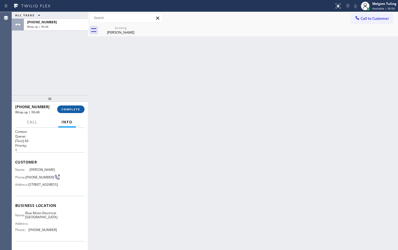
click at [67, 110] on span "COMPLETE" at bounding box center [71, 109] width 19 height 4
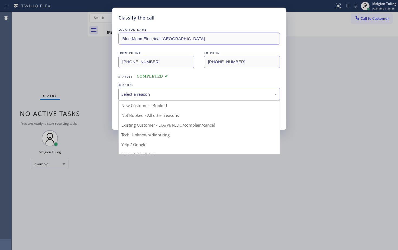
click at [130, 95] on div "Select a reason" at bounding box center [199, 94] width 156 height 6
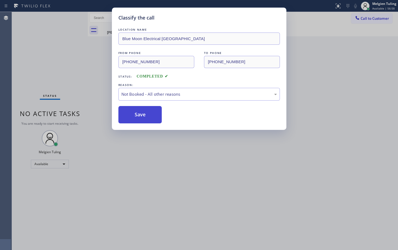
click at [136, 106] on button "Save" at bounding box center [140, 114] width 44 height 17
click at [131, 118] on button "Save" at bounding box center [140, 114] width 44 height 17
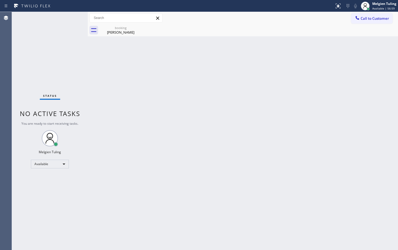
click at [100, 86] on div "Back to Dashboard Change Sender ID Customers Technicians Select a contact Outbo…" at bounding box center [243, 131] width 310 height 238
click at [137, 26] on icon at bounding box center [138, 27] width 7 height 7
click at [138, 27] on icon at bounding box center [138, 27] width 7 height 7
click at [135, 78] on div "Back to Dashboard Change Sender ID Customers Technicians Select a contact Outbo…" at bounding box center [243, 131] width 310 height 238
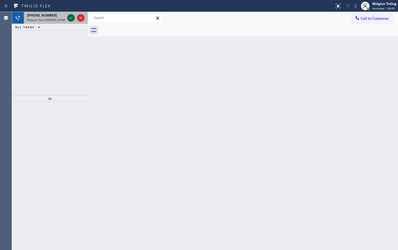
click at [68, 17] on icon at bounding box center [71, 18] width 7 height 7
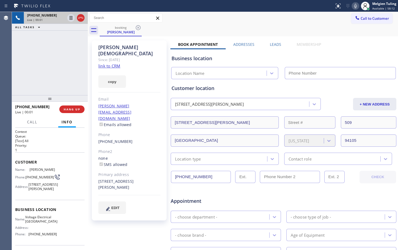
type input "[PHONE_NUMBER]"
click at [119, 63] on link "link to CRM" at bounding box center [109, 65] width 22 height 5
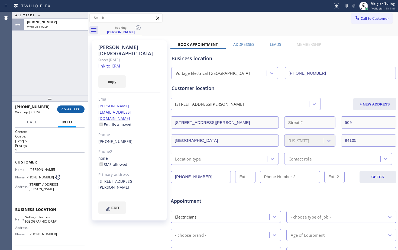
click at [68, 108] on span "COMPLETE" at bounding box center [71, 109] width 19 height 4
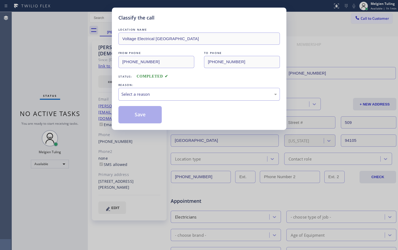
click at [132, 94] on div "Select a reason" at bounding box center [199, 94] width 156 height 6
click at [136, 117] on button "Save" at bounding box center [140, 114] width 44 height 17
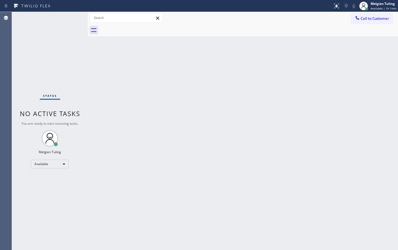
click at [133, 103] on div "Back to Dashboard Change Sender ID Customers Technicians Select a contact Outbo…" at bounding box center [243, 131] width 310 height 238
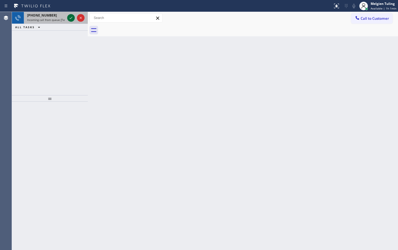
click at [69, 18] on icon at bounding box center [71, 18] width 7 height 7
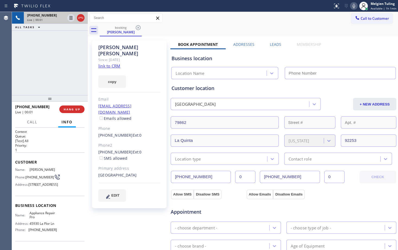
type input "[PHONE_NUMBER]"
click at [103, 48] on div "[PERSON_NAME]" at bounding box center [129, 50] width 62 height 12
click at [103, 63] on link "link to CRM" at bounding box center [109, 65] width 22 height 5
click at [72, 18] on icon at bounding box center [71, 18] width 3 height 4
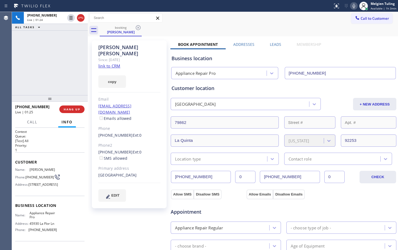
click at [354, 5] on icon at bounding box center [354, 6] width 7 height 7
drag, startPoint x: 46, startPoint y: 106, endPoint x: 14, endPoint y: 108, distance: 32.3
click at [14, 108] on div "[PHONE_NUMBER] Live | 01:30 HANG UP" at bounding box center [50, 109] width 76 height 15
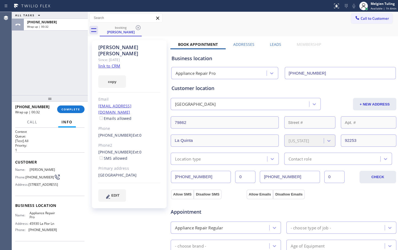
click at [81, 67] on div "ALL TASKS ALL TASKS ACTIVE TASKS TASKS IN WRAP UP +17602192768 Wrap up | 00:32" at bounding box center [50, 53] width 76 height 83
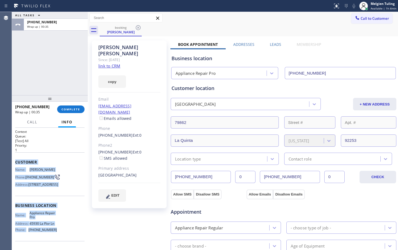
drag, startPoint x: 14, startPoint y: 160, endPoint x: 59, endPoint y: 241, distance: 92.1
click at [59, 241] on div "Context Queue: [Test] All Priority: 1 Customer Name: Robin Fermin Phone: (760) …" at bounding box center [50, 189] width 76 height 122
copy div "Customer Name: Robin Fermin Phone: (760) 219-2768 Address: 79862 Amora Dr, La Q…"
click at [68, 109] on span "COMPLETE" at bounding box center [71, 109] width 19 height 4
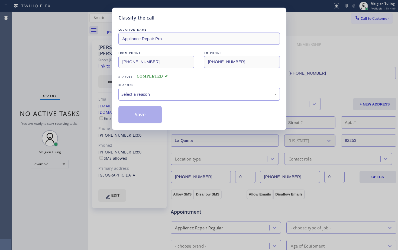
click at [140, 95] on div "Select a reason" at bounding box center [199, 94] width 156 height 6
click at [131, 115] on button "Save" at bounding box center [140, 114] width 44 height 17
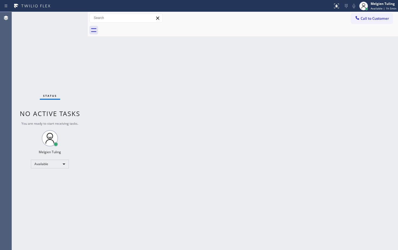
click at [140, 112] on div "Back to Dashboard Change Sender ID Customers Technicians Select a contact Outbo…" at bounding box center [243, 131] width 310 height 238
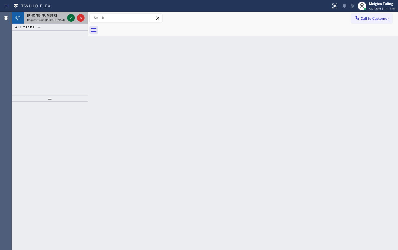
click at [70, 19] on icon at bounding box center [71, 18] width 7 height 7
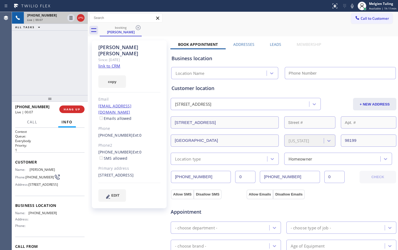
click at [110, 63] on link "link to CRM" at bounding box center [109, 65] width 22 height 5
click at [229, 17] on div "Call to Customer Outbound call Location Search location Your caller id phone nu…" at bounding box center [243, 17] width 310 height 9
click at [354, 6] on icon at bounding box center [352, 6] width 3 height 4
click at [70, 17] on icon at bounding box center [71, 18] width 3 height 4
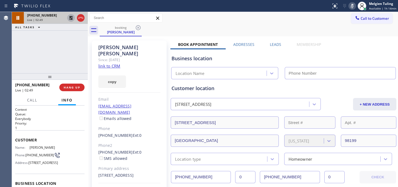
click at [71, 19] on icon at bounding box center [71, 18] width 7 height 7
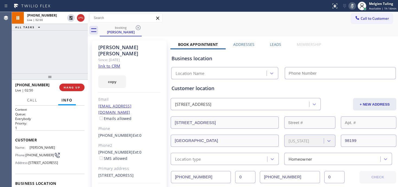
click at [353, 6] on icon at bounding box center [352, 6] width 7 height 7
click at [256, 21] on div "Call to Customer Outbound call Location Search location Your caller id phone nu…" at bounding box center [243, 17] width 310 height 9
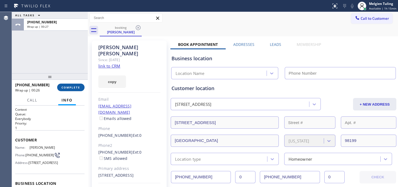
click at [66, 88] on span "COMPLETE" at bounding box center [71, 87] width 19 height 4
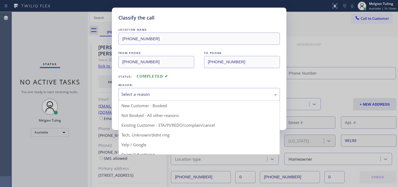
click at [128, 94] on div "Select a reason" at bounding box center [199, 94] width 156 height 6
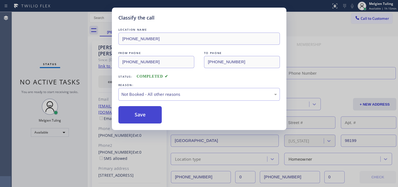
click at [133, 110] on button "Save" at bounding box center [140, 114] width 44 height 17
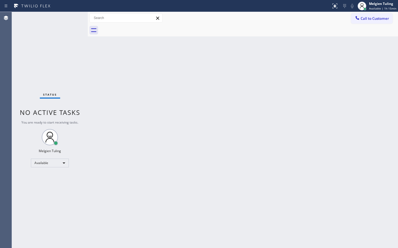
click at [164, 119] on div "Back to Dashboard Change Sender ID Customers Technicians Select a contact Outbo…" at bounding box center [243, 130] width 310 height 236
click at [91, 120] on div "Back to Dashboard Change Sender ID Customers Technicians Select a contact Outbo…" at bounding box center [243, 130] width 310 height 236
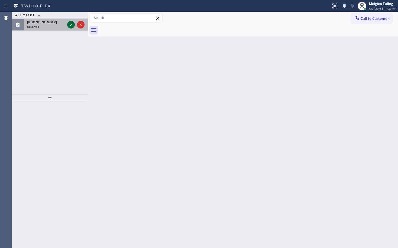
click at [70, 24] on icon at bounding box center [71, 24] width 7 height 7
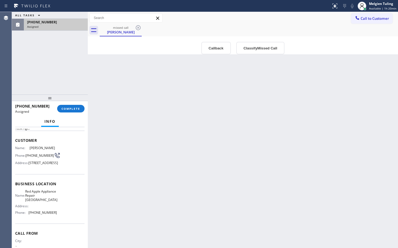
scroll to position [27, 0]
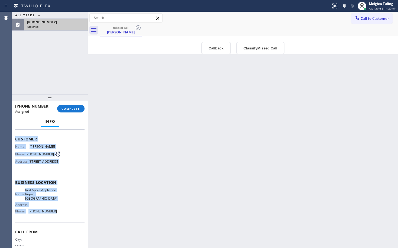
drag, startPoint x: 13, startPoint y: 135, endPoint x: 54, endPoint y: 225, distance: 98.7
click at [54, 225] on div "Context Queue: Appliance Repair High End Priority: 0 Task Age: Customer Name: M…" at bounding box center [50, 187] width 76 height 121
copy div "Customer Name: Matthew Miles Phone: (714) 904-5217 Address: 326 19th Street 2, …"
click at [72, 107] on span "COMPLETE" at bounding box center [71, 109] width 19 height 4
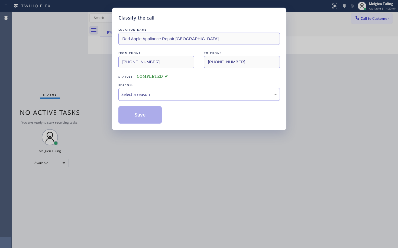
click at [132, 93] on div "Select a reason" at bounding box center [199, 94] width 156 height 6
click at [132, 113] on button "Save" at bounding box center [140, 114] width 44 height 17
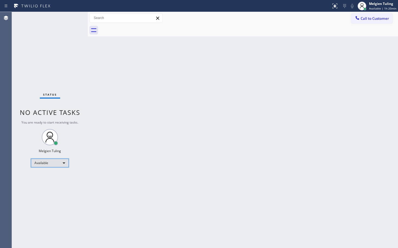
click at [53, 161] on div "Available" at bounding box center [50, 162] width 38 height 9
click at [43, 182] on li "Unavailable" at bounding box center [49, 184] width 37 height 7
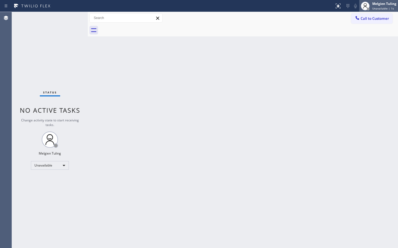
click at [377, 8] on span "Unavailable | 1s" at bounding box center [383, 9] width 22 height 4
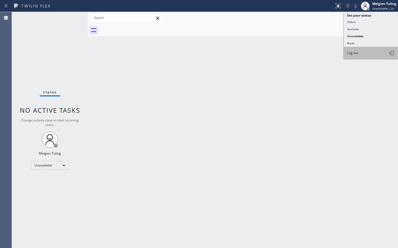
click at [353, 53] on span "Log out" at bounding box center [352, 52] width 11 height 5
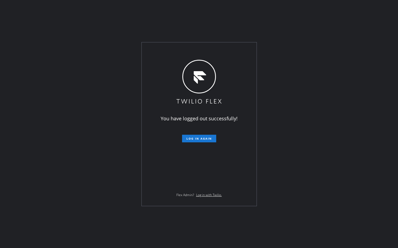
click at [79, 158] on div "You have logged out successfully! Log in again Flex Admin? Log in with Twilio." at bounding box center [199, 124] width 398 height 248
